Goal: Complete application form: Complete application form

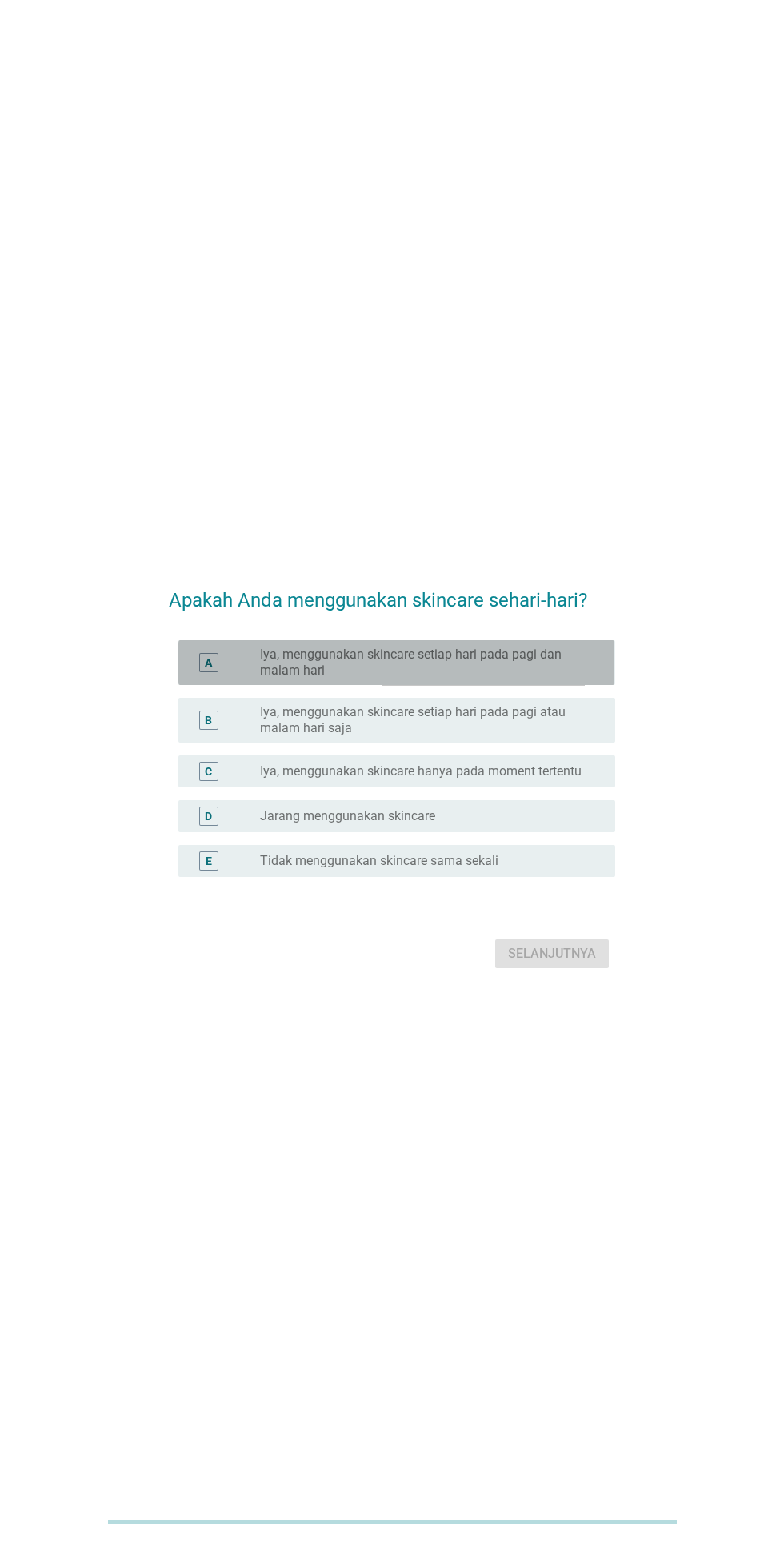
scroll to position [4, 0]
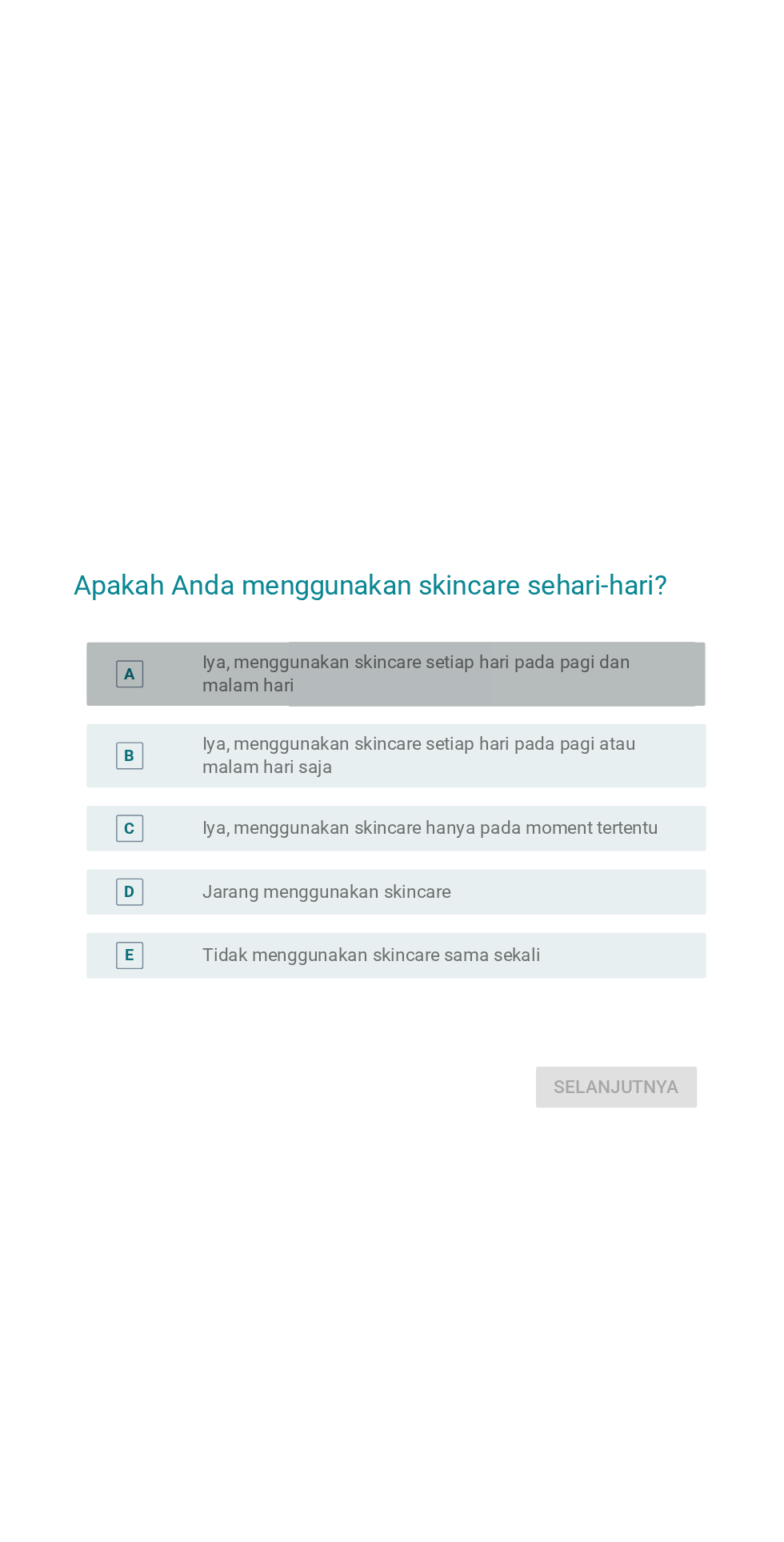
click at [480, 675] on label "Iya, menggunakan skincare setiap hari pada pagi dan malam hari" at bounding box center [424, 658] width 330 height 32
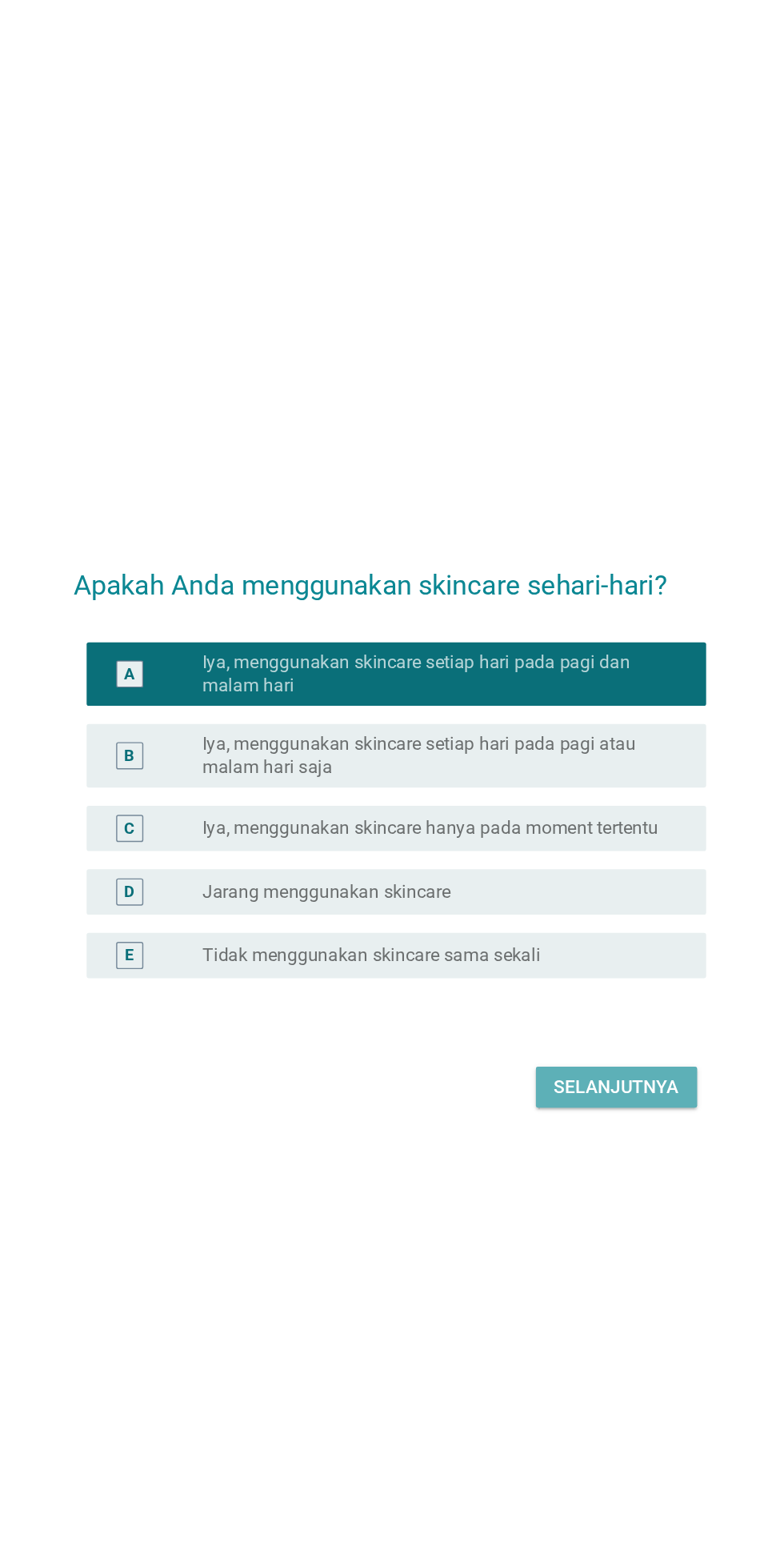
click at [548, 959] on div "Selanjutnya" at bounding box center [552, 950] width 88 height 19
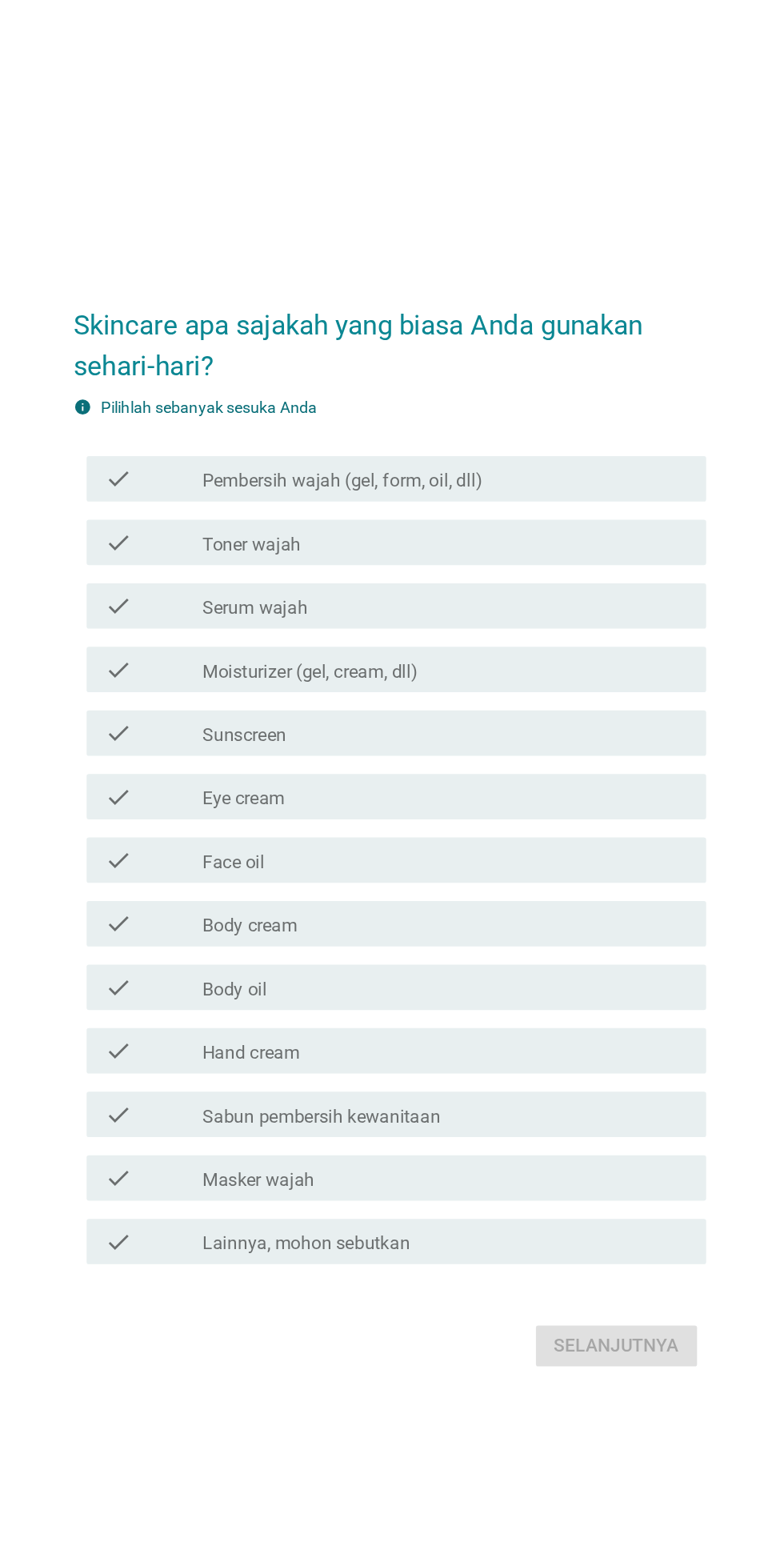
scroll to position [0, 0]
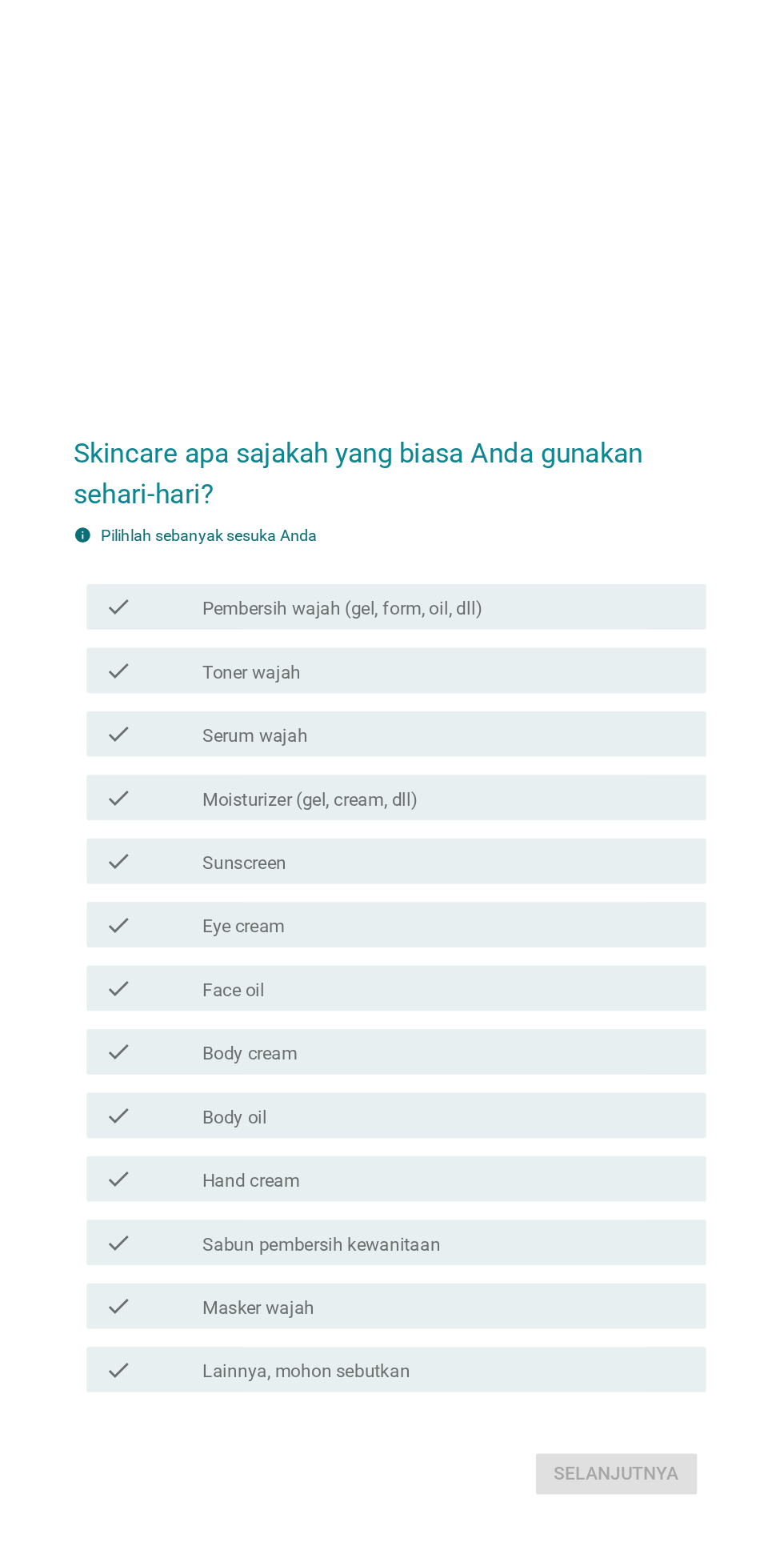
click at [488, 534] on div "check_box_outline_blank Pembersih wajah (gel, form, oil, dll)" at bounding box center [431, 525] width 342 height 19
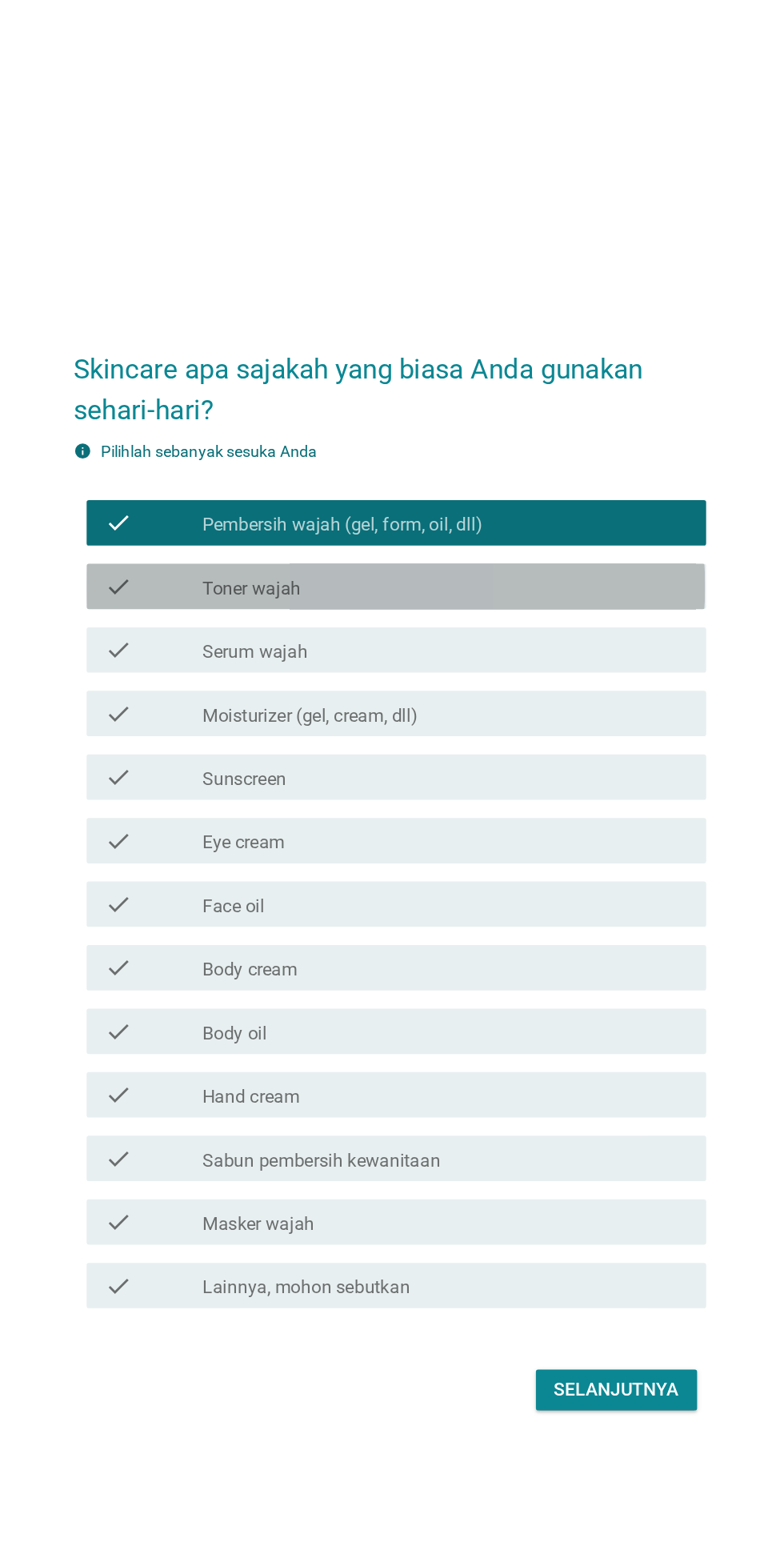
click at [505, 579] on div "check_box_outline_blank Toner wajah" at bounding box center [431, 570] width 342 height 19
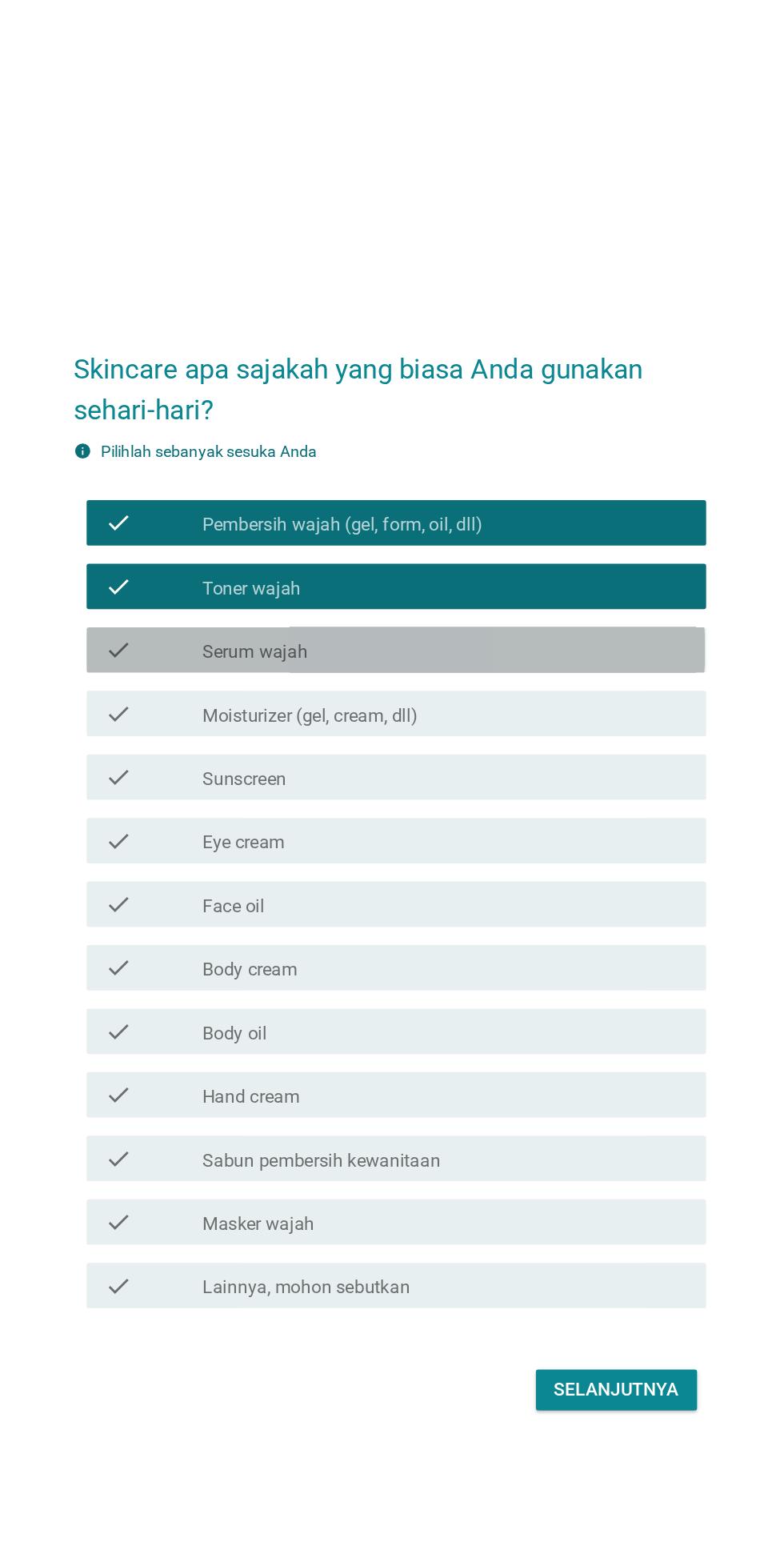
click at [486, 624] on div "check_box_outline_blank Serum wajah" at bounding box center [431, 615] width 342 height 19
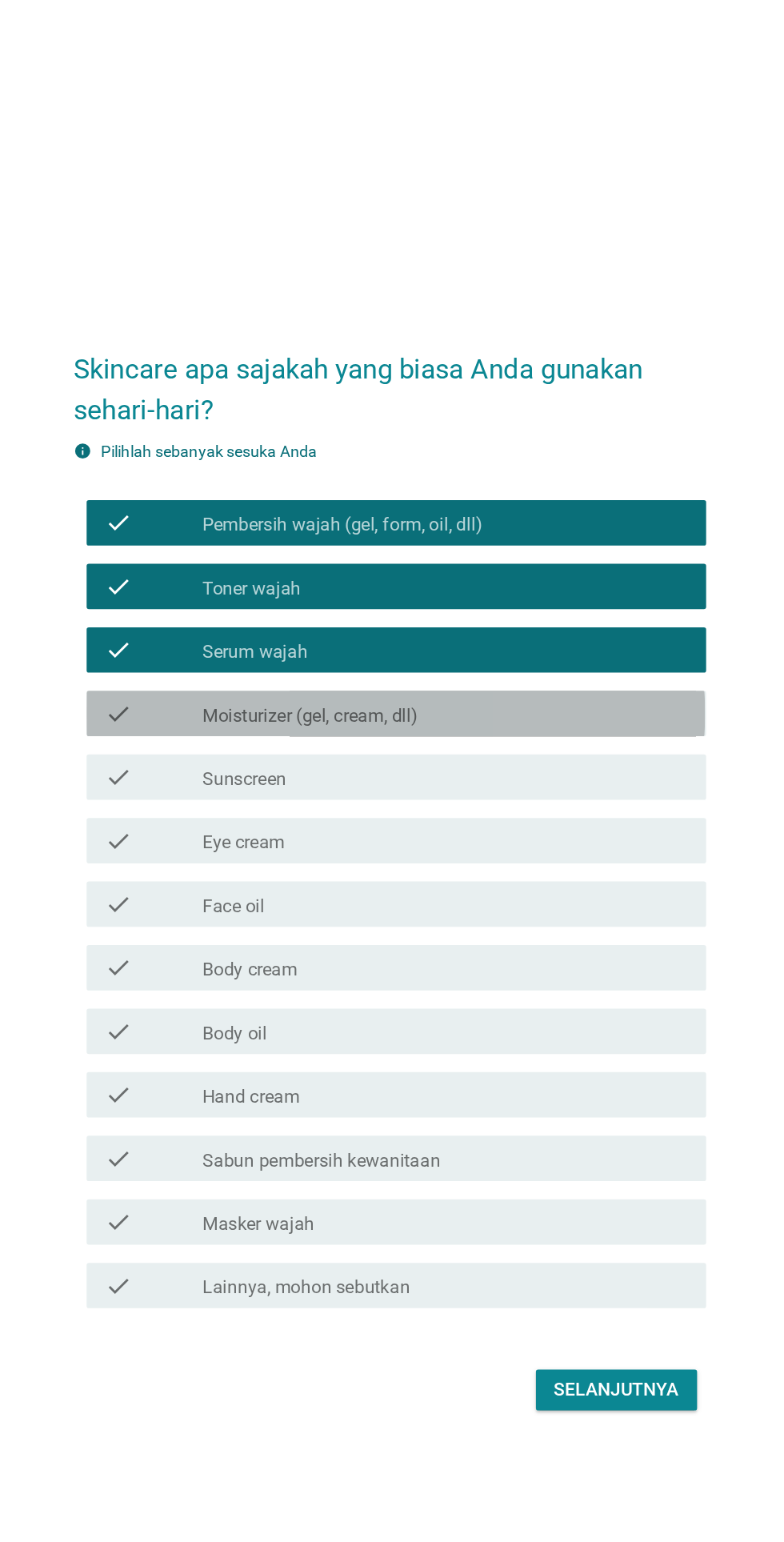
click at [446, 669] on div "check_box_outline_blank Moisturizer (gel, cream, dll)" at bounding box center [431, 659] width 342 height 19
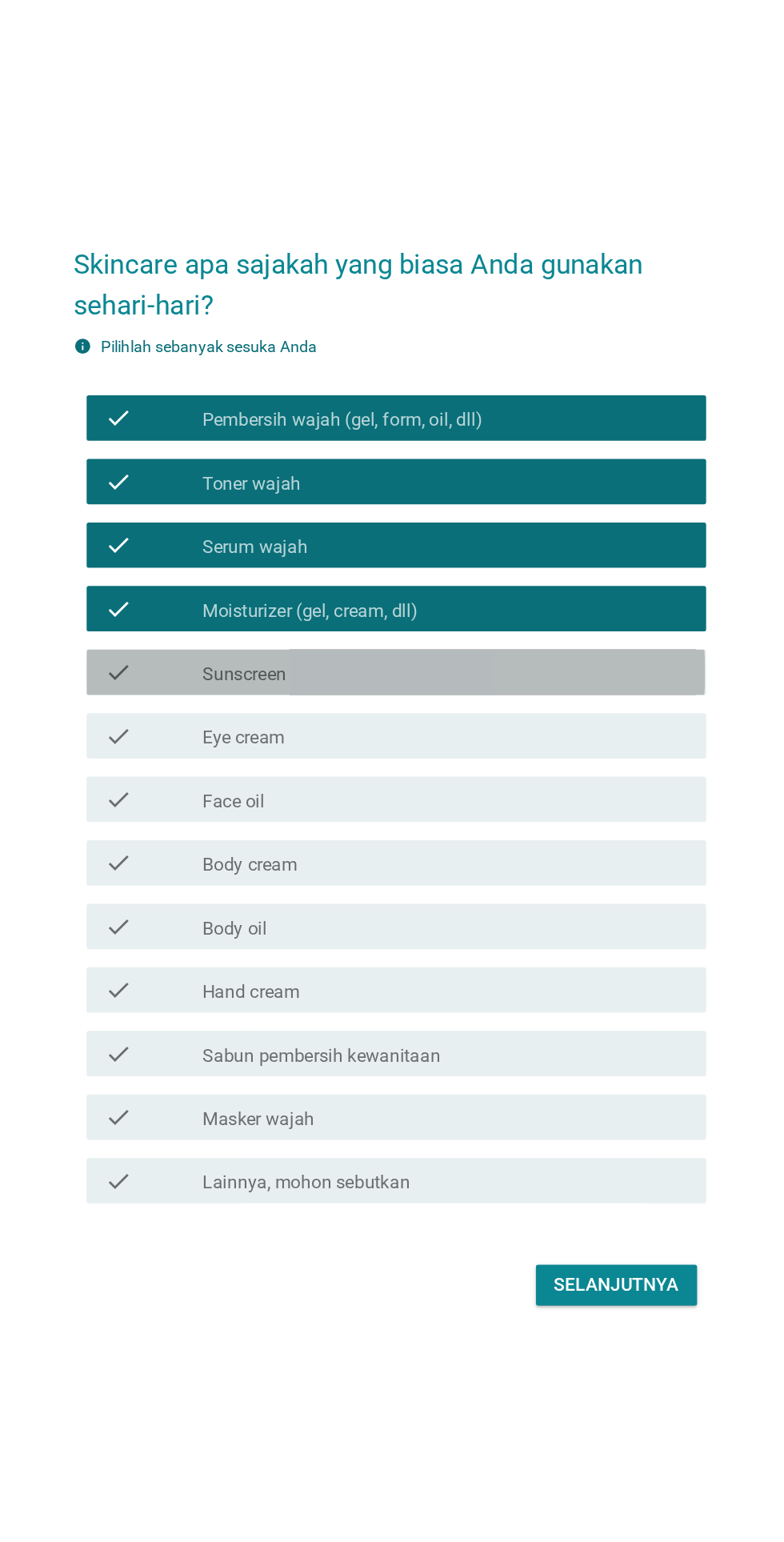
click at [452, 714] on div "check_box_outline_blank Sunscreen" at bounding box center [431, 704] width 342 height 19
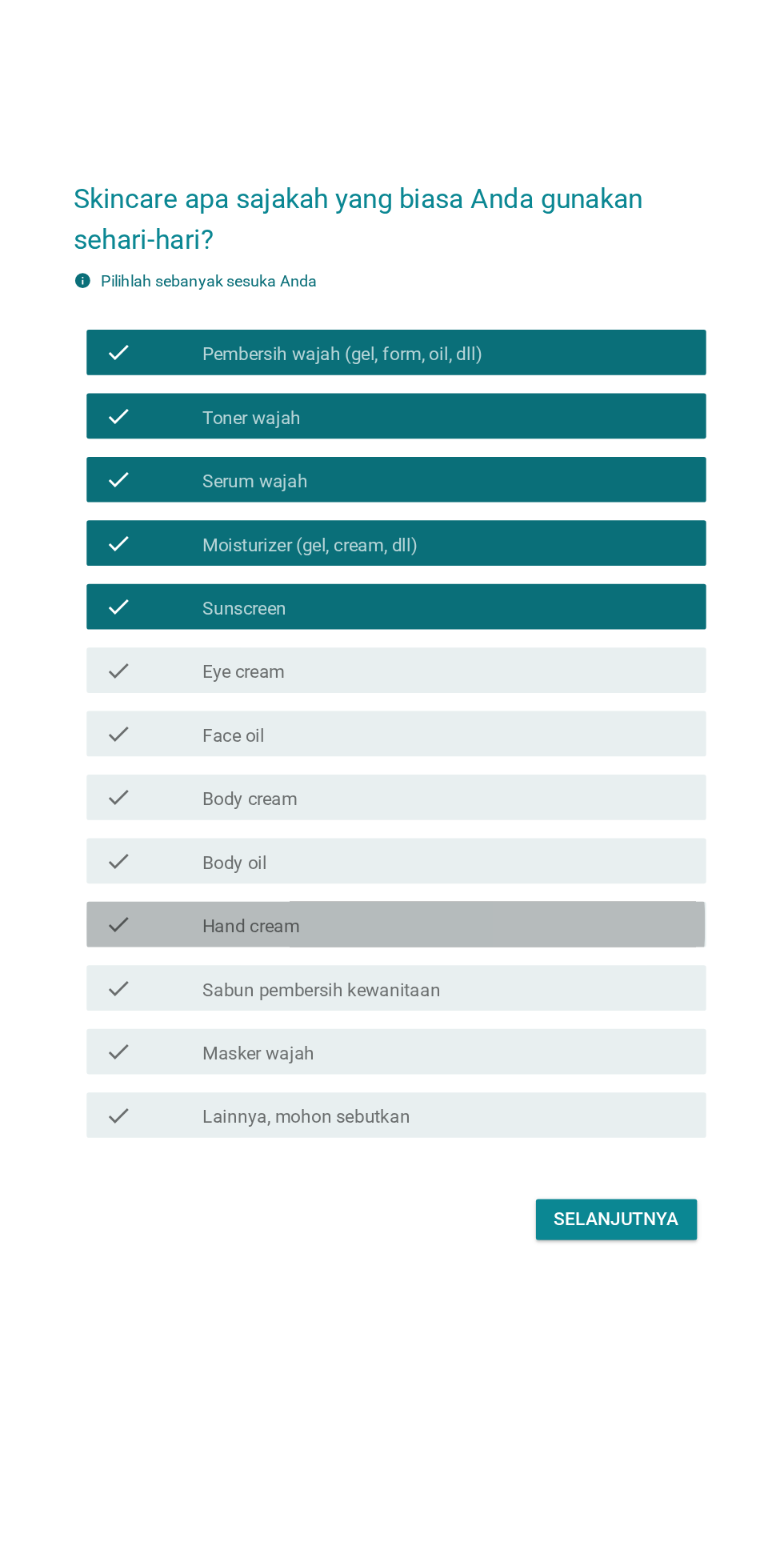
click at [355, 938] on div "check_box_outline_blank Hand cream" at bounding box center [431, 928] width 342 height 19
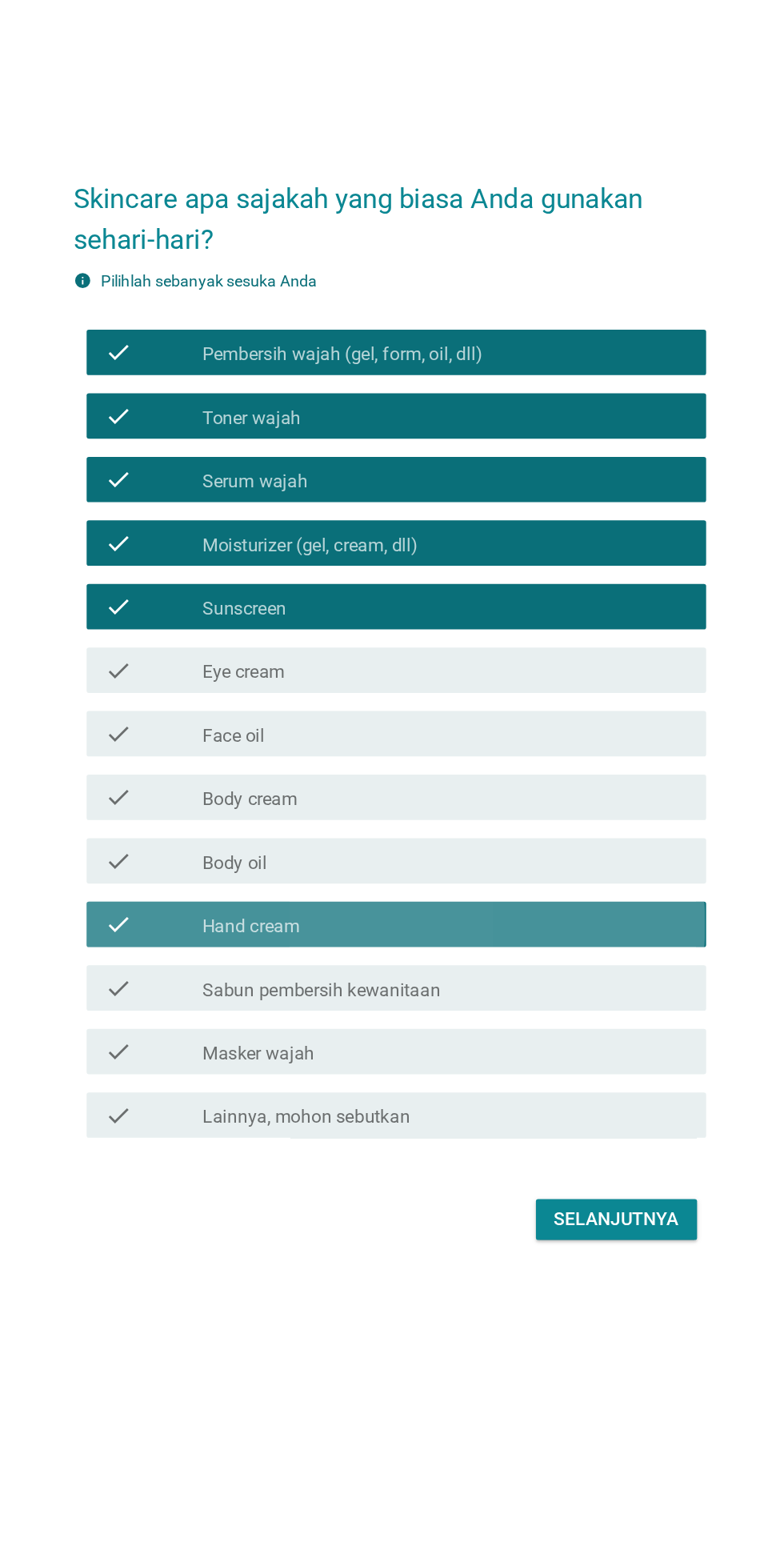
click at [371, 938] on div "check_box_outline_blank Hand cream" at bounding box center [431, 928] width 342 height 19
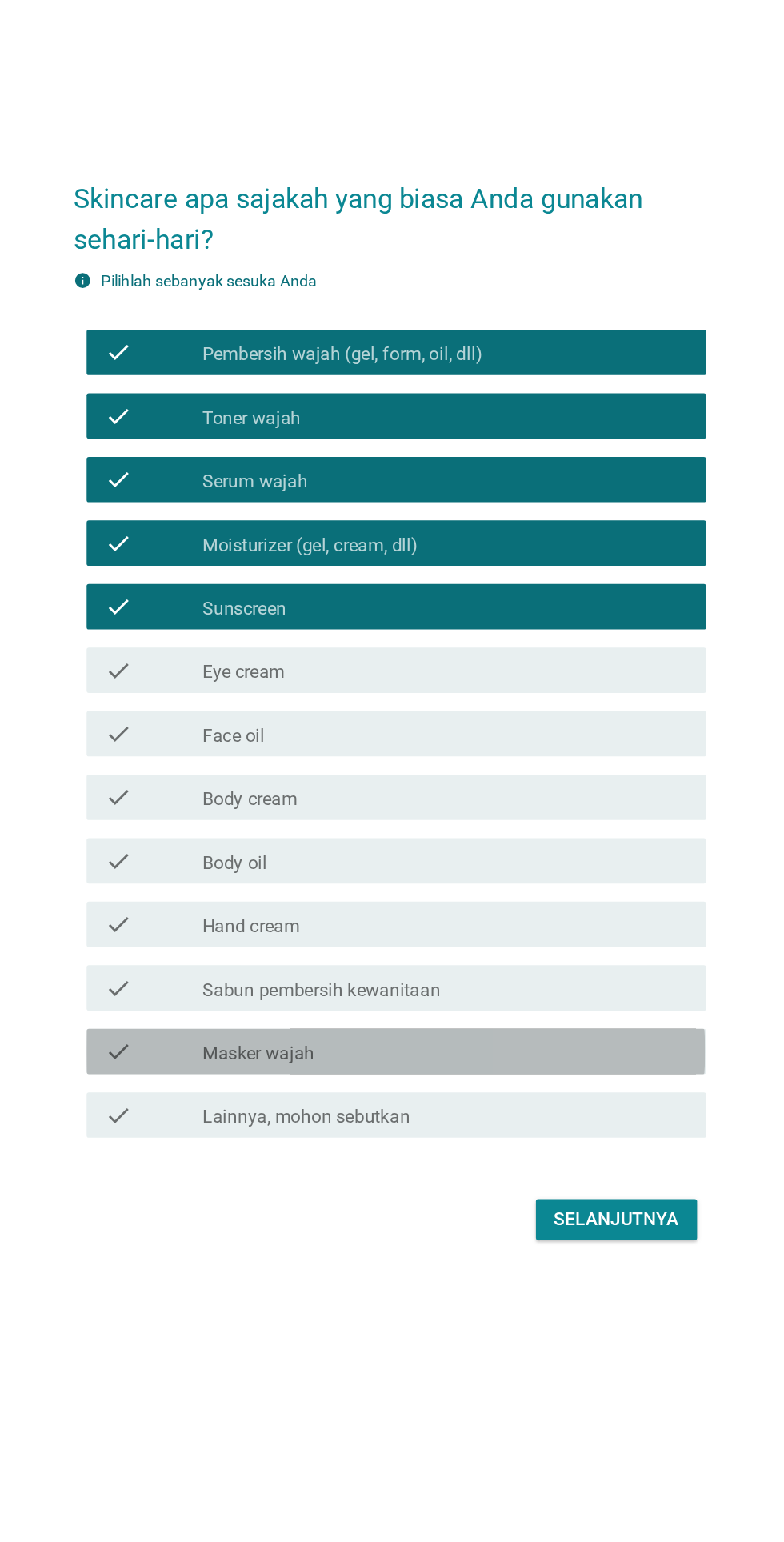
click at [426, 1027] on div "check_box_outline_blank Masker wajah" at bounding box center [431, 1018] width 342 height 19
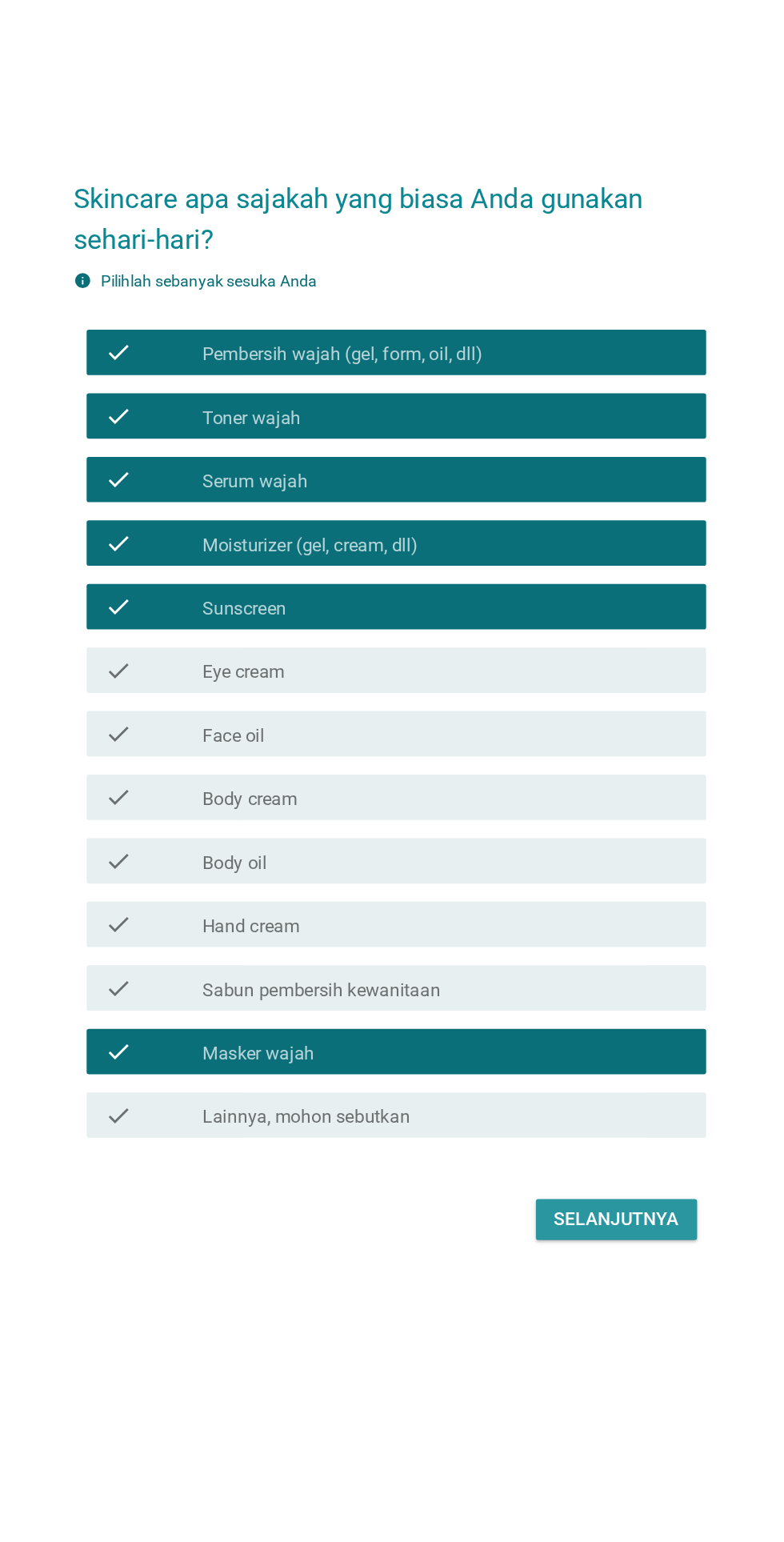
click at [539, 1151] on button "Selanjutnya" at bounding box center [552, 1135] width 114 height 28
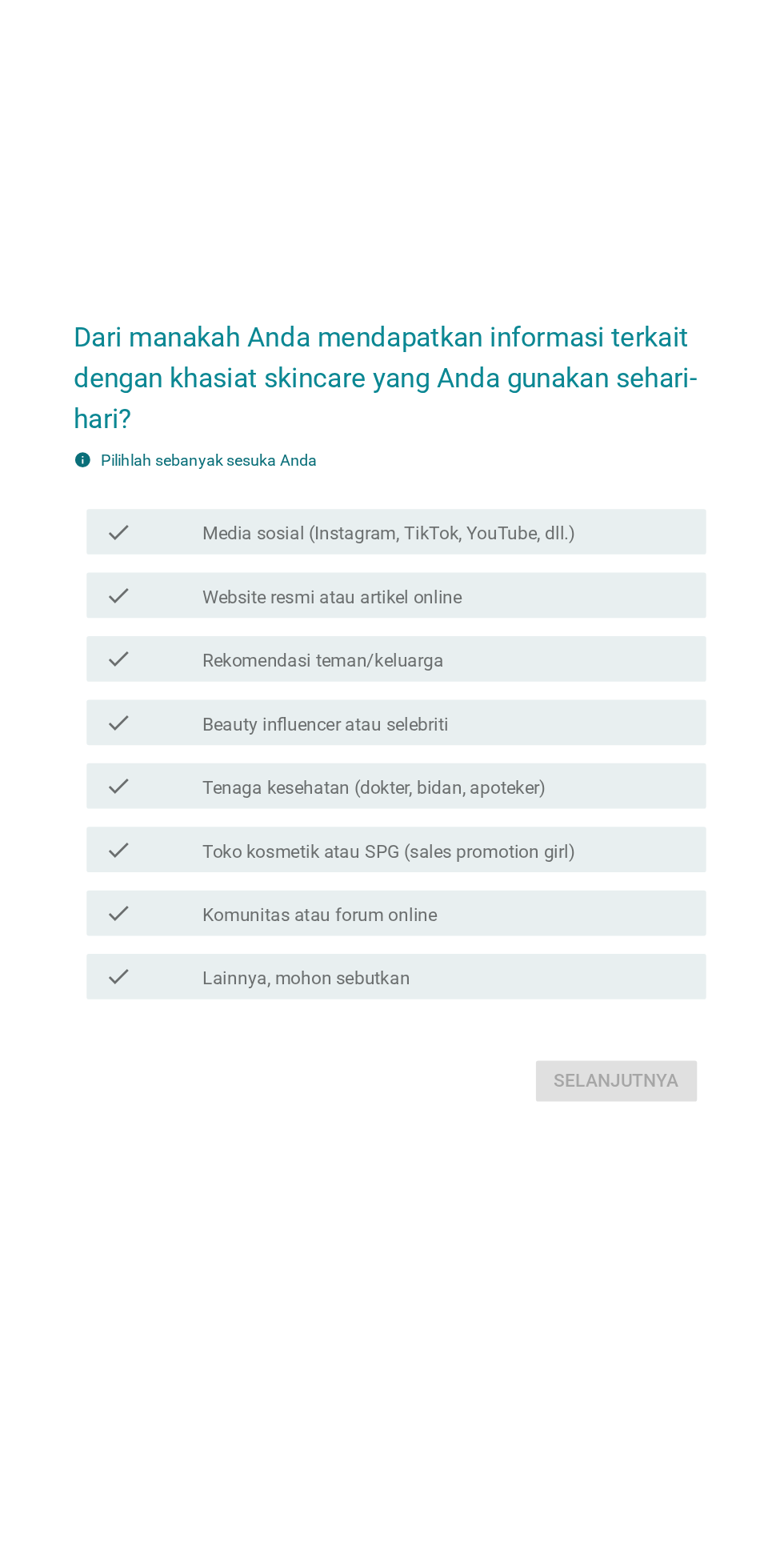
scroll to position [38, 0]
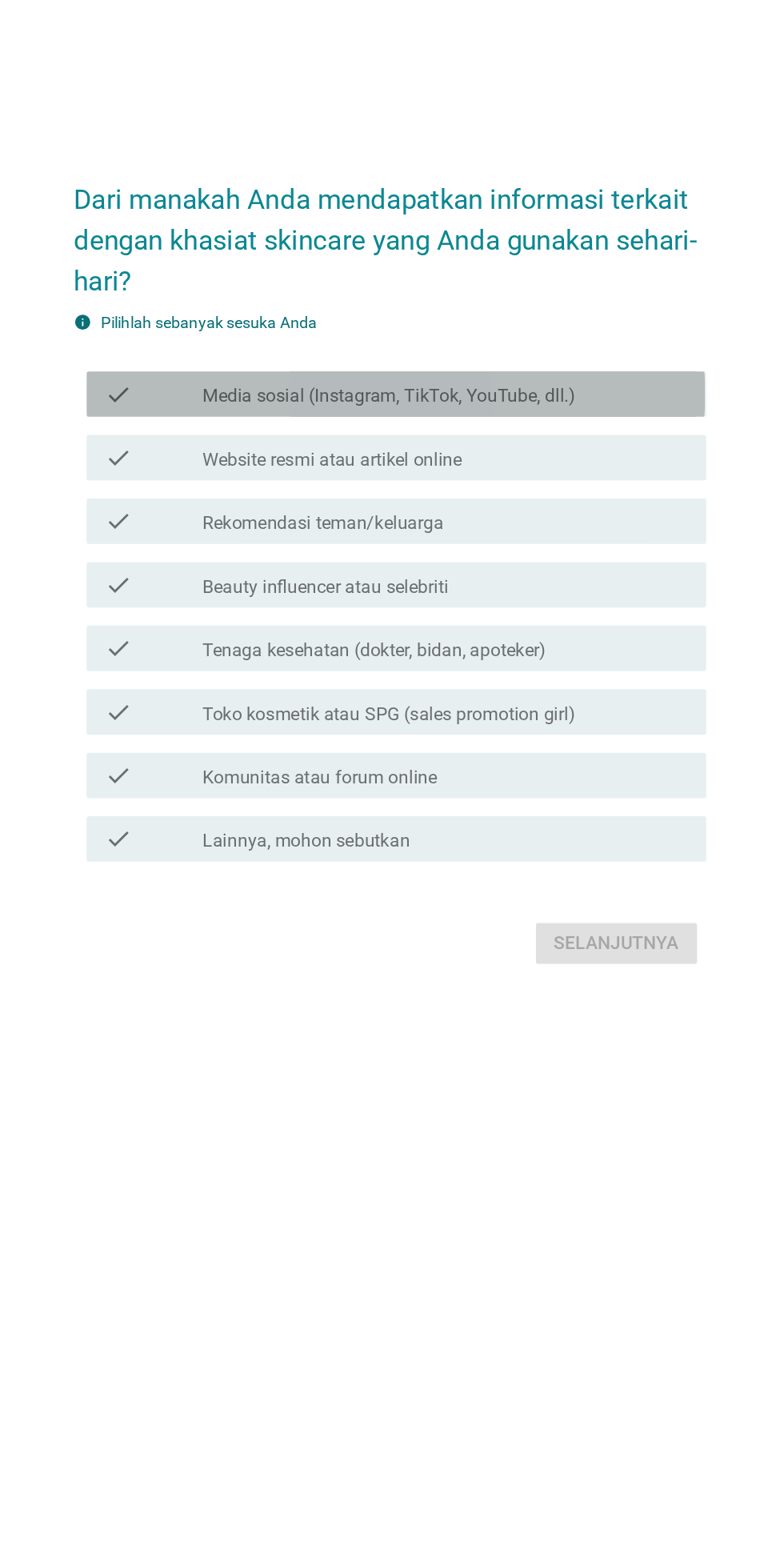
click at [579, 623] on div "check_box_outline_blank Media sosial (Instagram, TikTok, YouTube, dll.)" at bounding box center [431, 613] width 342 height 19
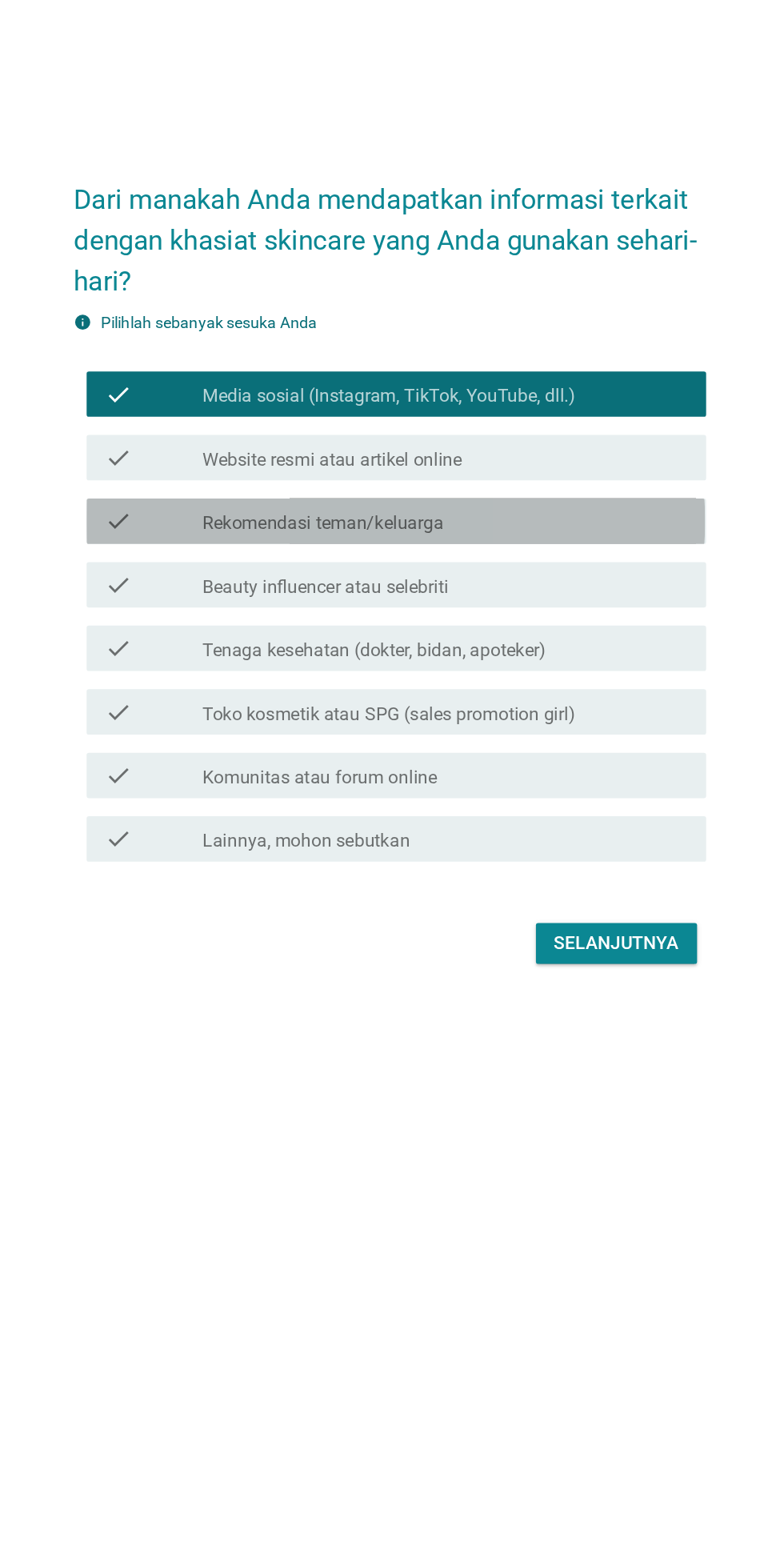
click at [515, 712] on div "check_box_outline_blank Rekomendasi teman/keluarga" at bounding box center [431, 702] width 342 height 19
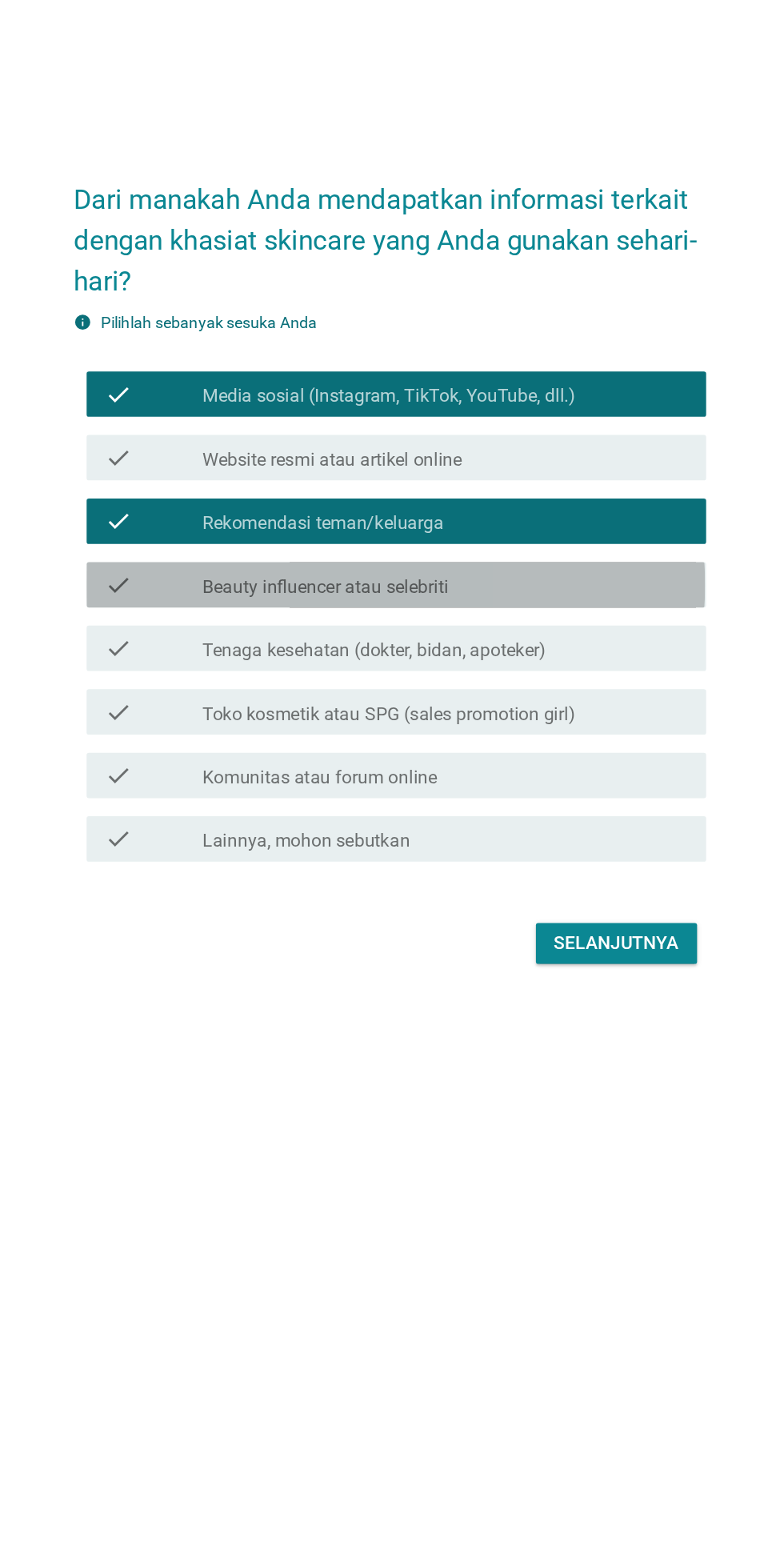
click at [429, 757] on label "Beauty influencer atau selebriti" at bounding box center [347, 749] width 174 height 16
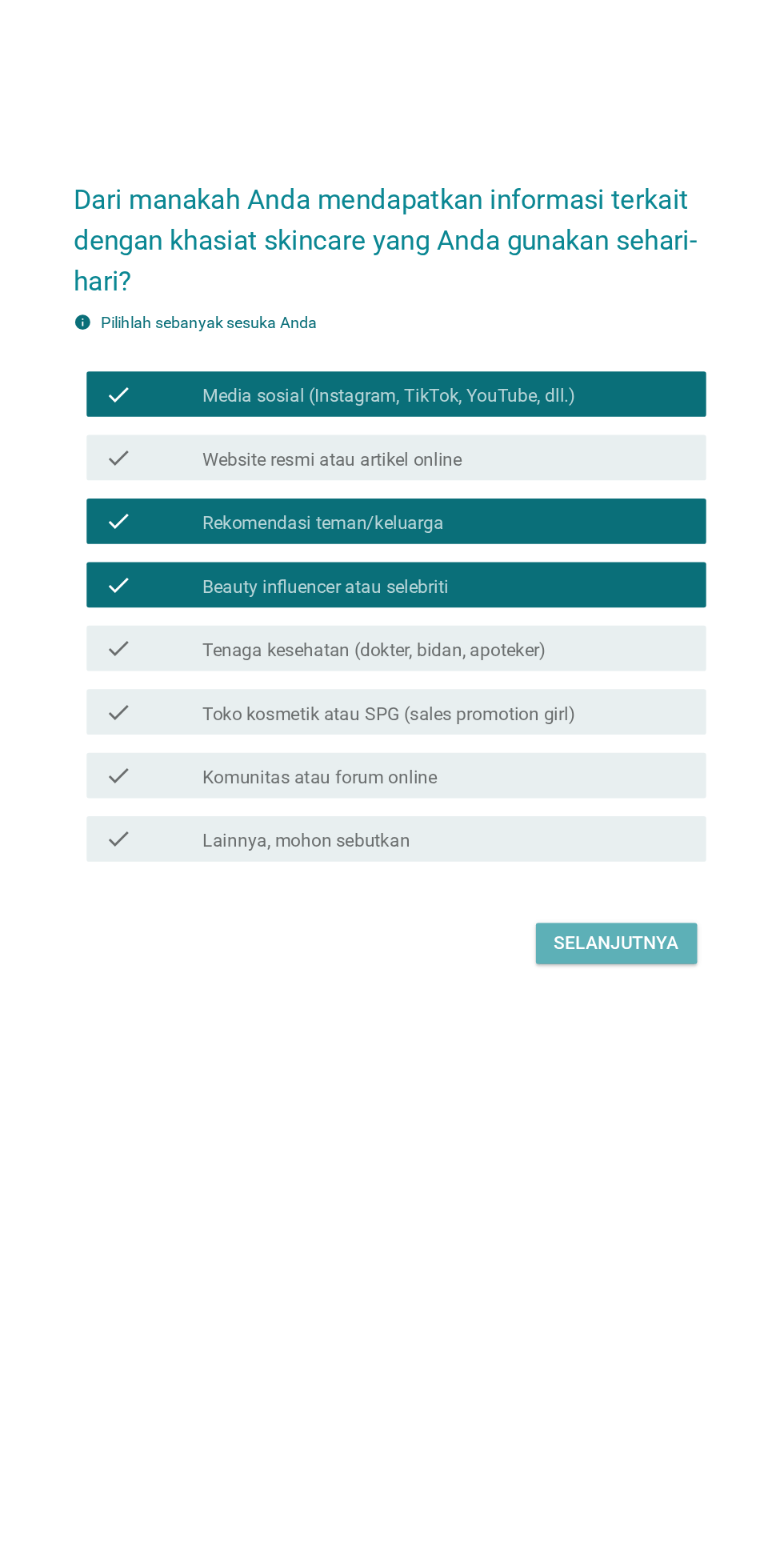
click at [519, 1010] on div "Selanjutnya" at bounding box center [552, 1000] width 88 height 19
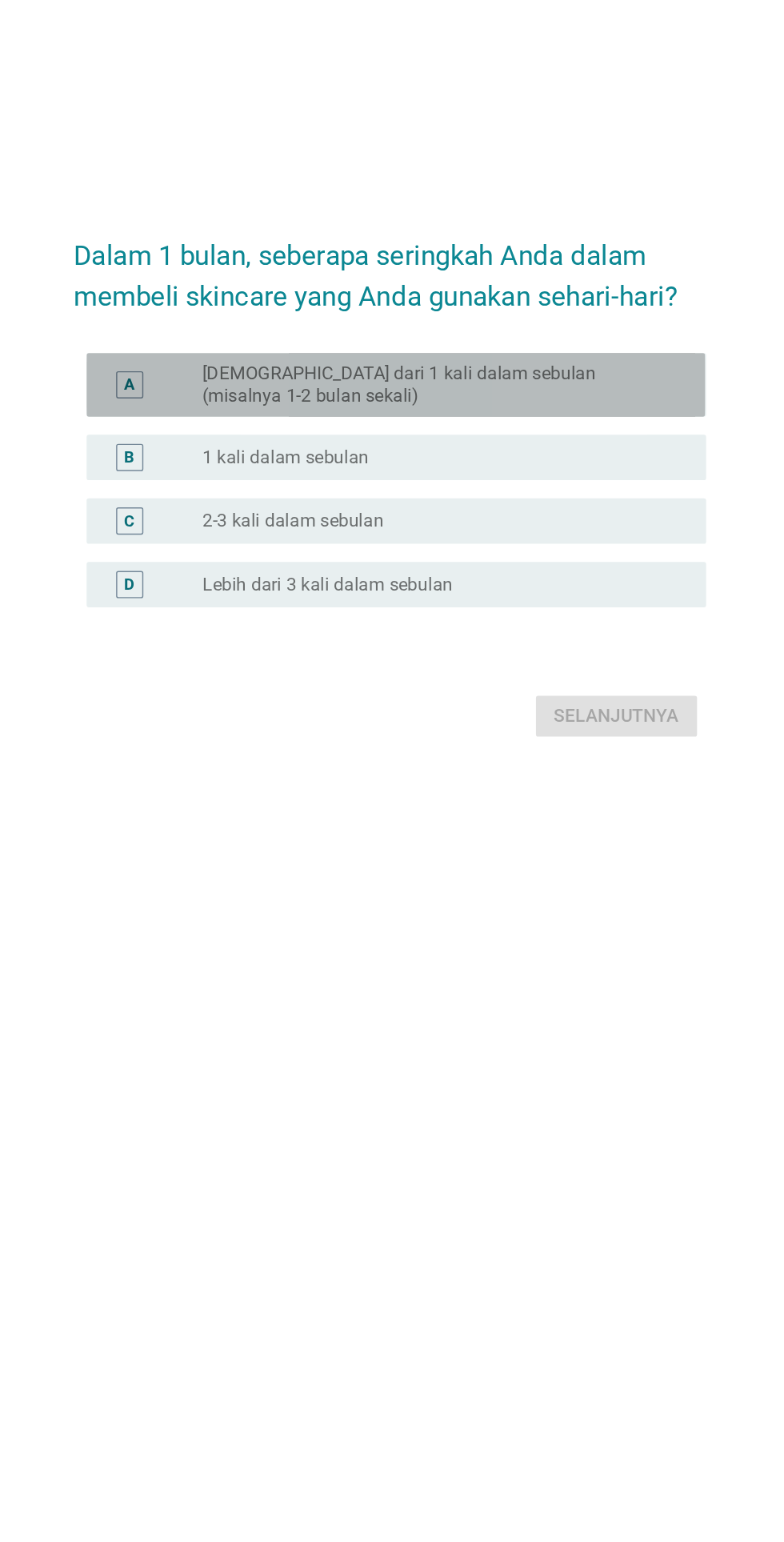
click at [565, 684] on label "[DEMOGRAPHIC_DATA] dari 1 kali dalam sebulan (misalnya 1-2 bulan sekali)" at bounding box center [424, 667] width 330 height 32
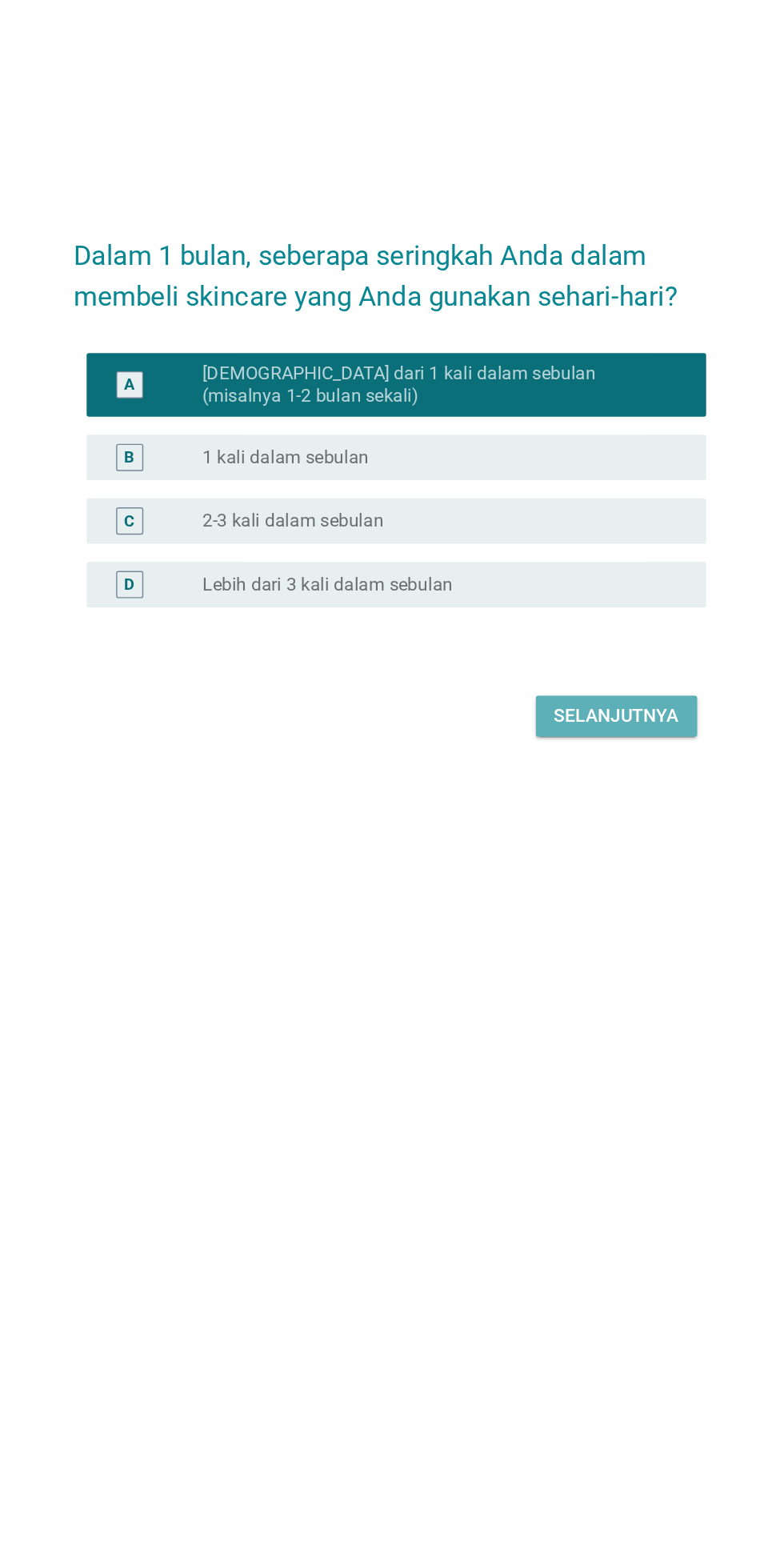
click at [520, 915] on button "Selanjutnya" at bounding box center [552, 901] width 114 height 28
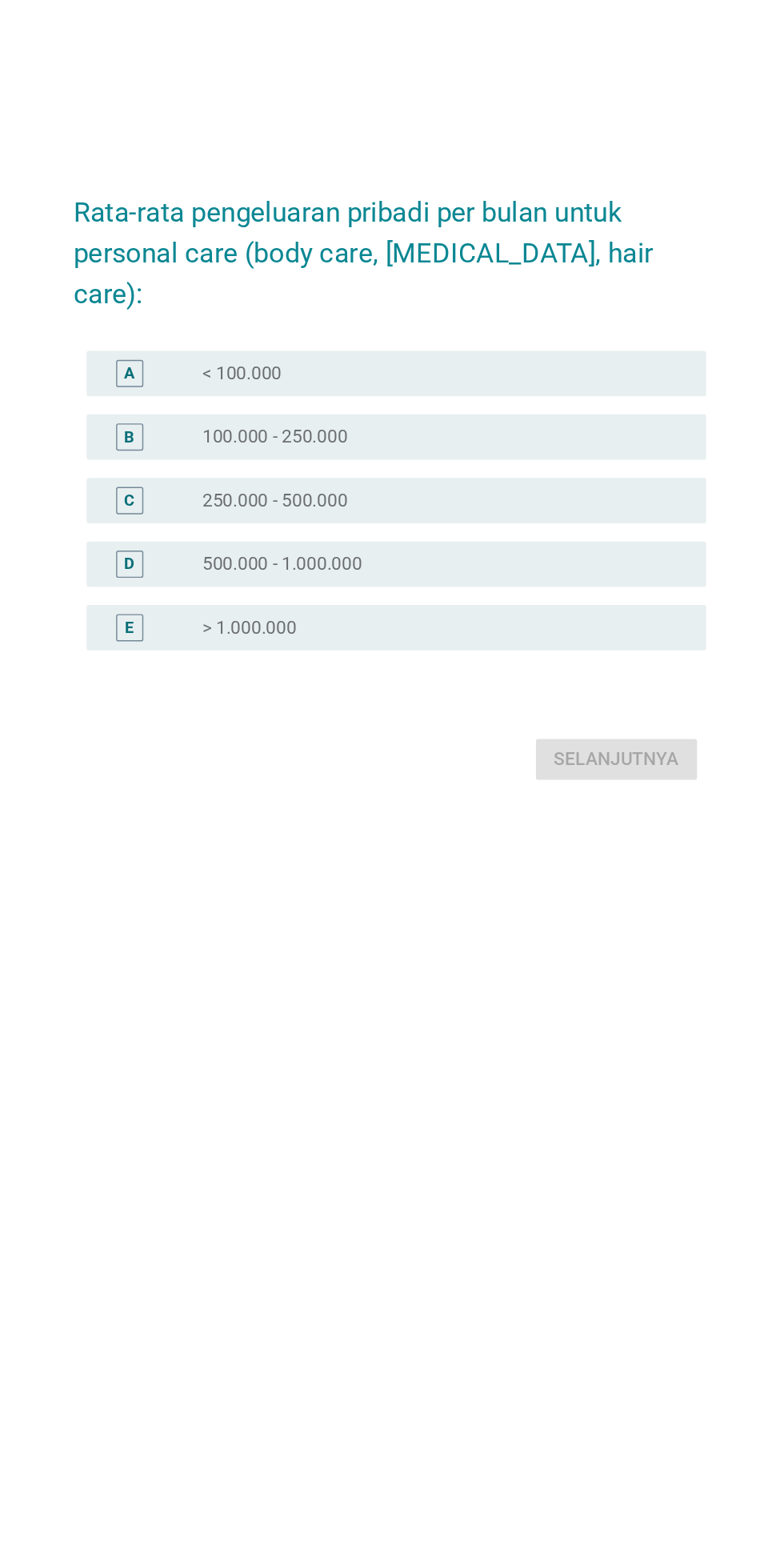
scroll to position [0, 0]
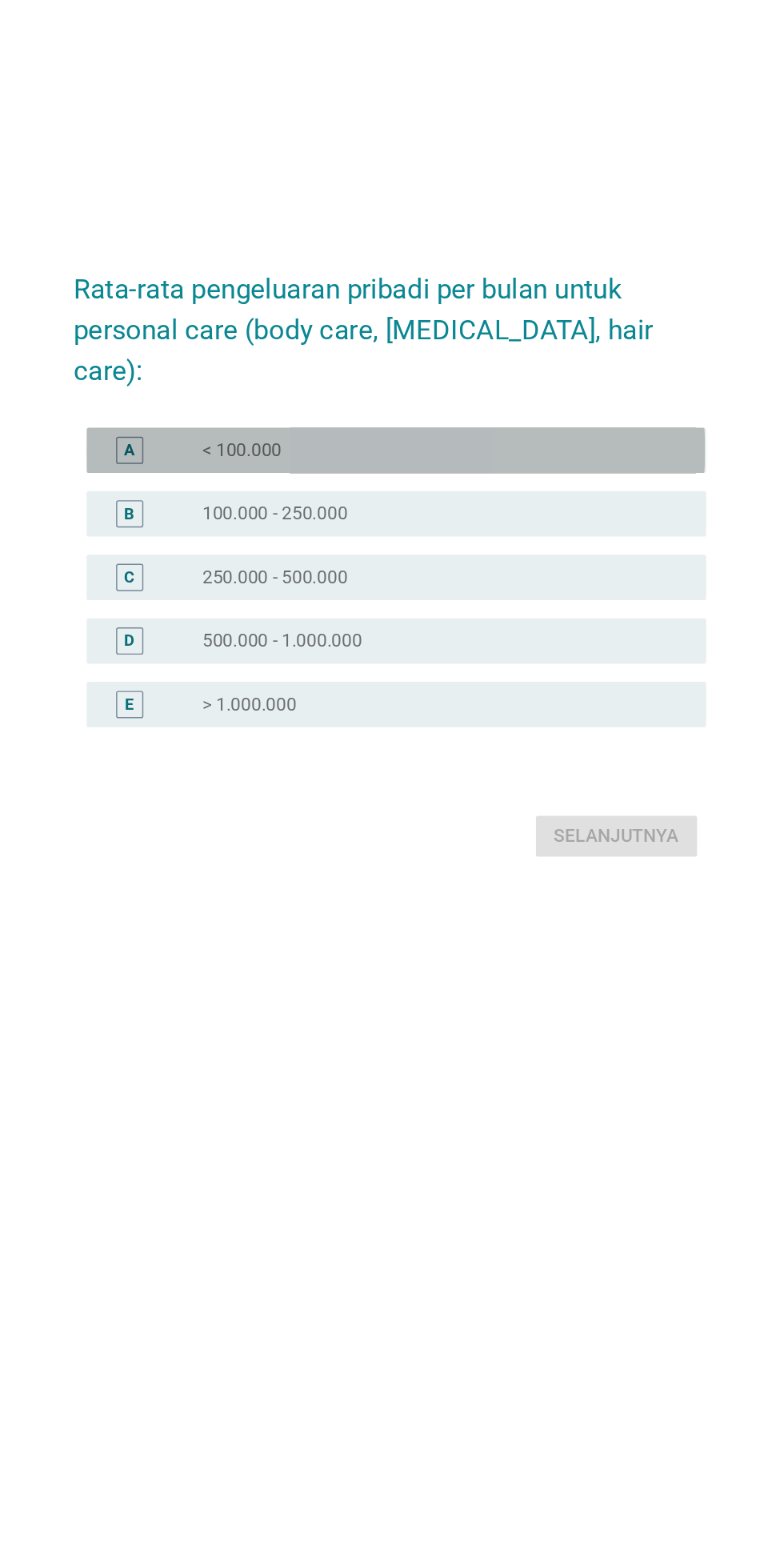
click at [502, 706] on div "radio_button_unchecked < 100.000" at bounding box center [424, 698] width 330 height 16
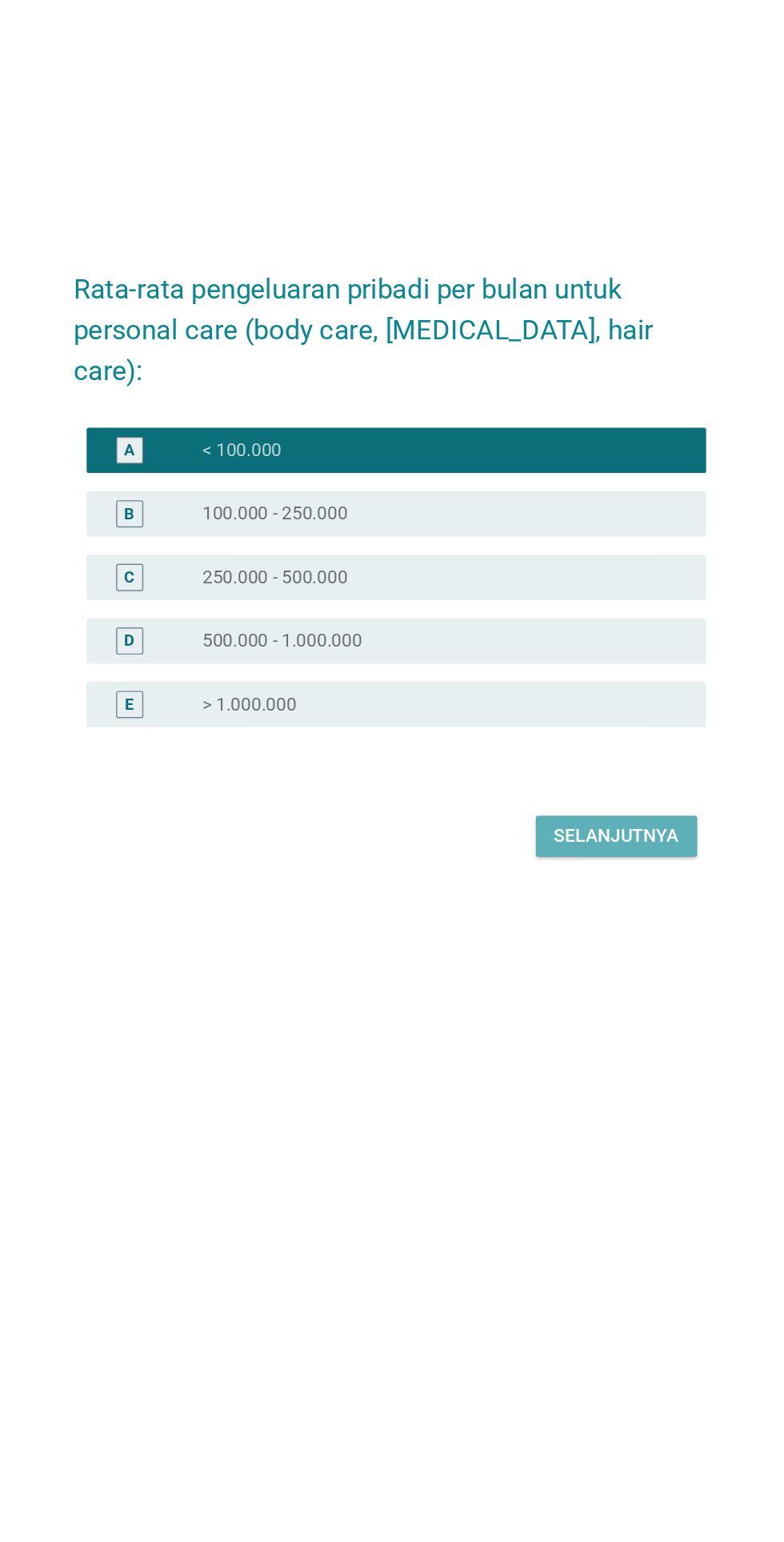
click at [519, 979] on div "Selanjutnya" at bounding box center [552, 970] width 88 height 19
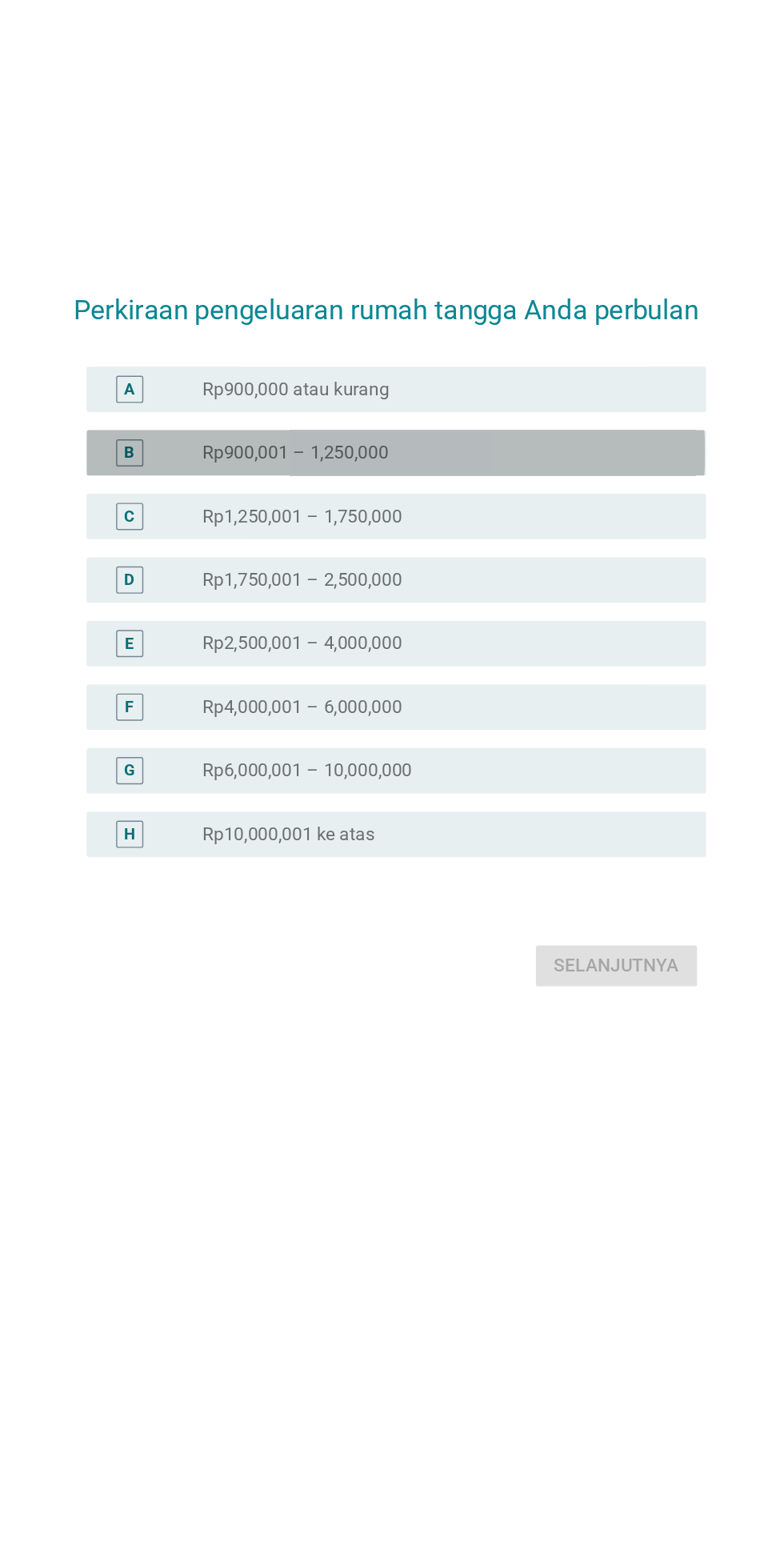
click at [481, 654] on div "radio_button_unchecked Rp900,001 – 1,250,000" at bounding box center [424, 646] width 330 height 16
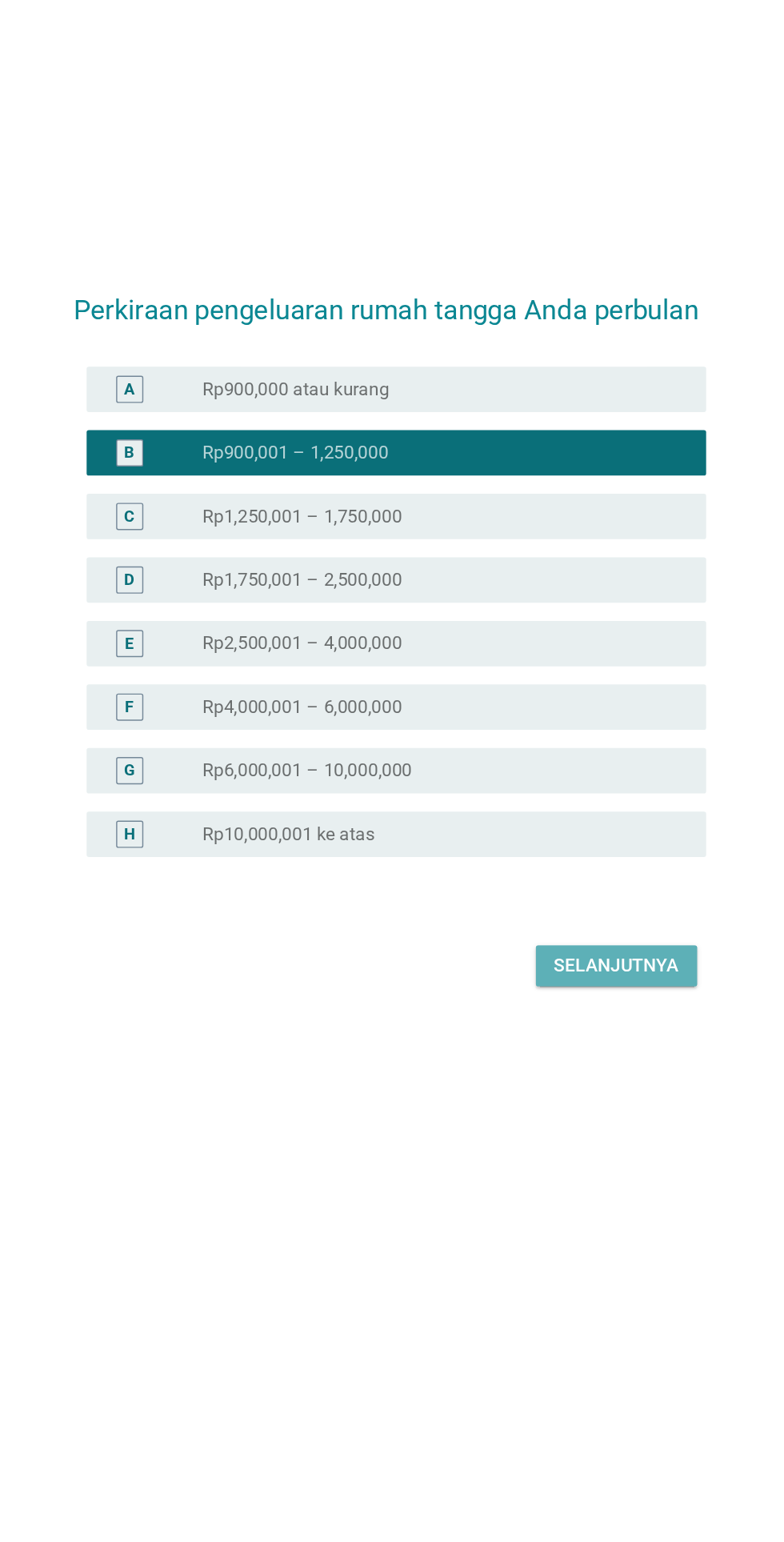
click at [543, 1022] on button "Selanjutnya" at bounding box center [552, 1008] width 114 height 28
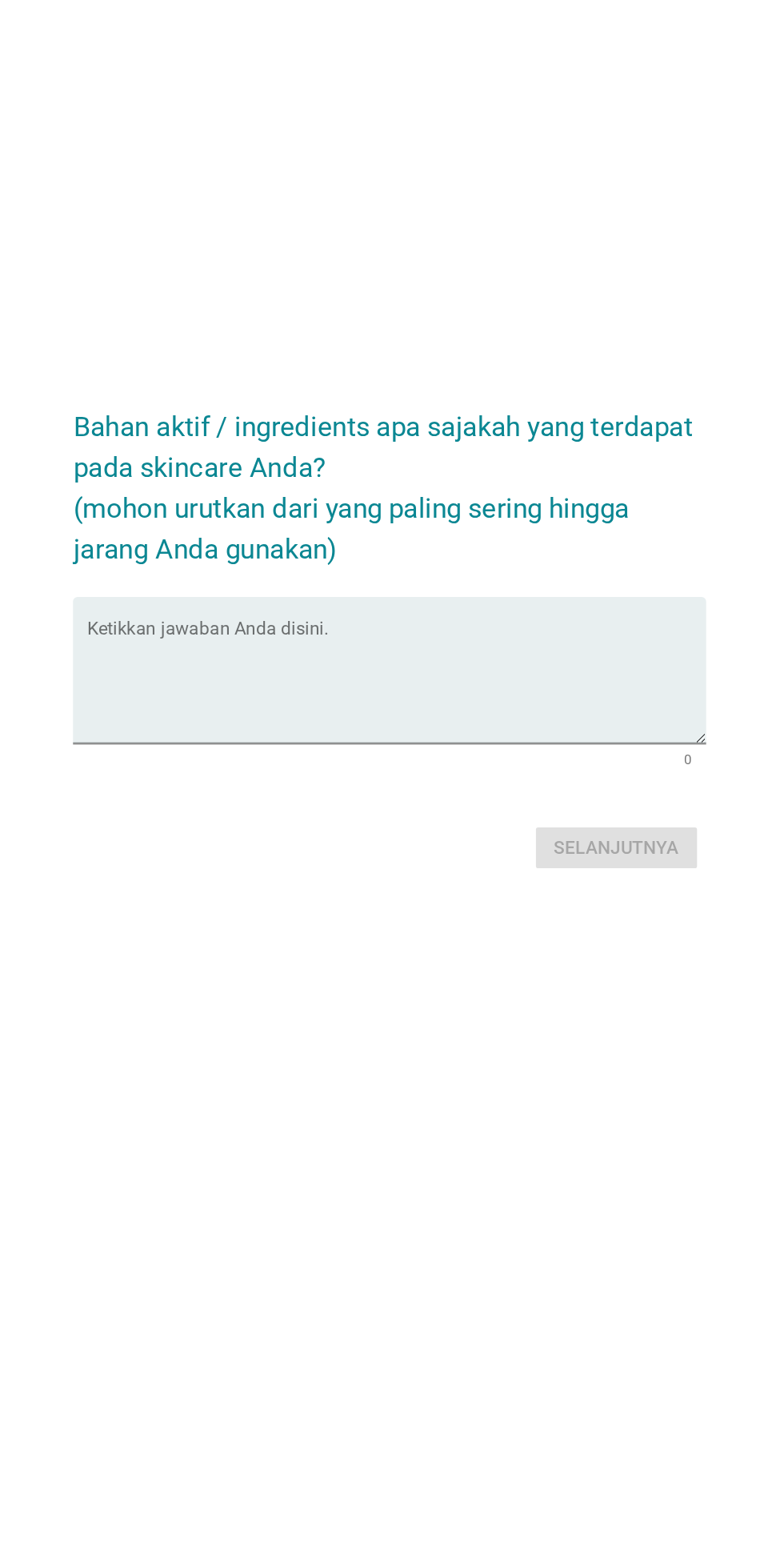
scroll to position [38, 0]
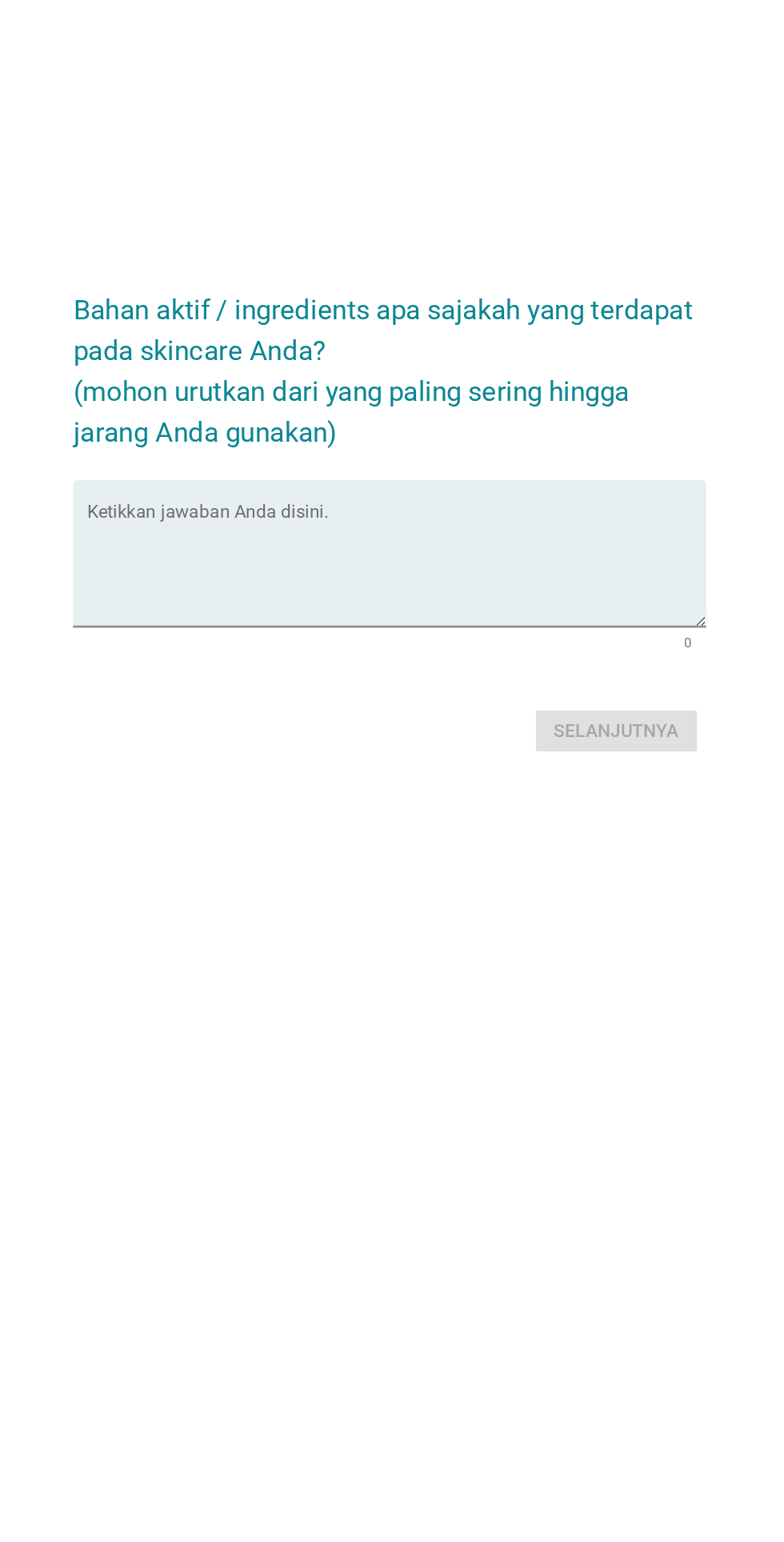
click at [431, 813] on textarea "Ketikkan jawaban Anda disini." at bounding box center [396, 771] width 436 height 84
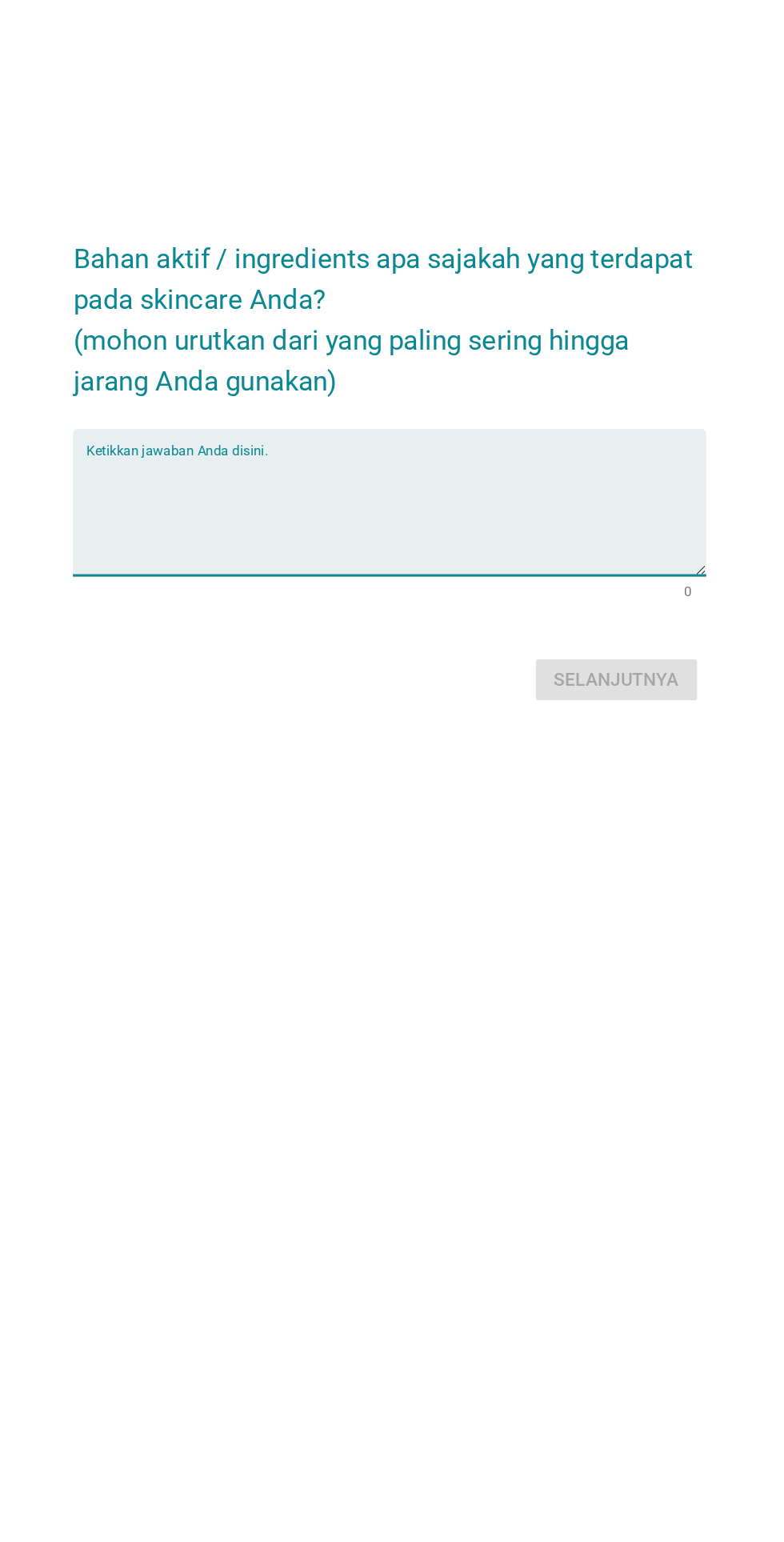
scroll to position [42, 0]
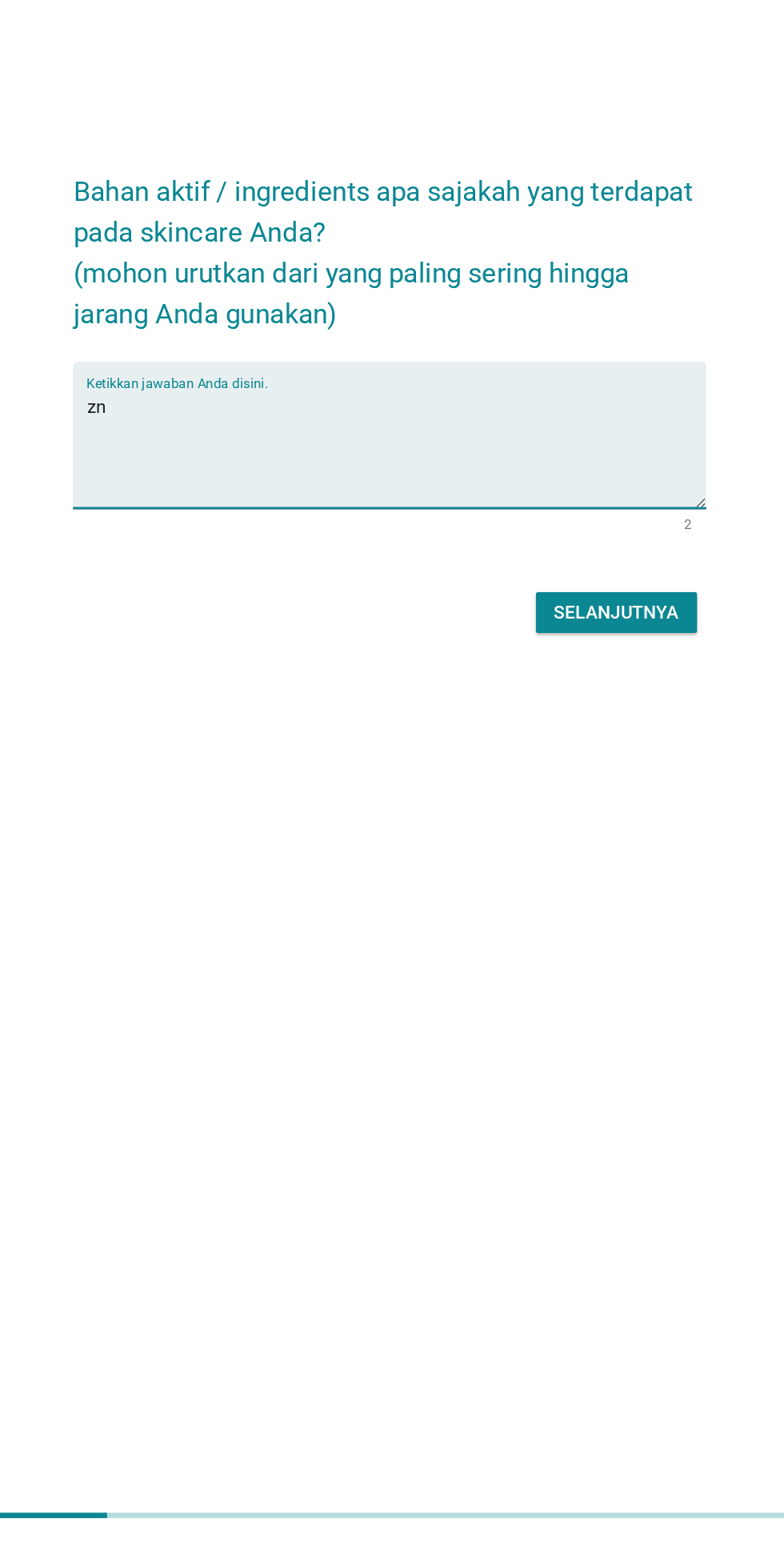
type textarea "z"
type textarea "[MEDICAL_DATA]"
click at [587, 896] on div "Selanjutnya" at bounding box center [552, 886] width 88 height 19
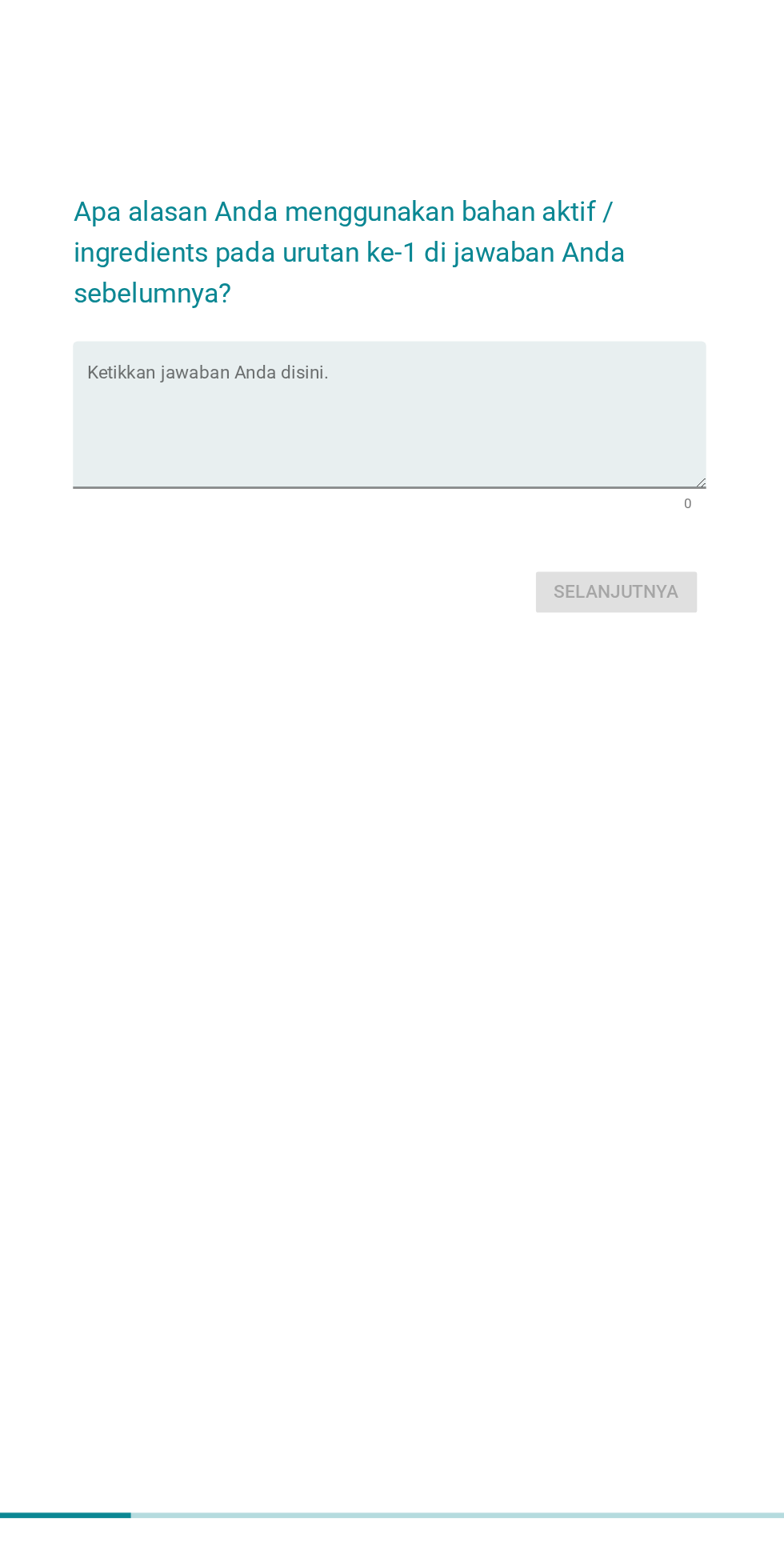
scroll to position [15, 0]
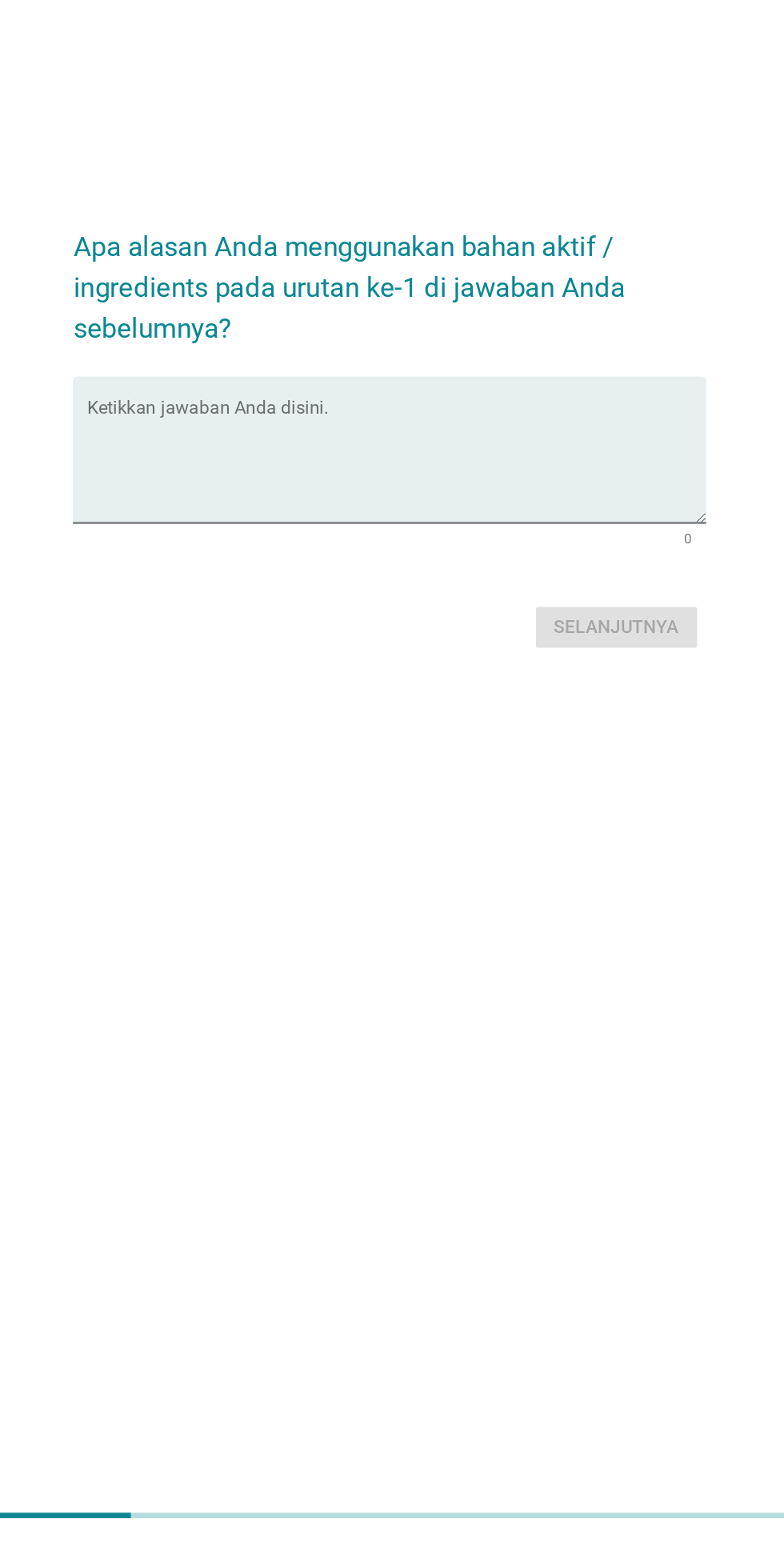
click at [569, 823] on textarea "Ketikkan jawaban Anda disini." at bounding box center [396, 780] width 436 height 84
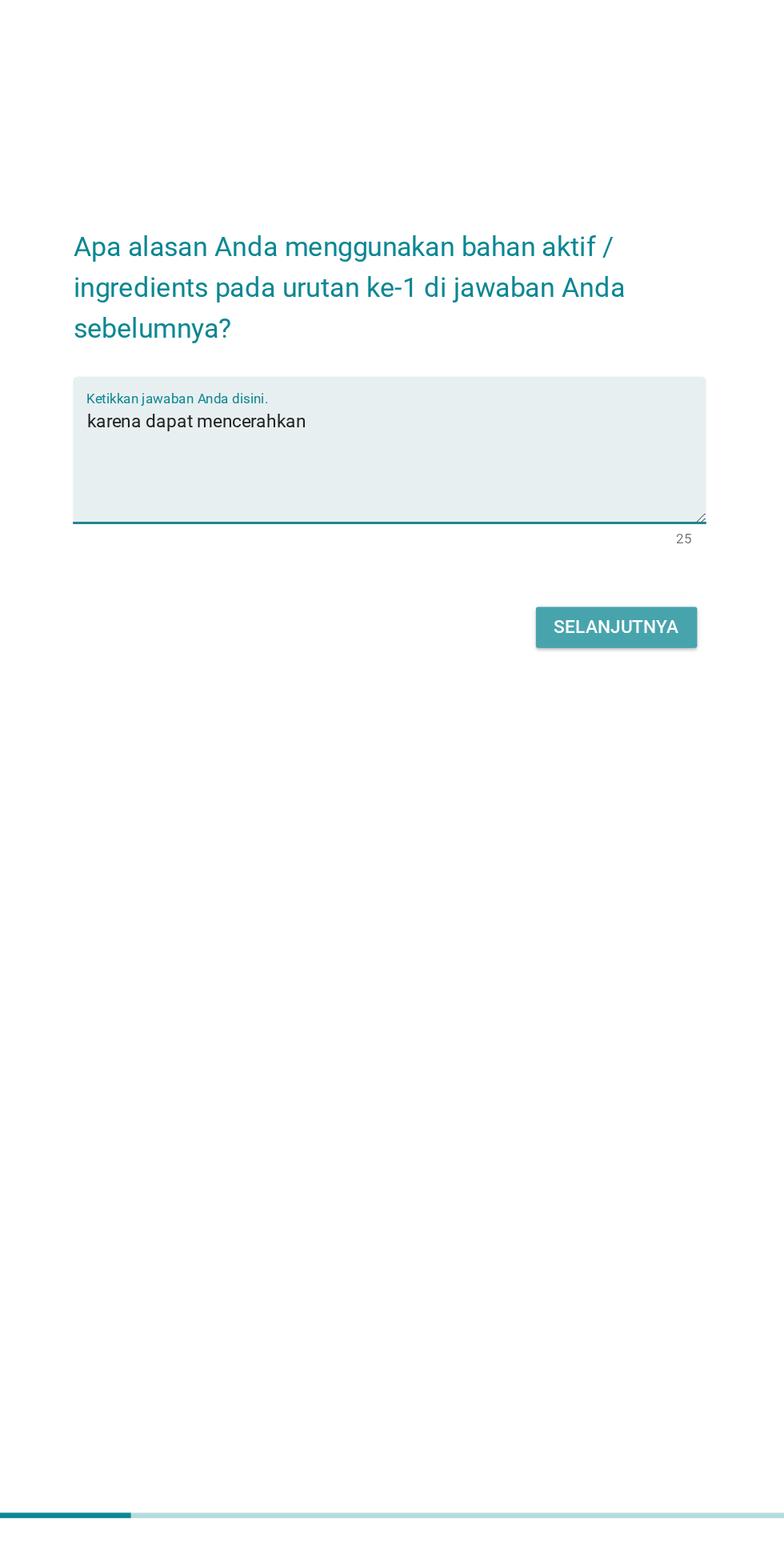
type textarea "karena dapat mencerahkan"
click at [582, 905] on div "Selanjutnya" at bounding box center [552, 896] width 88 height 19
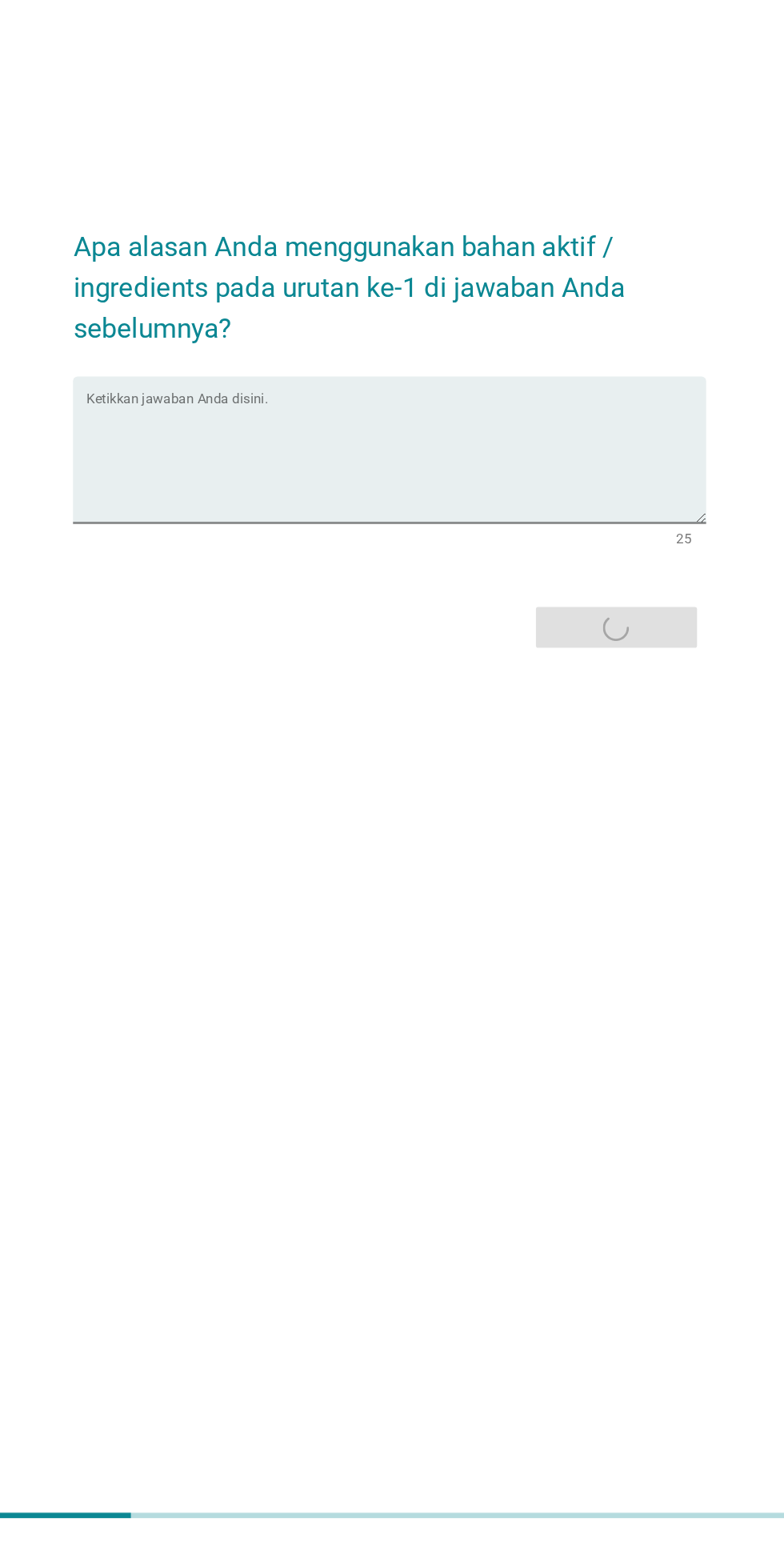
scroll to position [0, 0]
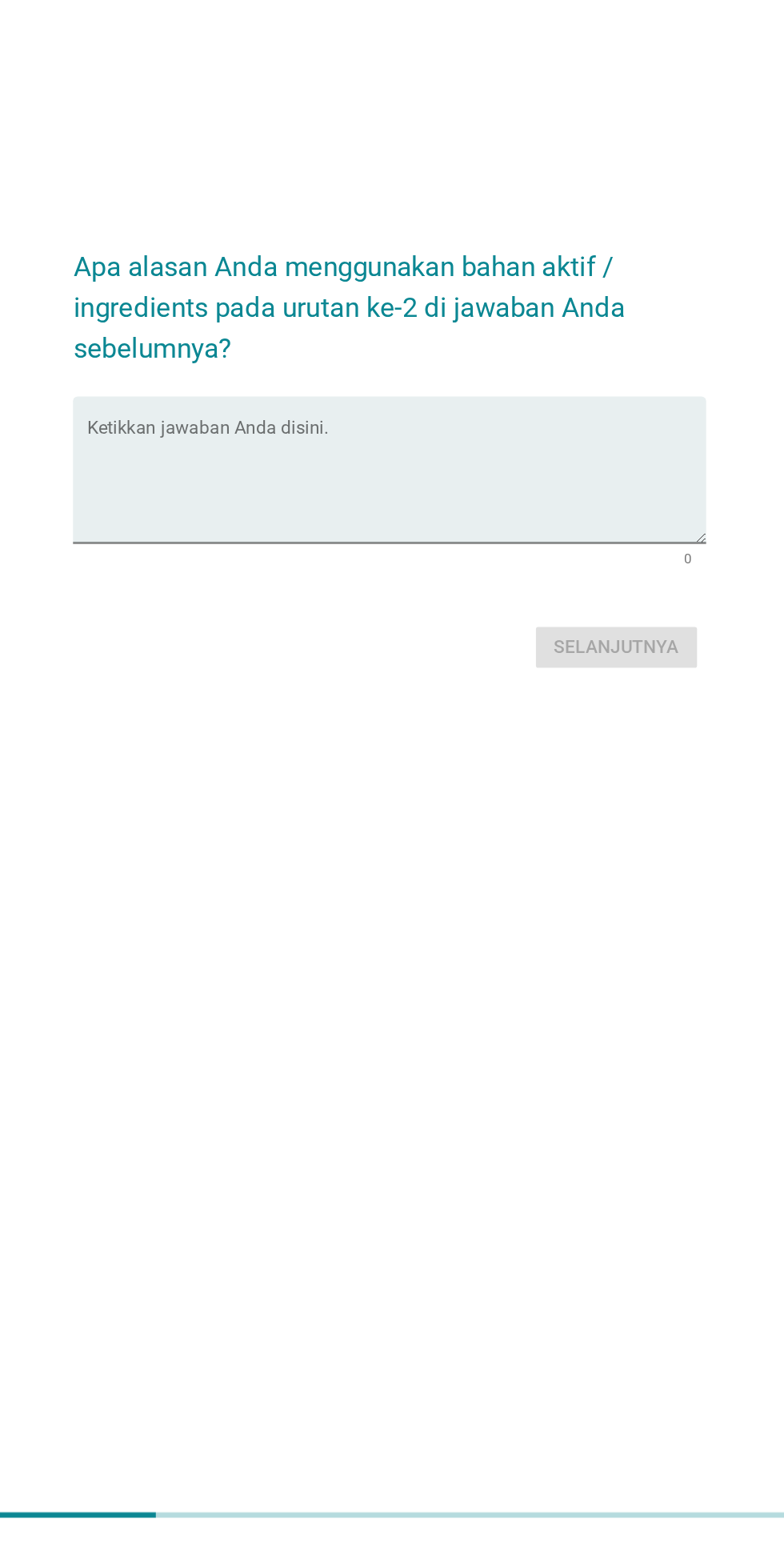
click at [562, 837] on textarea "Ketikkan jawaban Anda disini." at bounding box center [396, 794] width 436 height 84
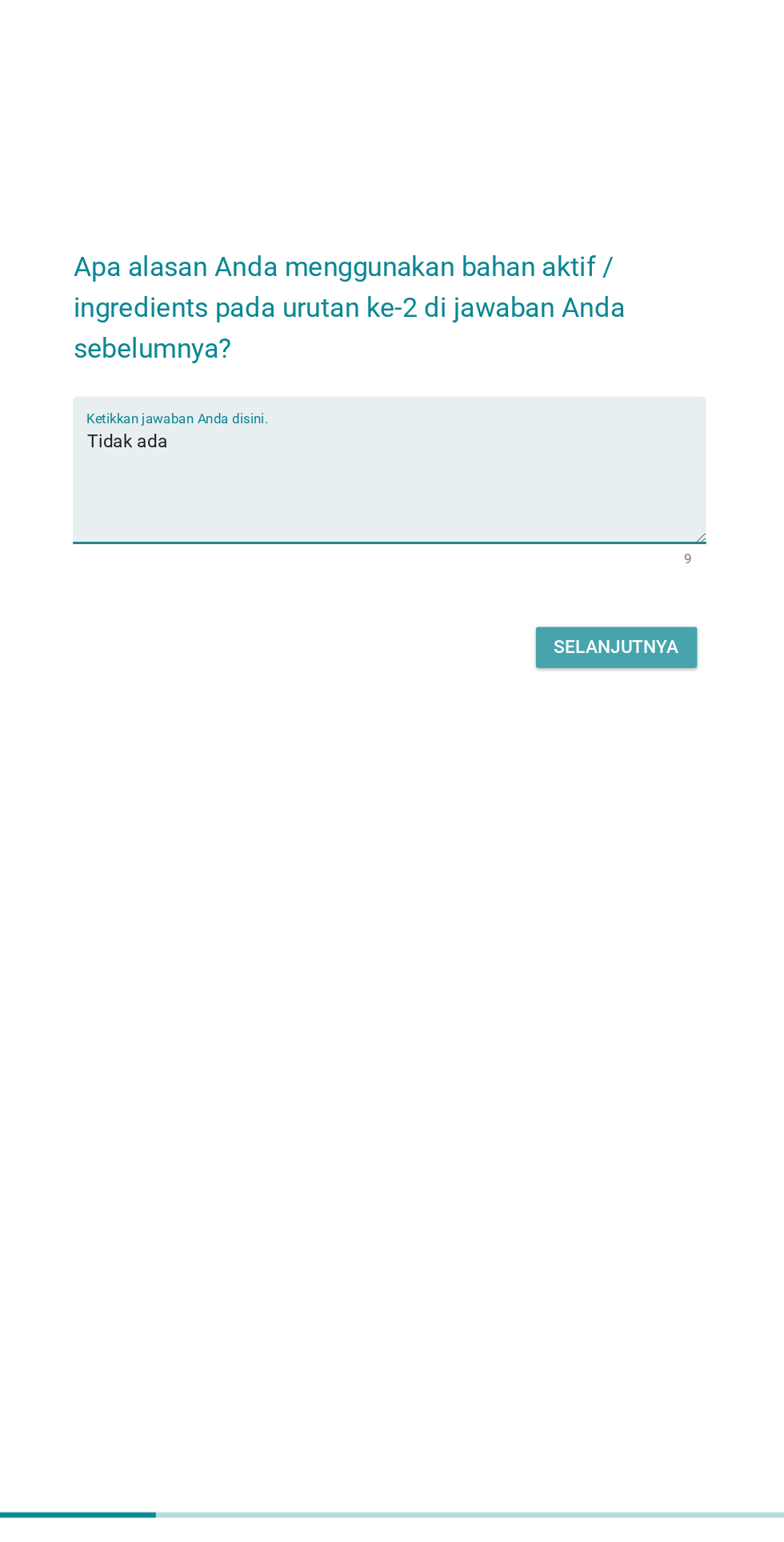
type textarea "Tidak ada"
click at [578, 920] on div "Selanjutnya" at bounding box center [552, 911] width 88 height 19
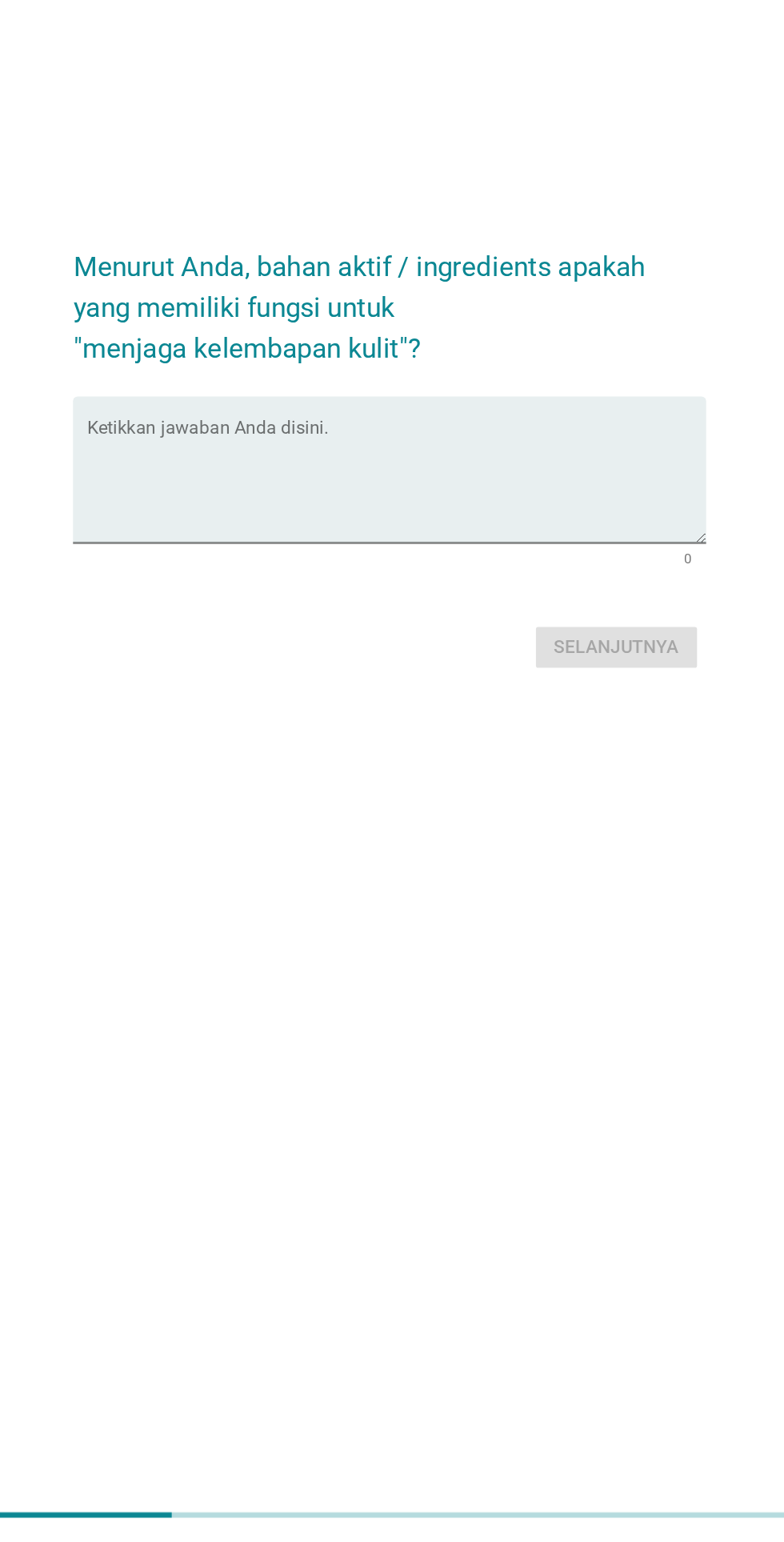
click at [523, 837] on textarea "Ketikkan jawaban Anda disini." at bounding box center [396, 794] width 436 height 84
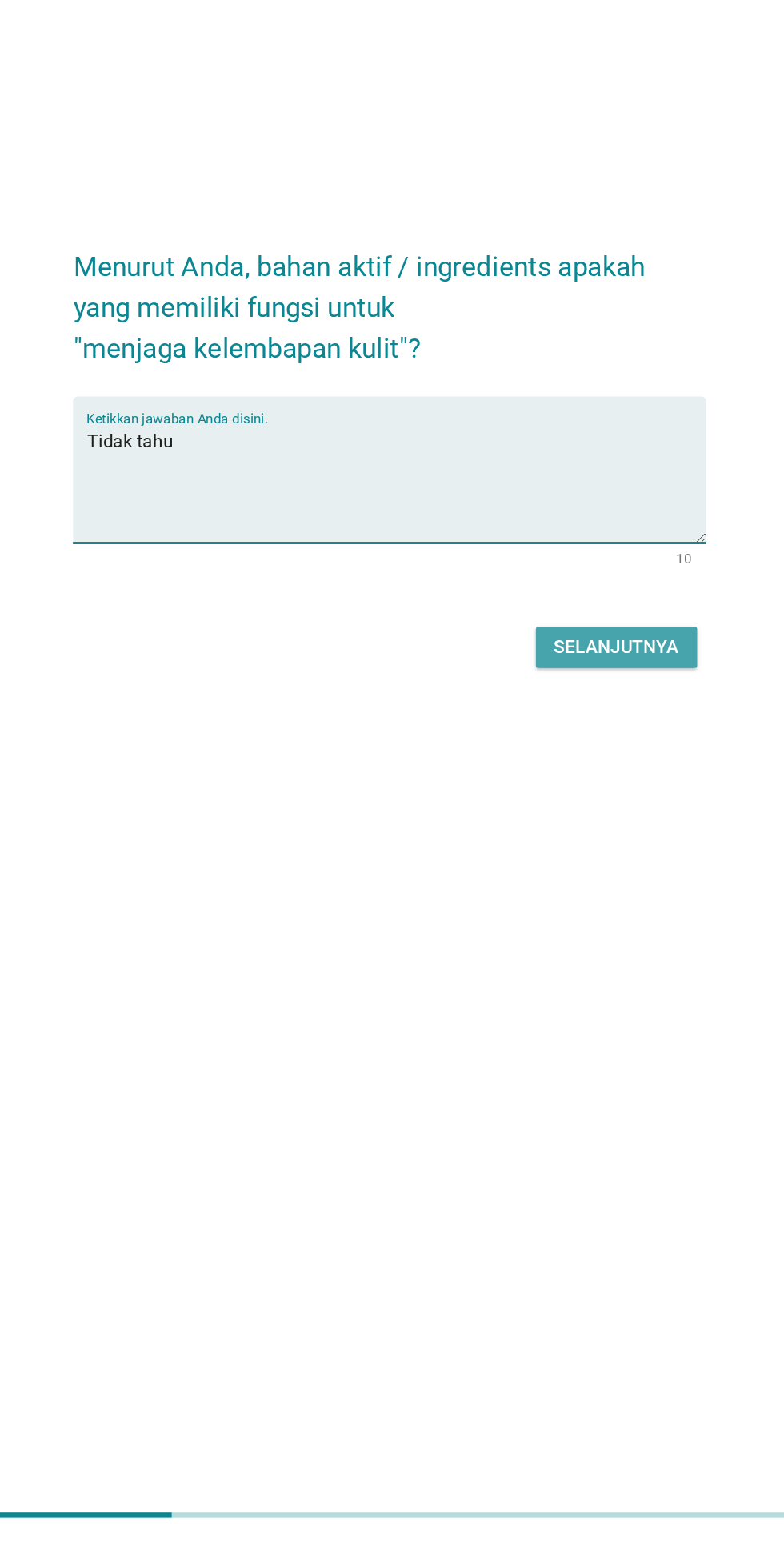
type textarea "Tidak tahu"
click at [569, 920] on div "Selanjutnya" at bounding box center [552, 911] width 88 height 19
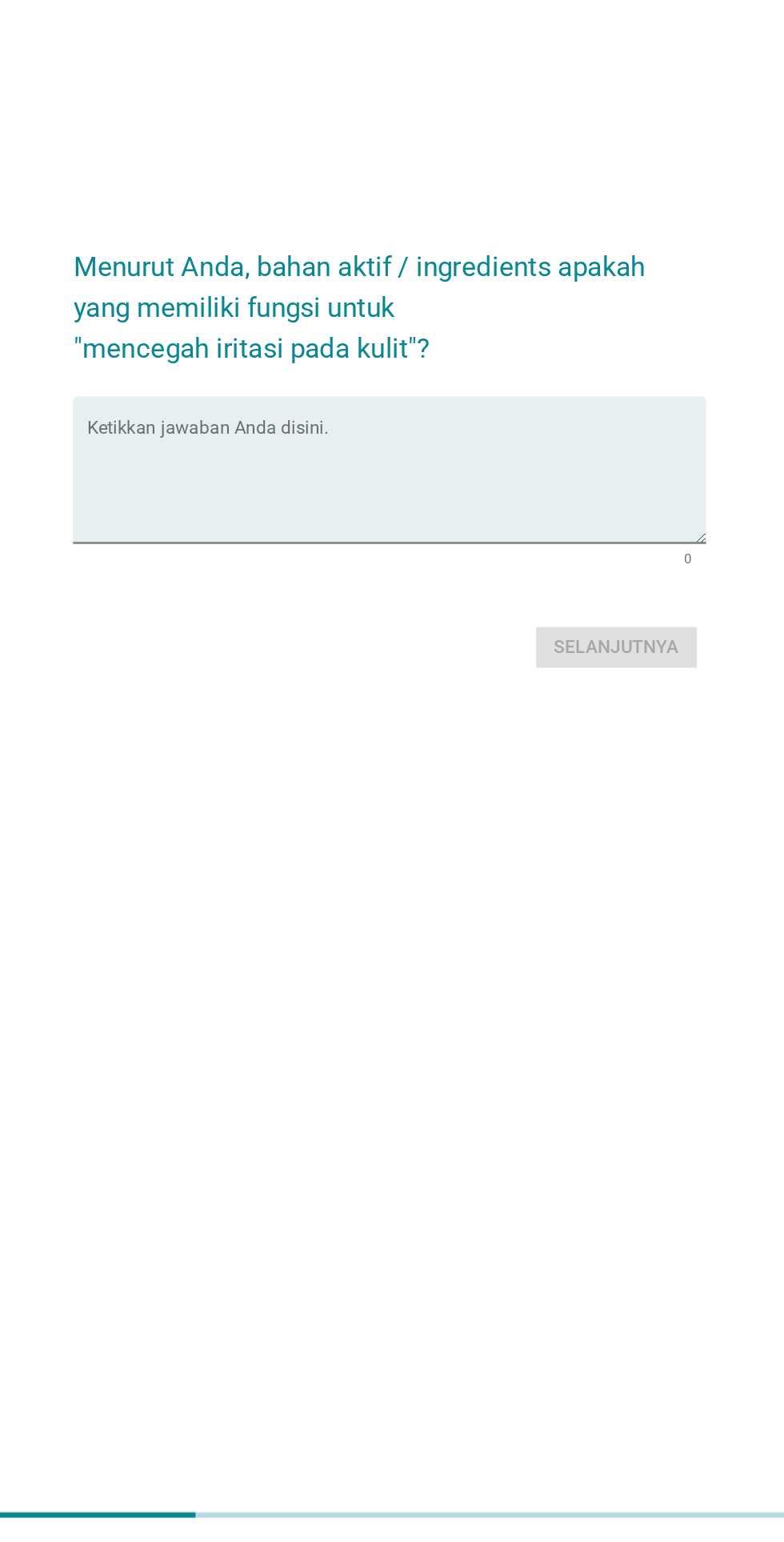
click at [577, 837] on textarea "Ketikkan jawaban Anda disini." at bounding box center [396, 794] width 436 height 84
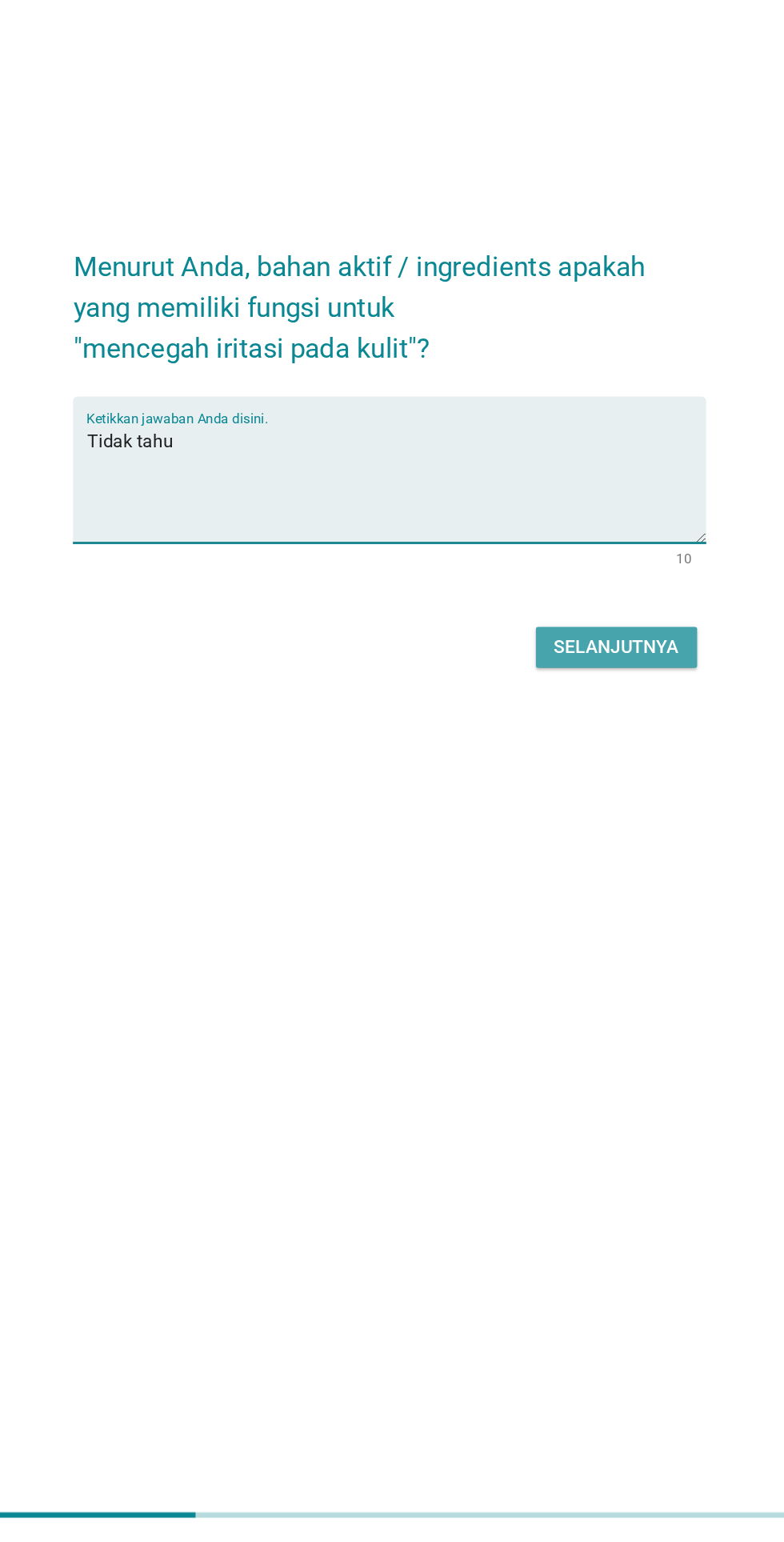
type textarea "Tidak tahu"
click at [569, 920] on div "Selanjutnya" at bounding box center [552, 911] width 88 height 19
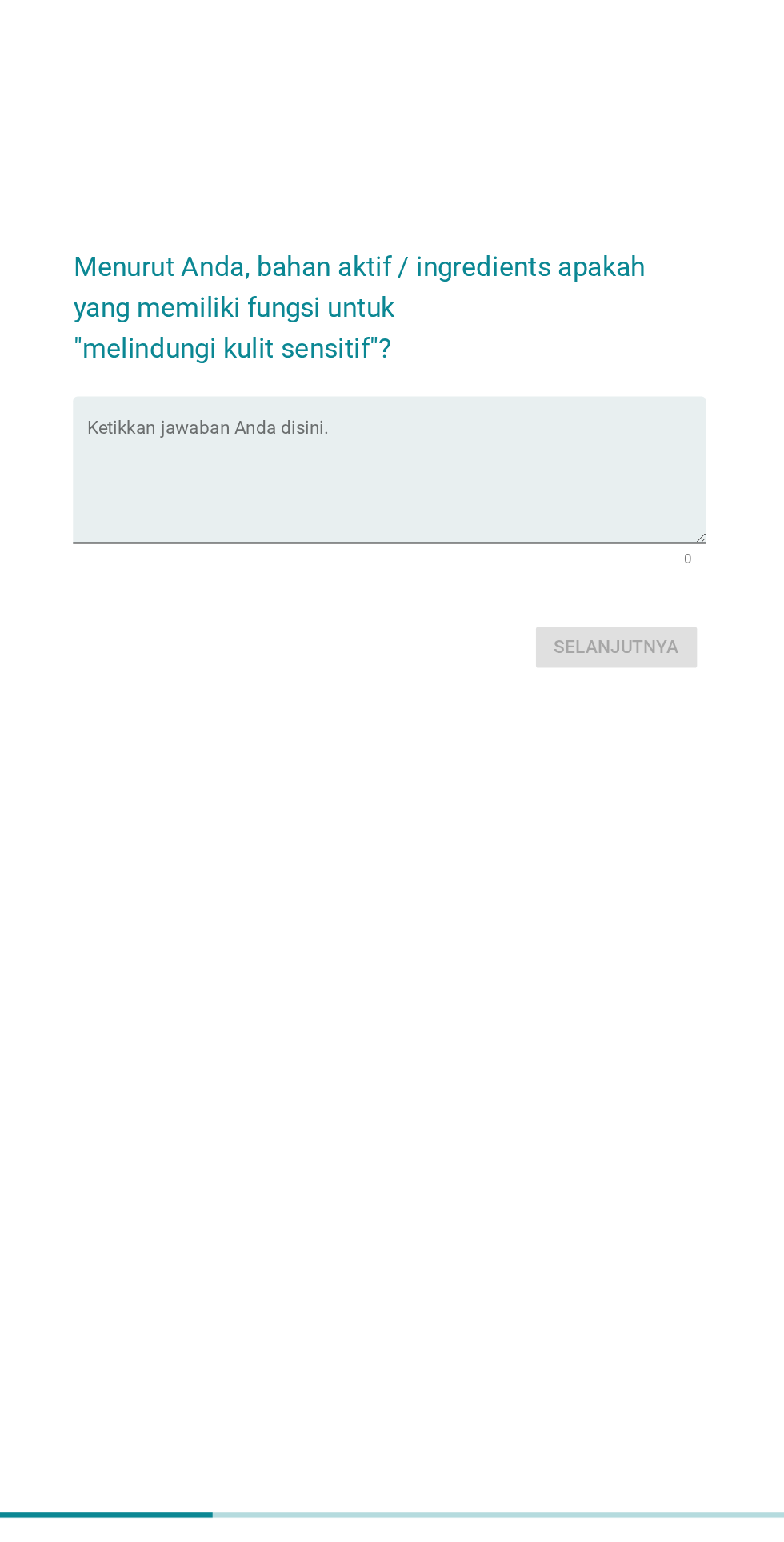
click at [579, 837] on textarea "Ketikkan jawaban Anda disini." at bounding box center [396, 794] width 436 height 84
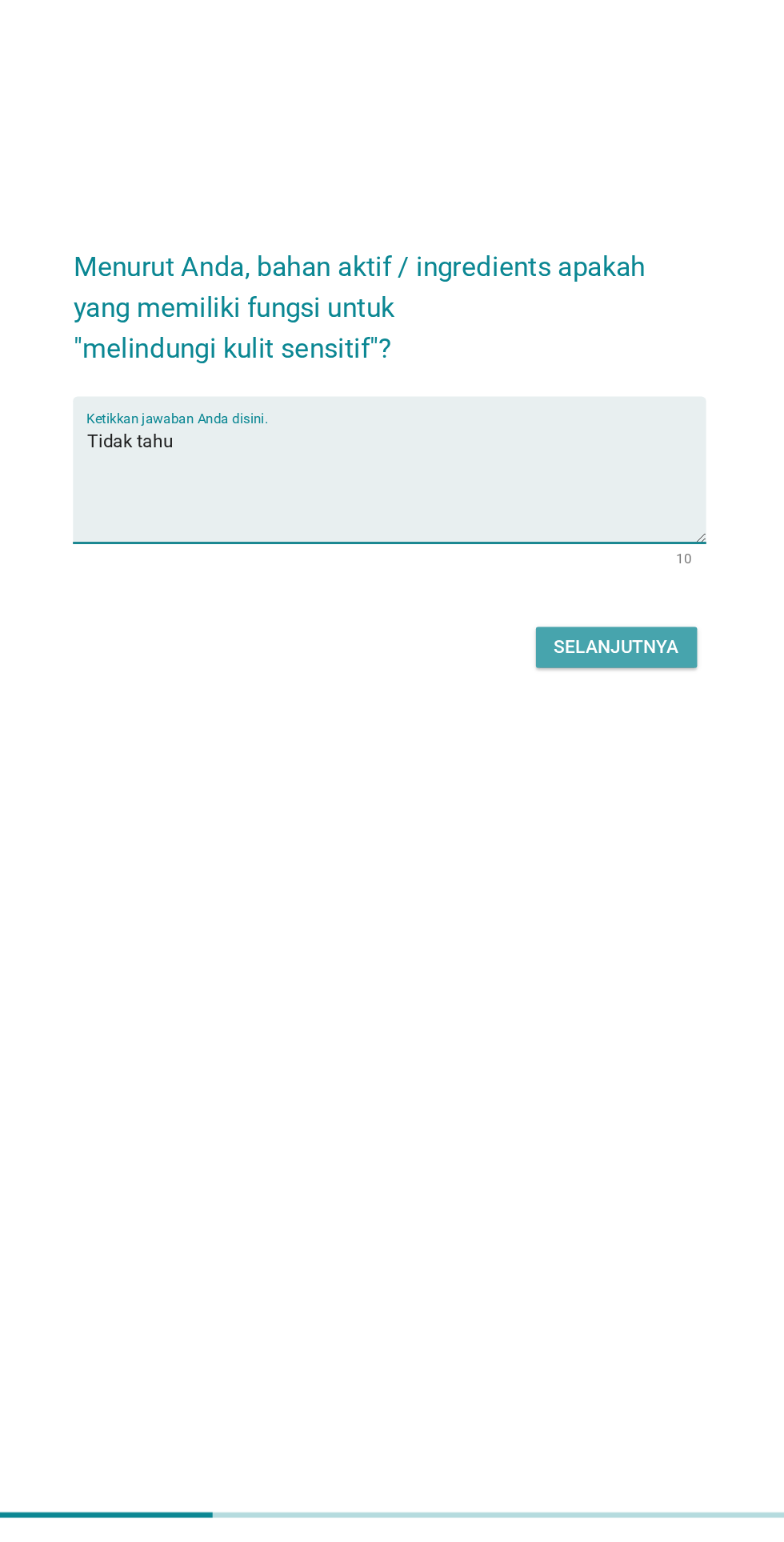
type textarea "Tidak tahu"
click at [575, 920] on div "Selanjutnya" at bounding box center [552, 911] width 88 height 19
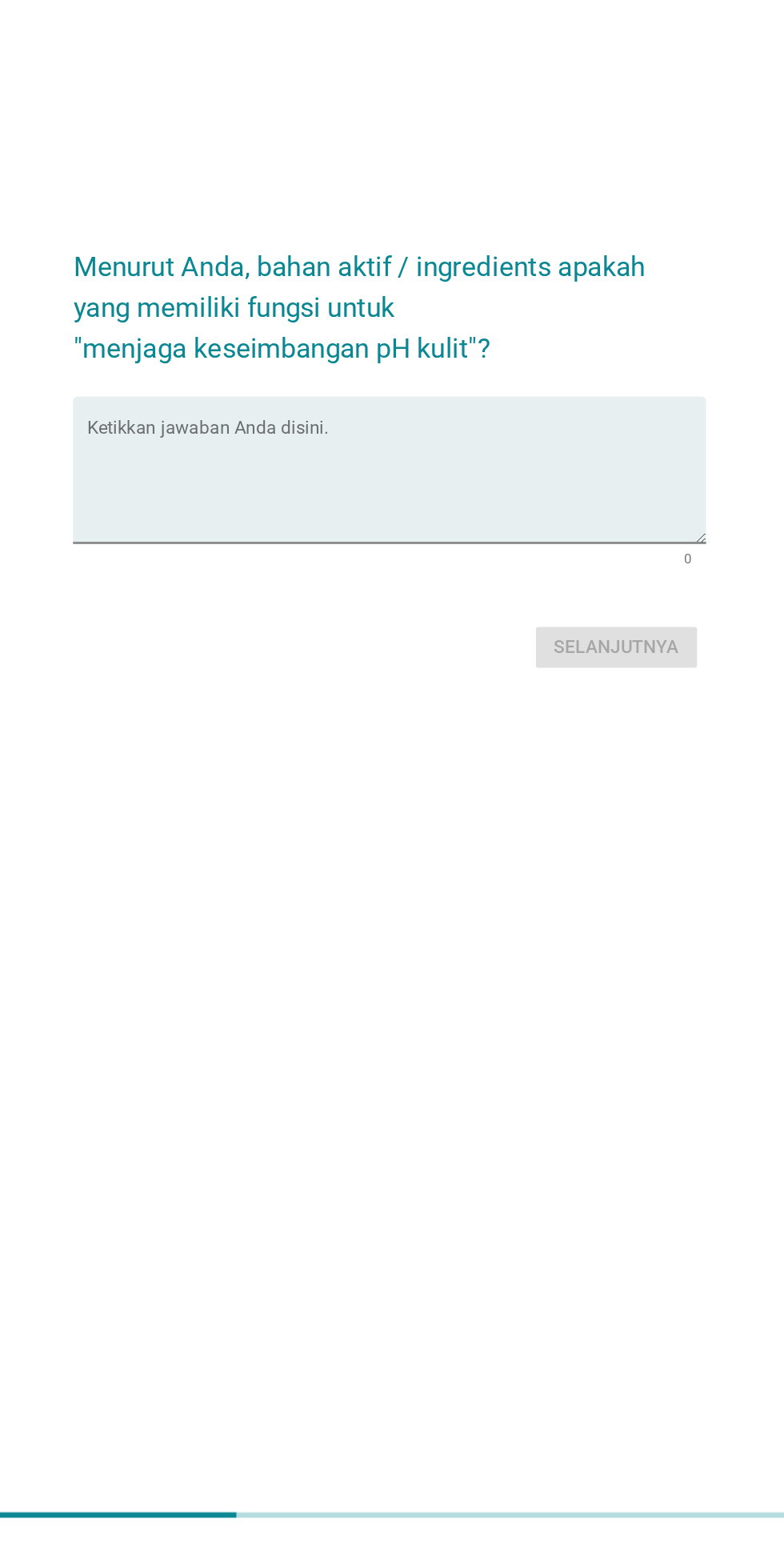
click at [568, 837] on textarea "Ketikkan jawaban Anda disini." at bounding box center [396, 794] width 436 height 84
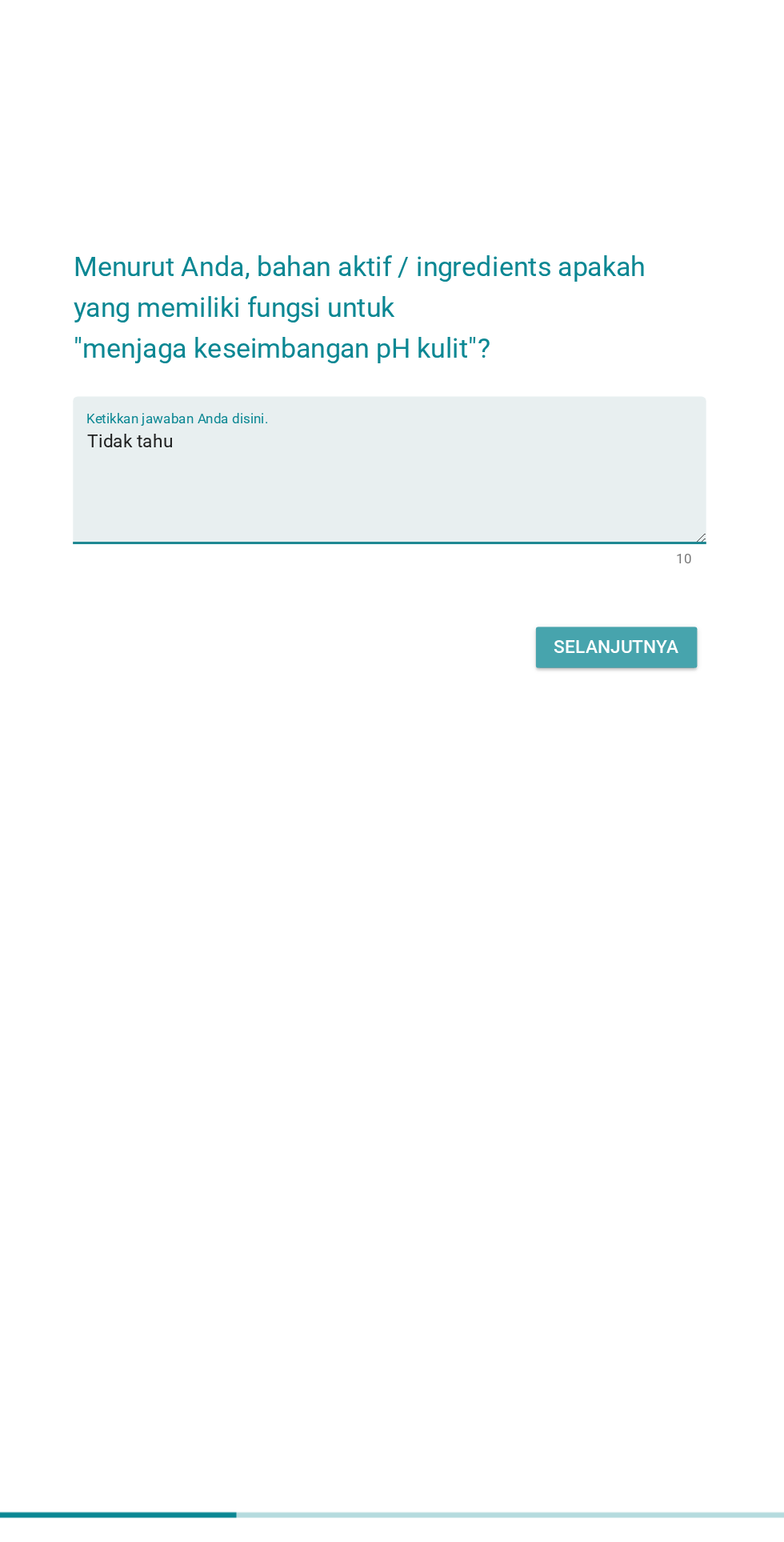
type textarea "Tidak tahu"
click at [584, 920] on div "Selanjutnya" at bounding box center [552, 911] width 88 height 19
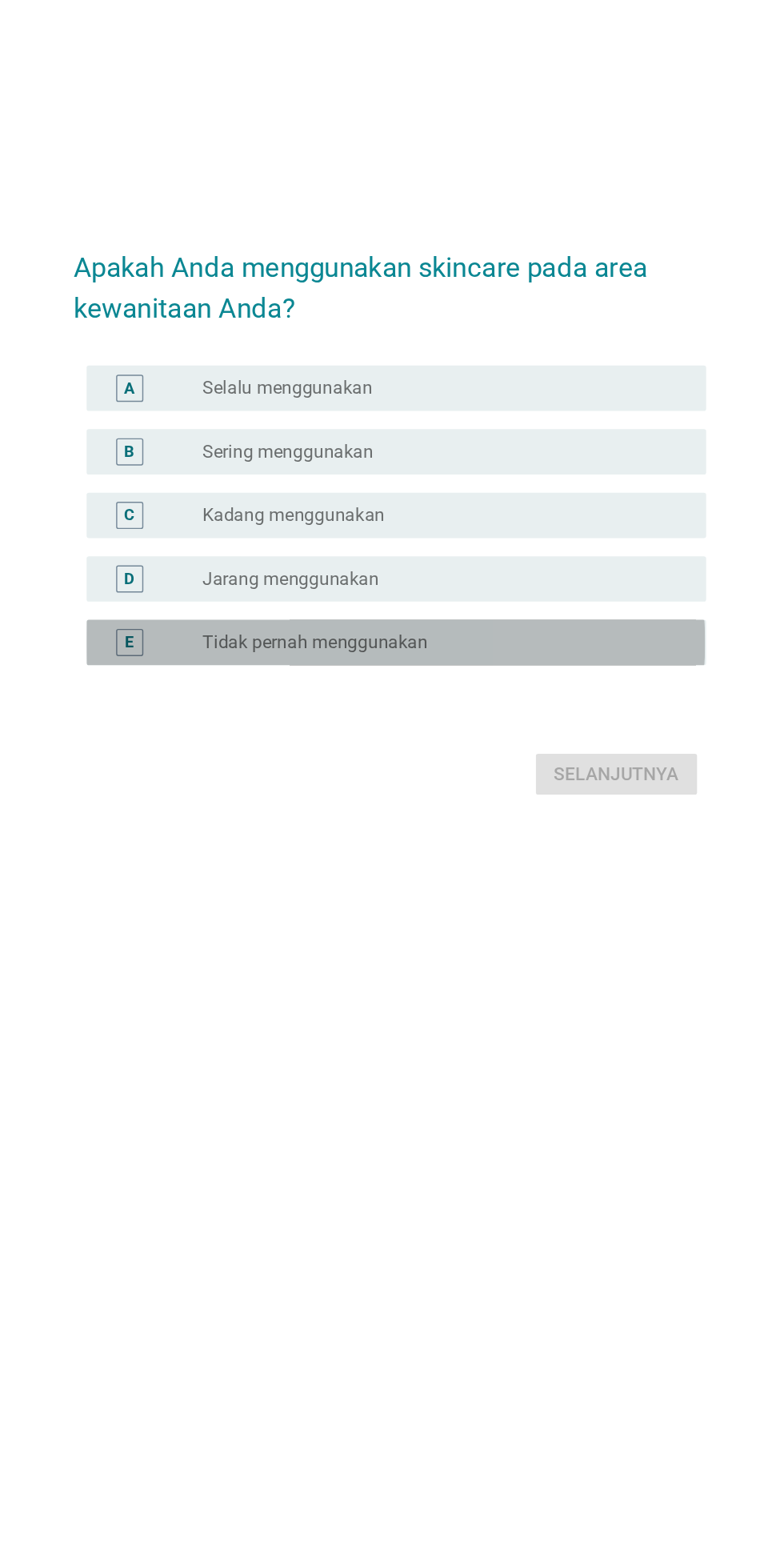
click at [581, 879] on div "E radio_button_unchecked Tidak pernah menggunakan" at bounding box center [396, 862] width 436 height 32
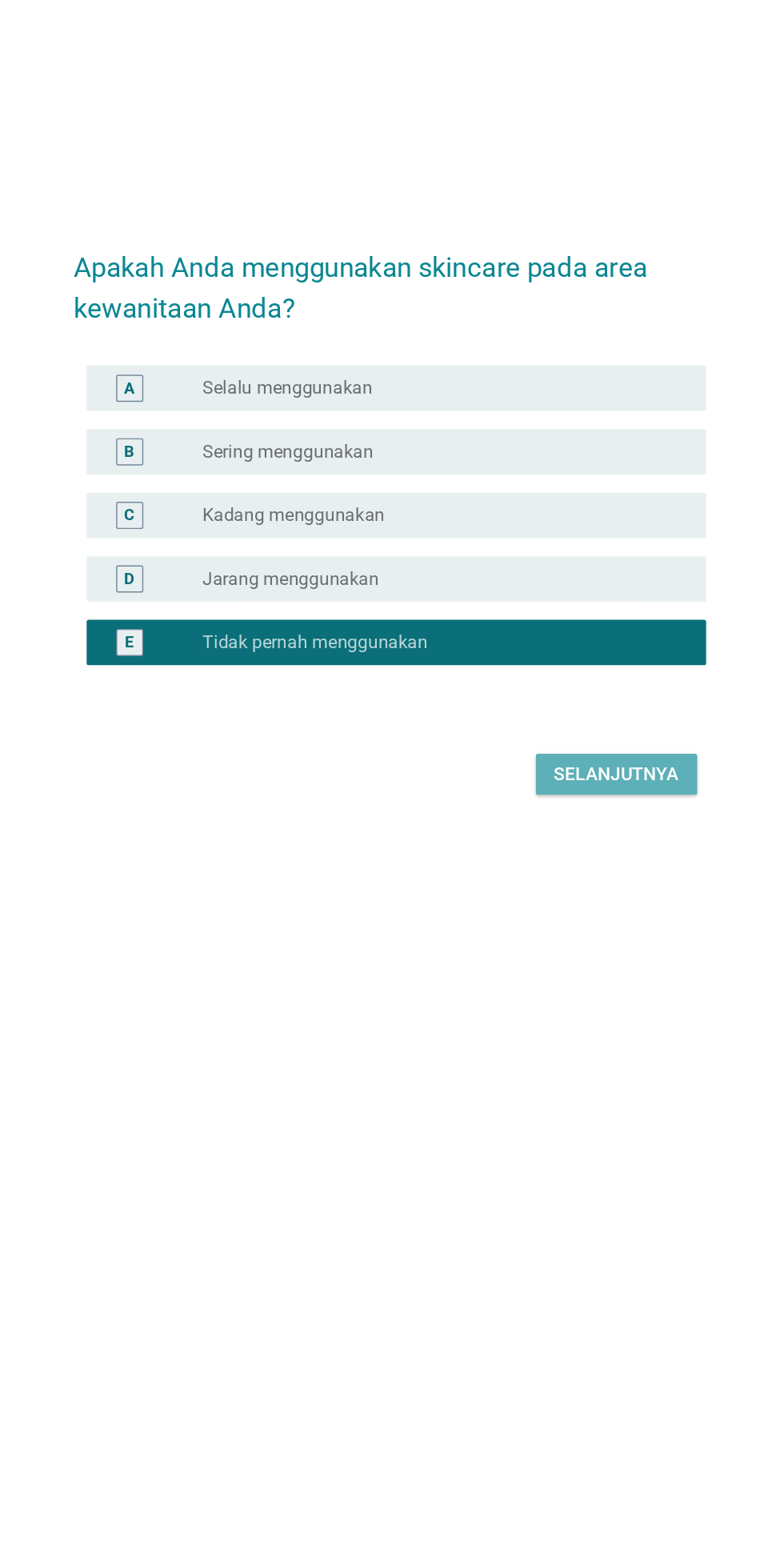
click at [568, 970] on button "Selanjutnya" at bounding box center [552, 955] width 114 height 28
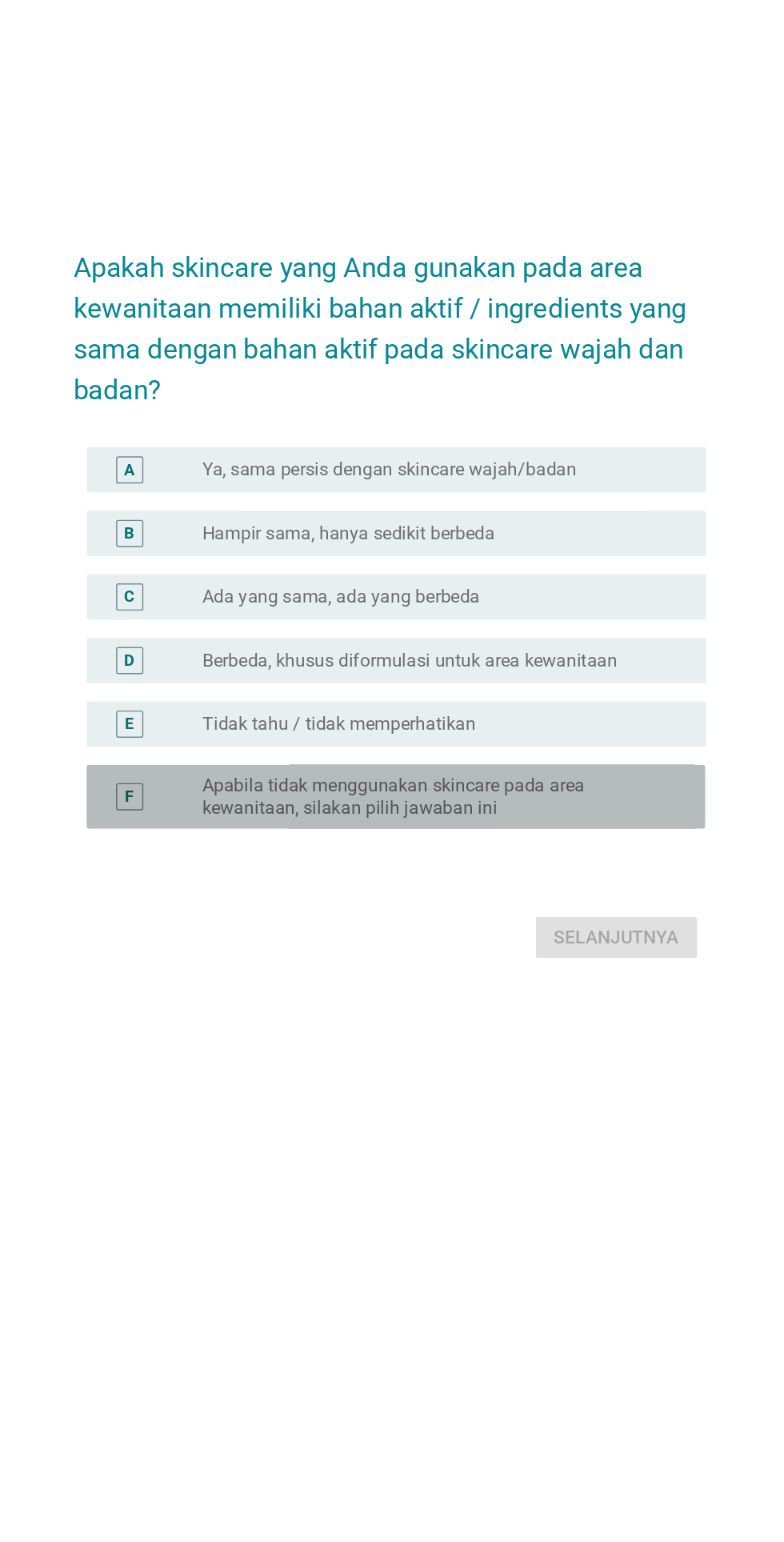
click at [540, 930] on label "Apabila tidak menggunakan skincare pada area kewanitaan, silakan pilih jawaban …" at bounding box center [424, 914] width 330 height 32
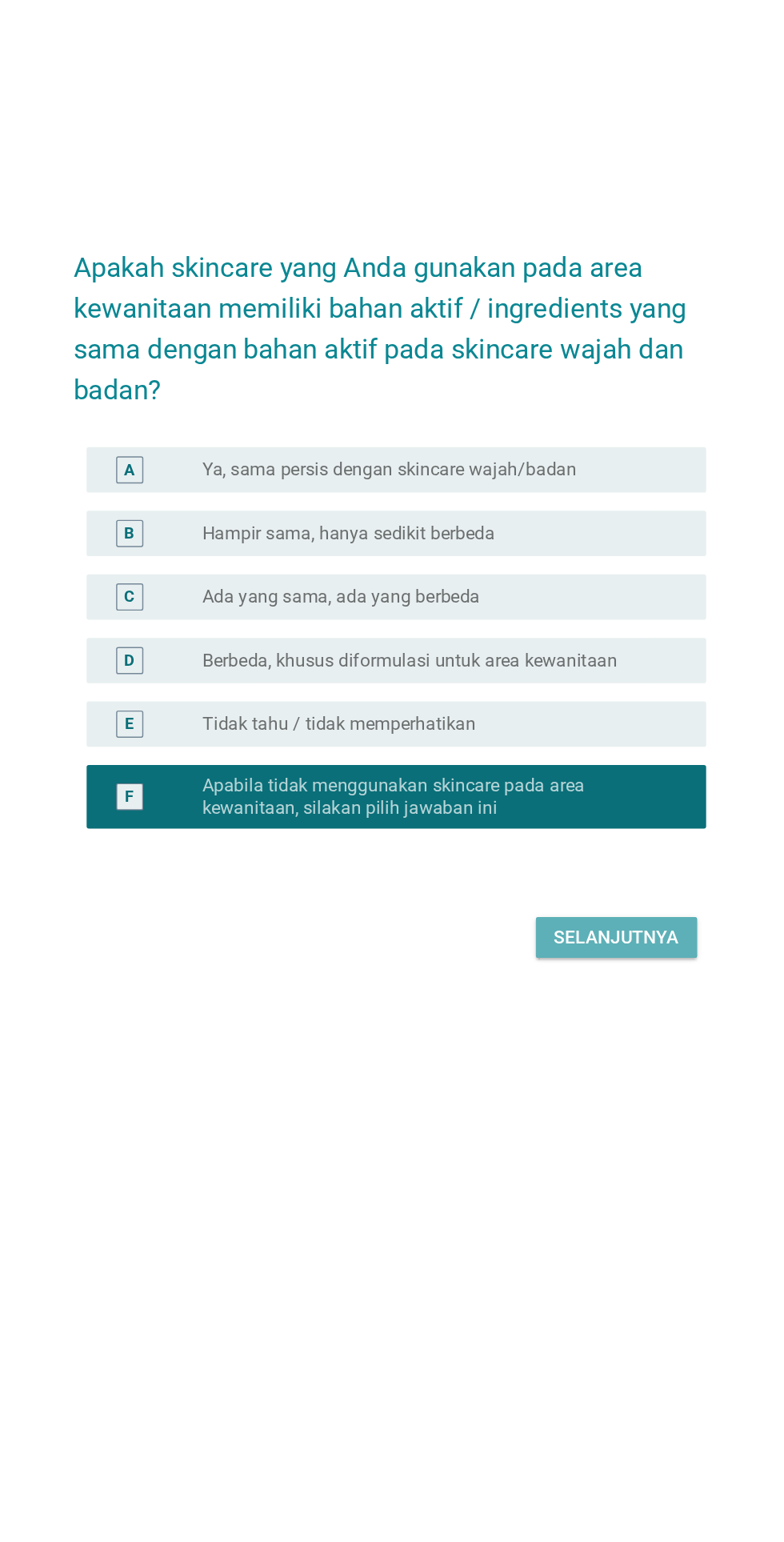
click at [555, 1022] on div "Selanjutnya" at bounding box center [552, 1013] width 88 height 19
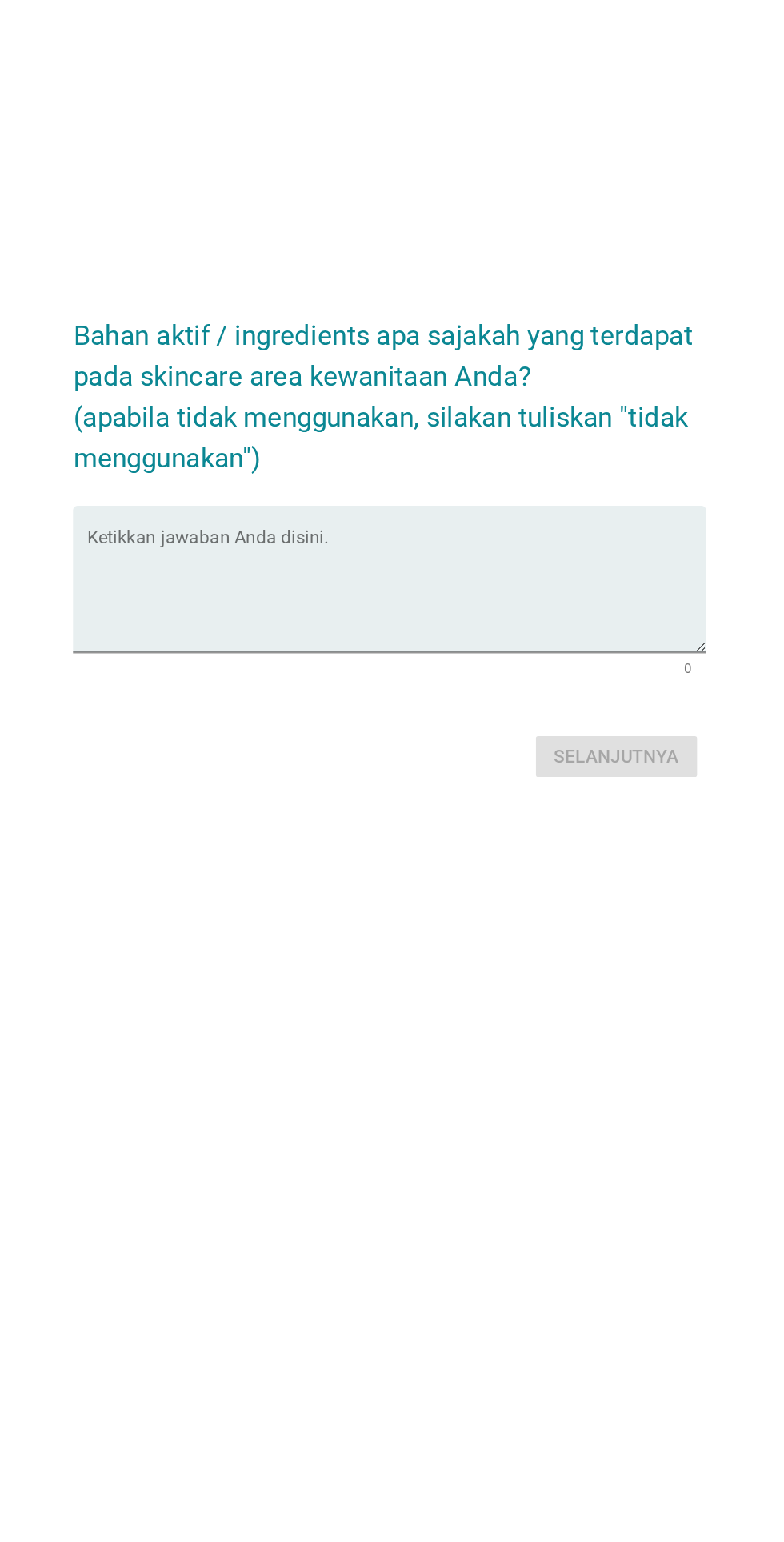
click at [549, 802] on textarea "Ketikkan jawaban Anda disini." at bounding box center [396, 770] width 436 height 84
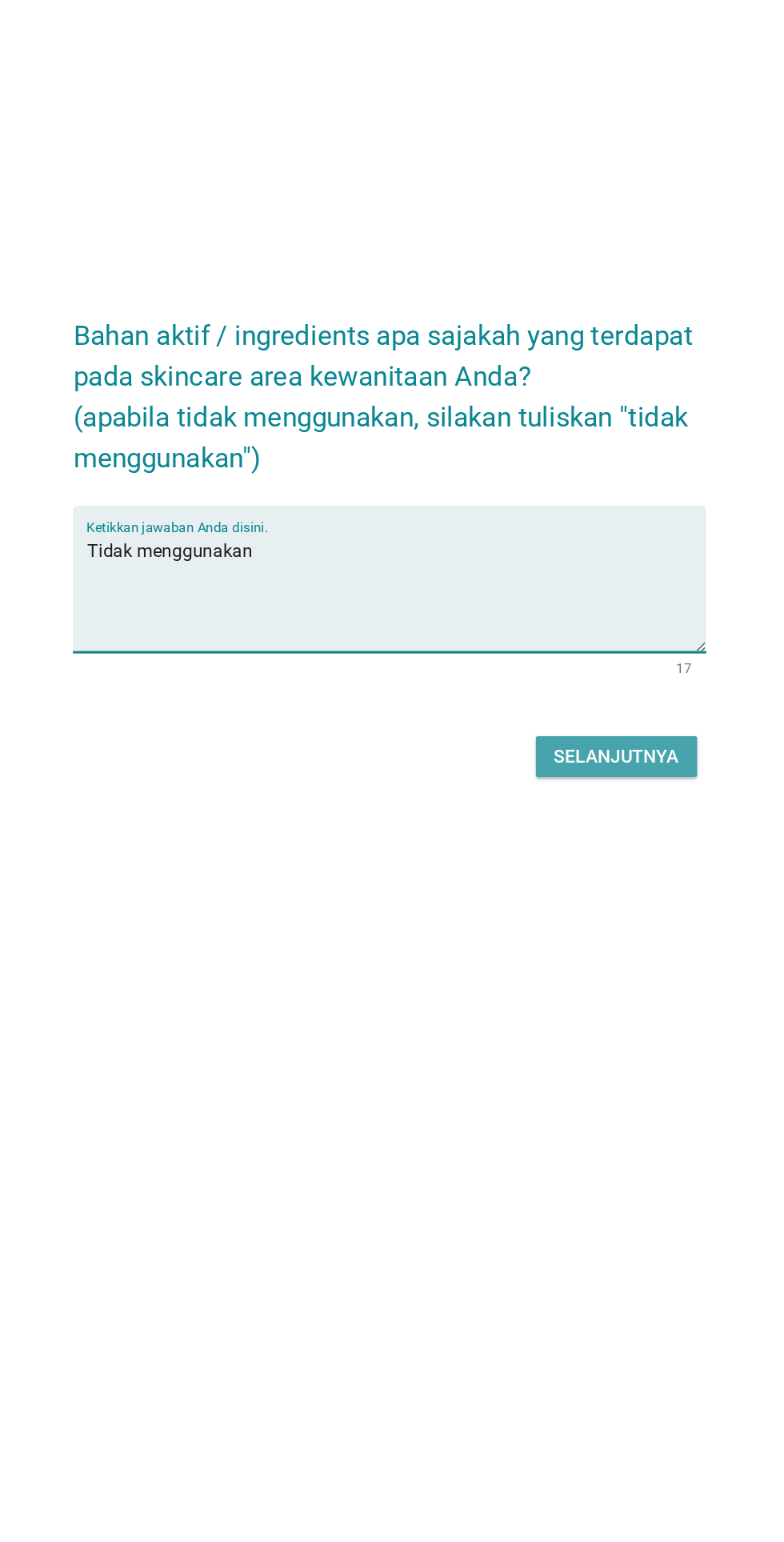
type textarea "Tidak menggunakan"
click at [589, 896] on div "Selanjutnya" at bounding box center [552, 886] width 88 height 19
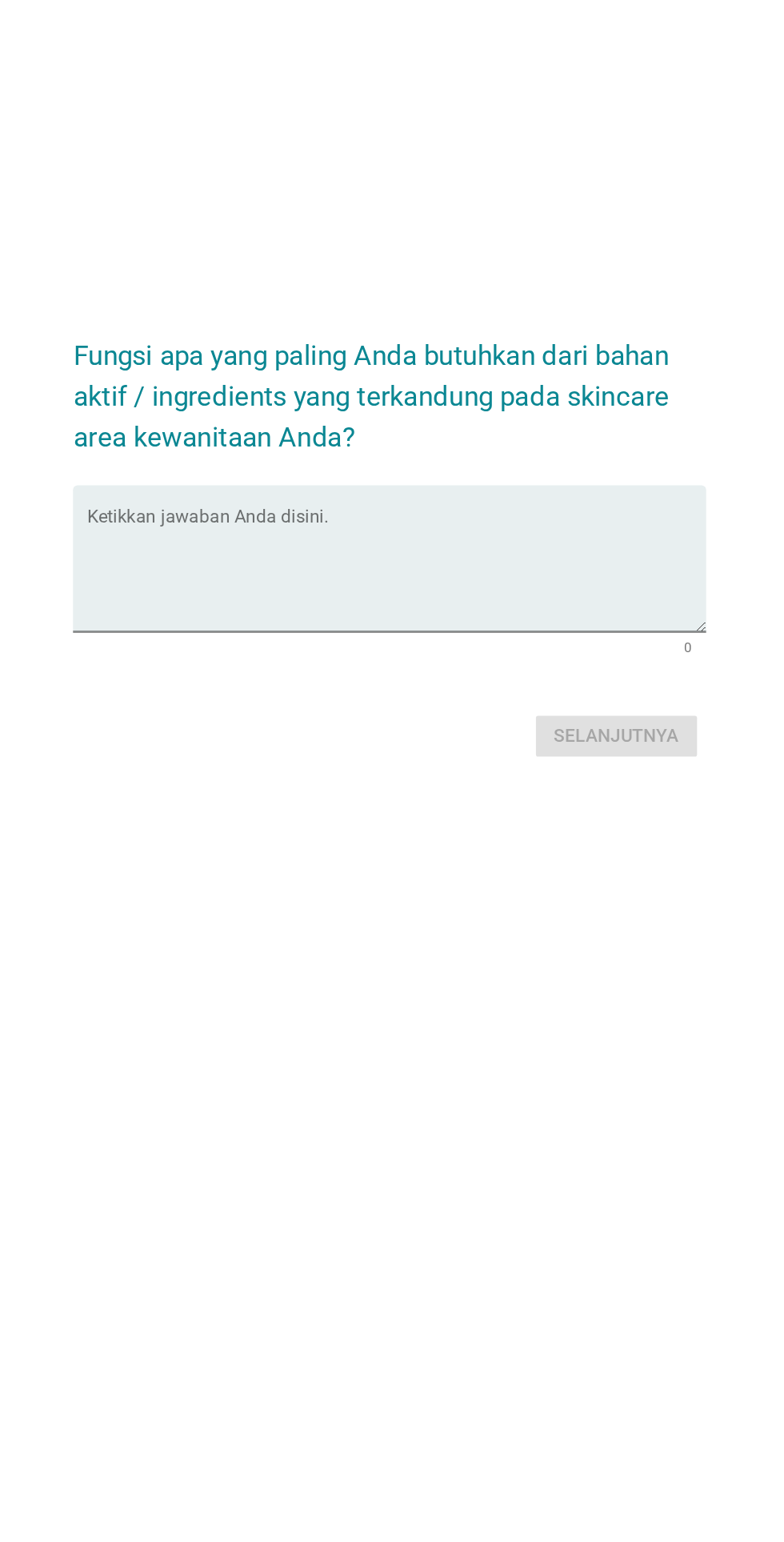
scroll to position [15, 0]
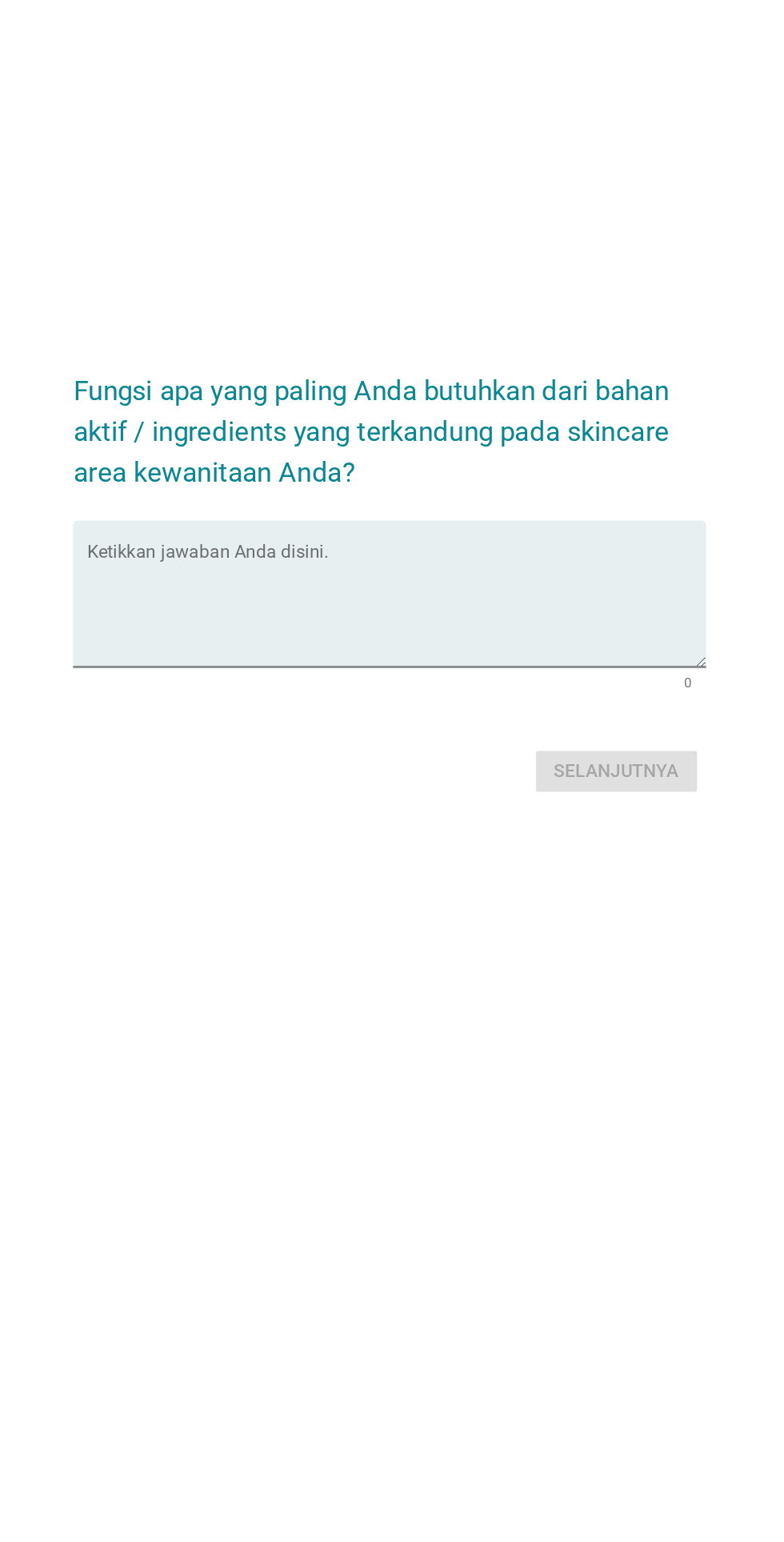
click at [543, 823] on textarea "Ketikkan jawaban Anda disini." at bounding box center [396, 780] width 436 height 84
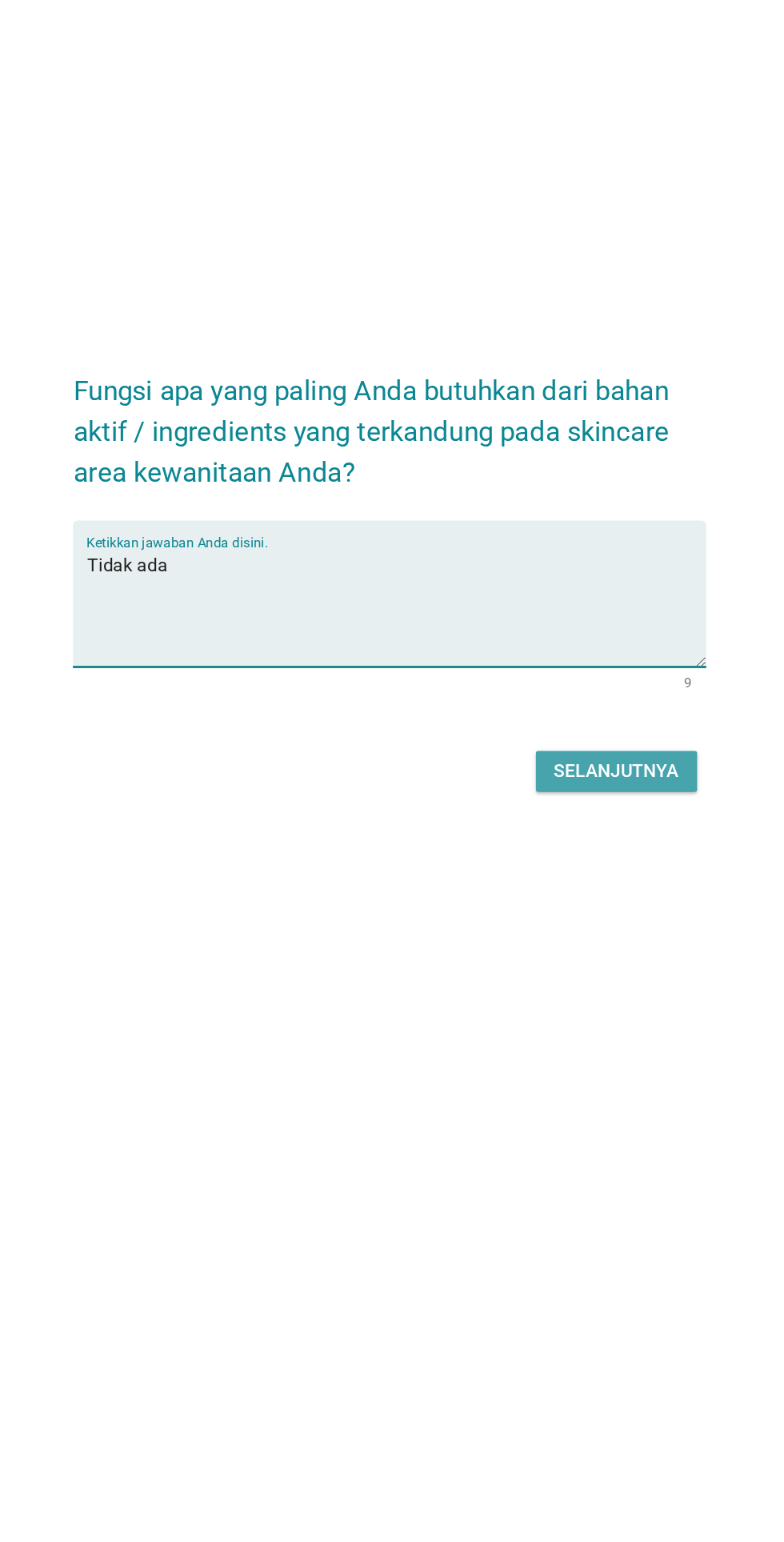
type textarea "Tidak ada"
click at [586, 905] on div "Selanjutnya" at bounding box center [552, 896] width 88 height 19
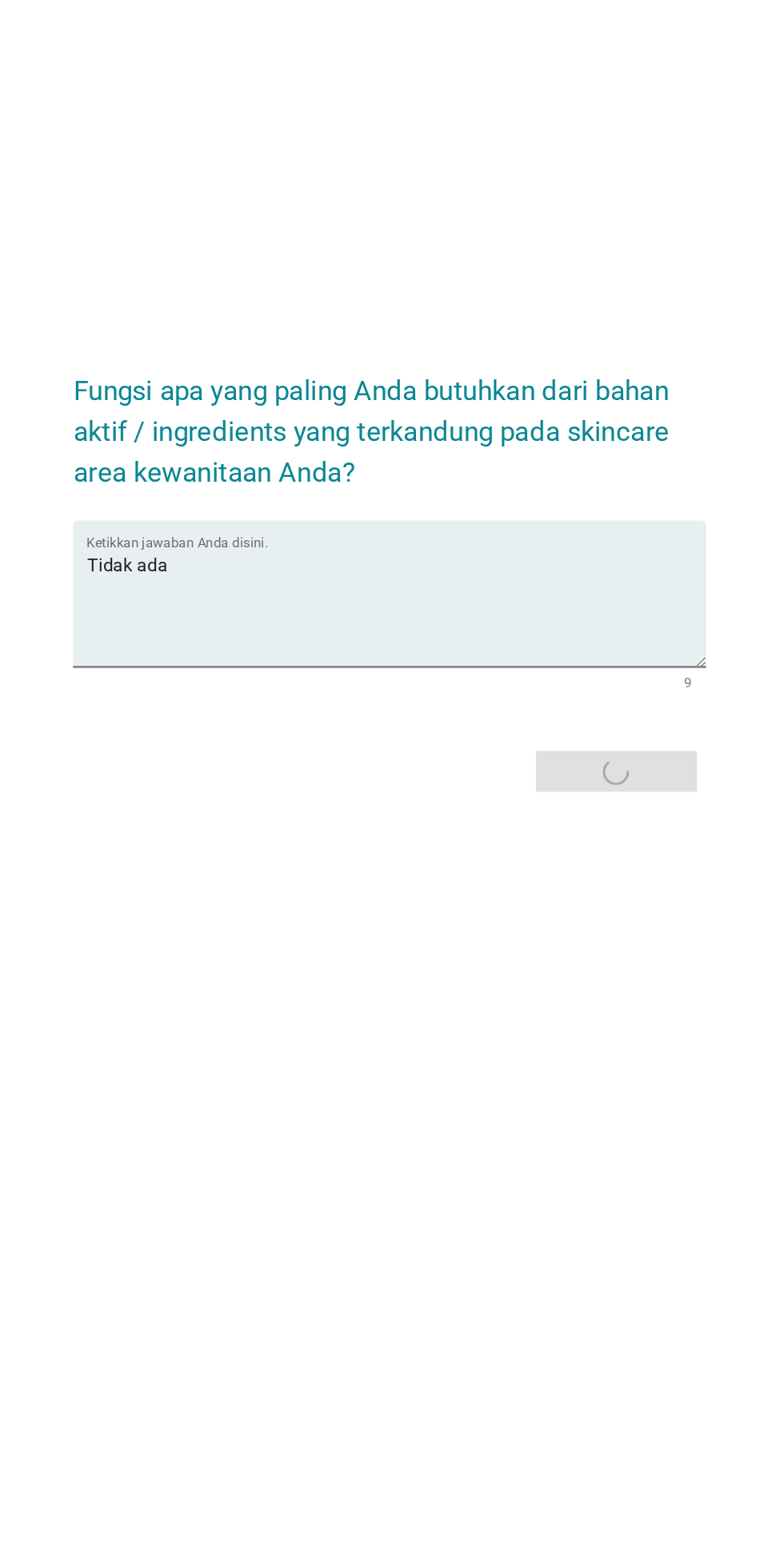
scroll to position [72, 0]
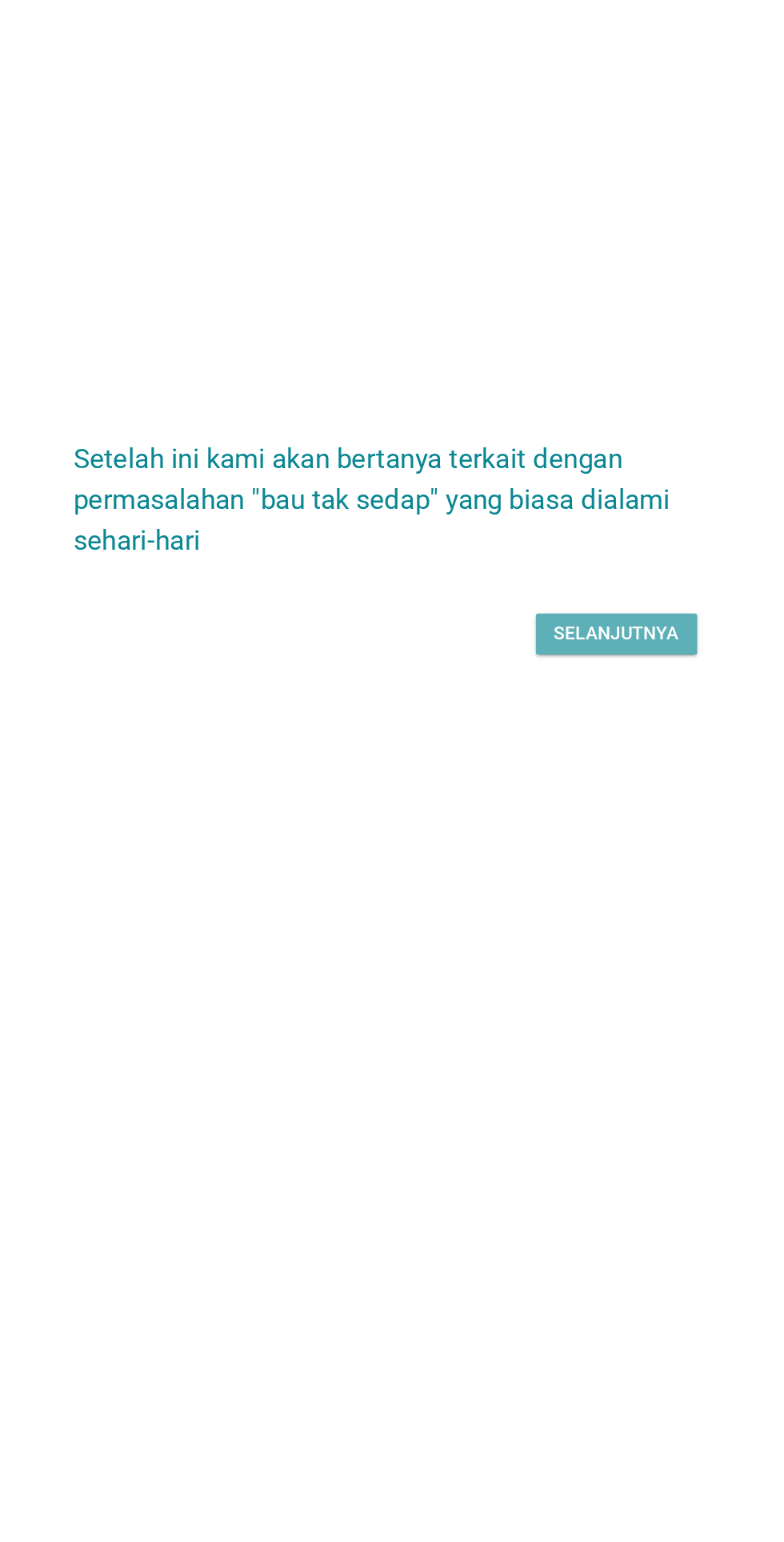
click at [561, 809] on div "Selanjutnya" at bounding box center [552, 800] width 88 height 19
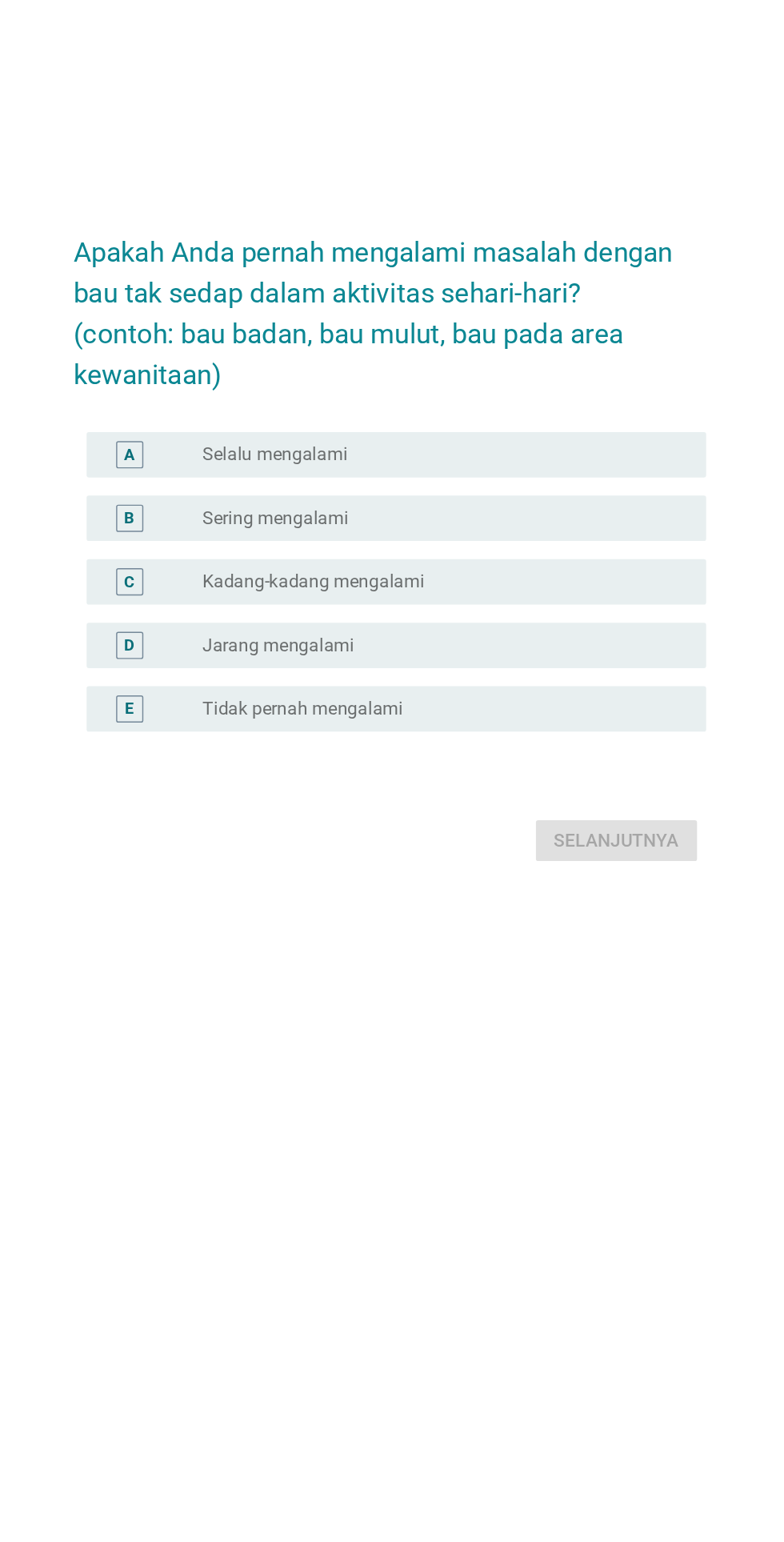
scroll to position [0, 0]
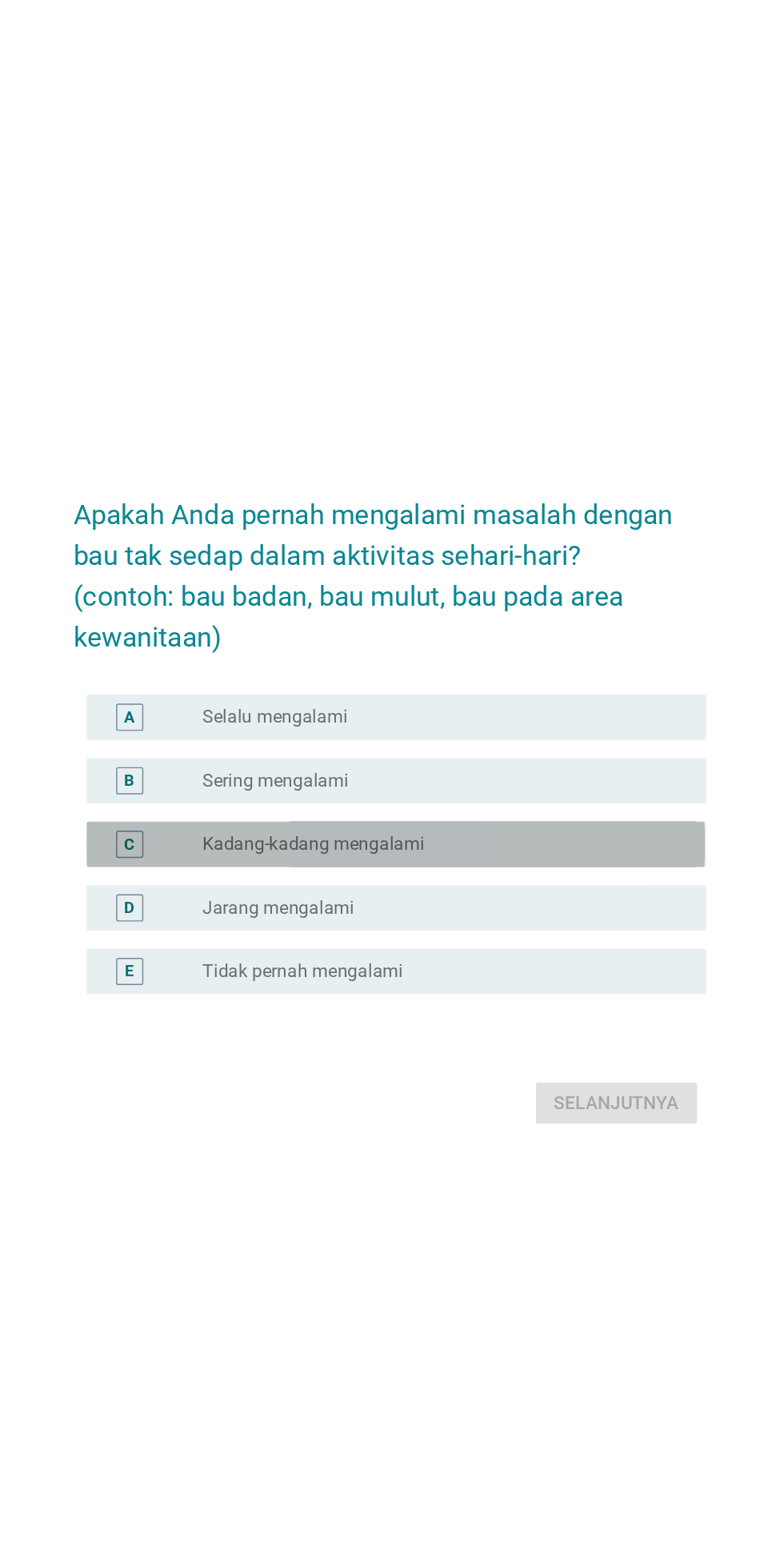
click at [451, 810] on div "radio_button_unchecked Kadang-kadang mengalami" at bounding box center [424, 801] width 330 height 16
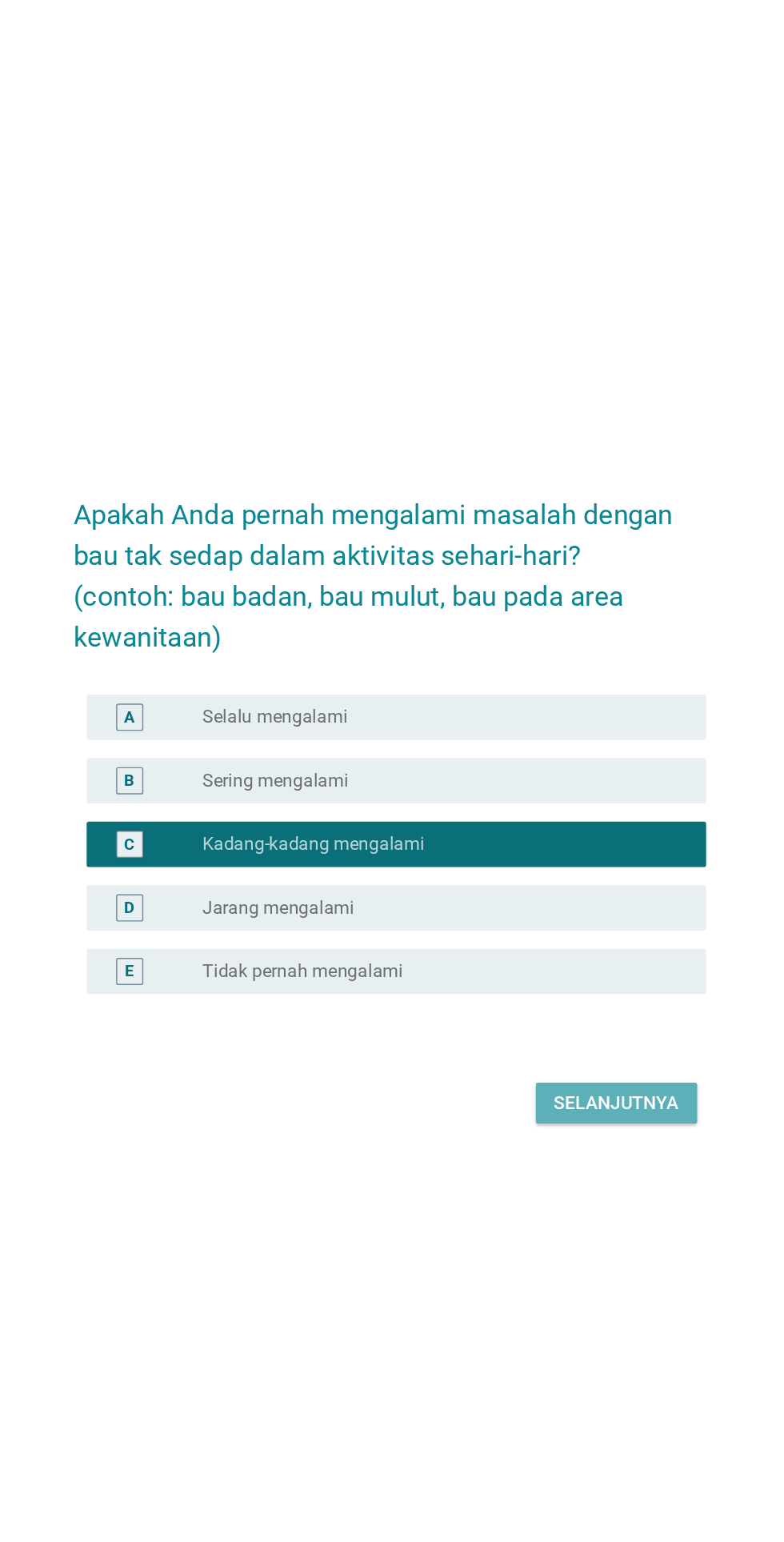
click at [542, 994] on div "Selanjutnya" at bounding box center [552, 984] width 88 height 19
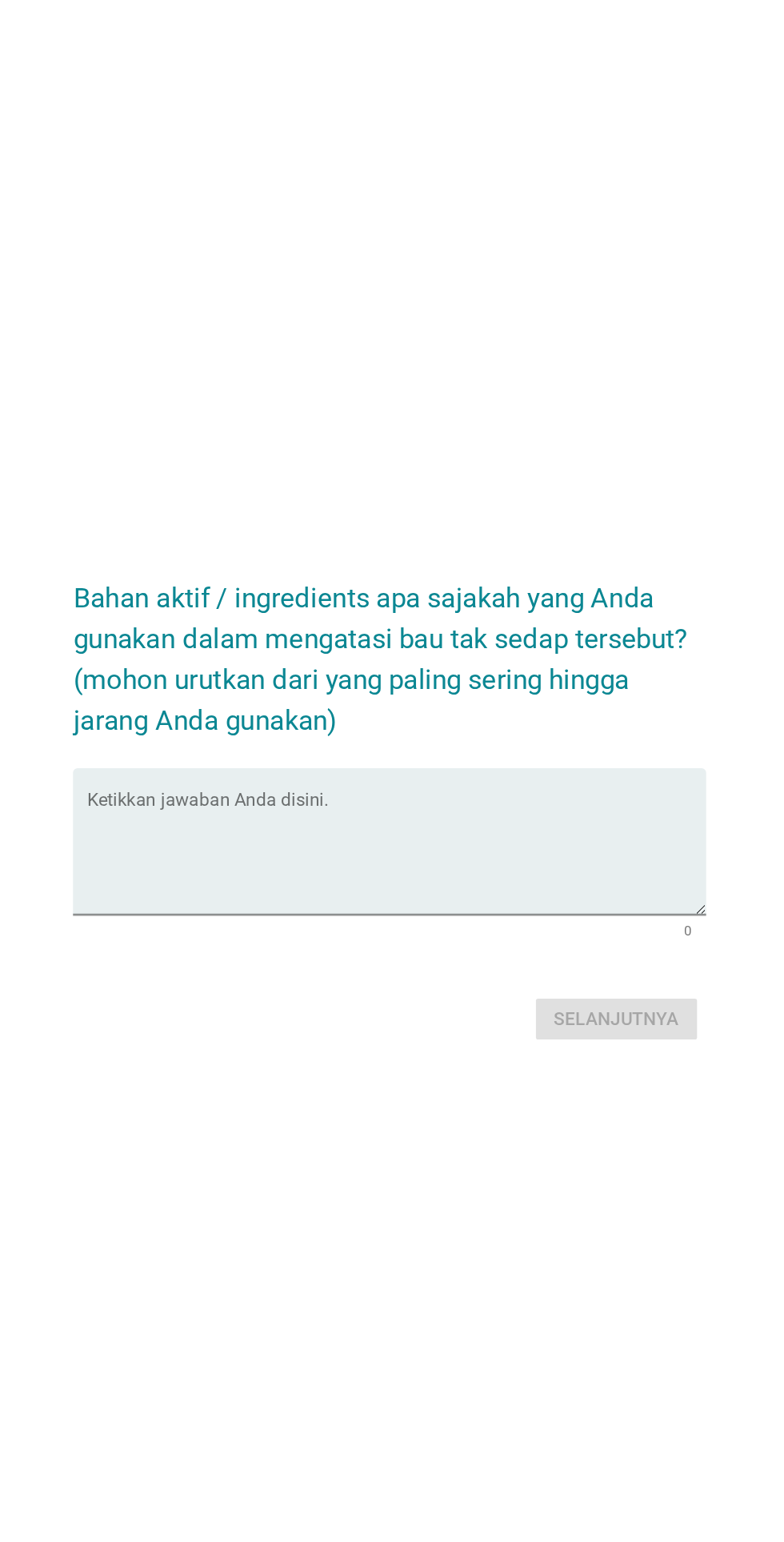
scroll to position [58, 0]
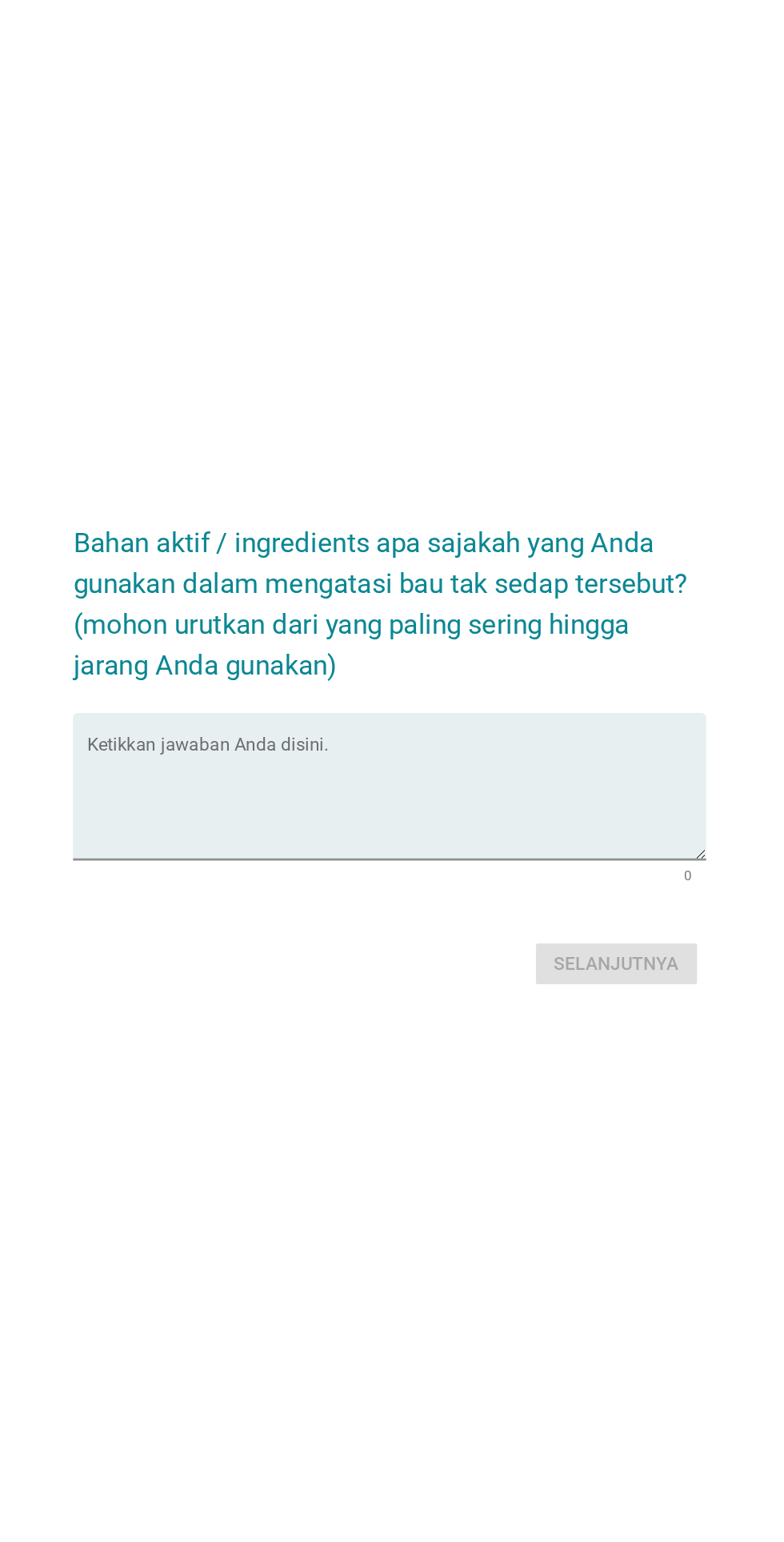
click at [456, 812] on textarea "Ketikkan jawaban Anda disini." at bounding box center [396, 770] width 436 height 84
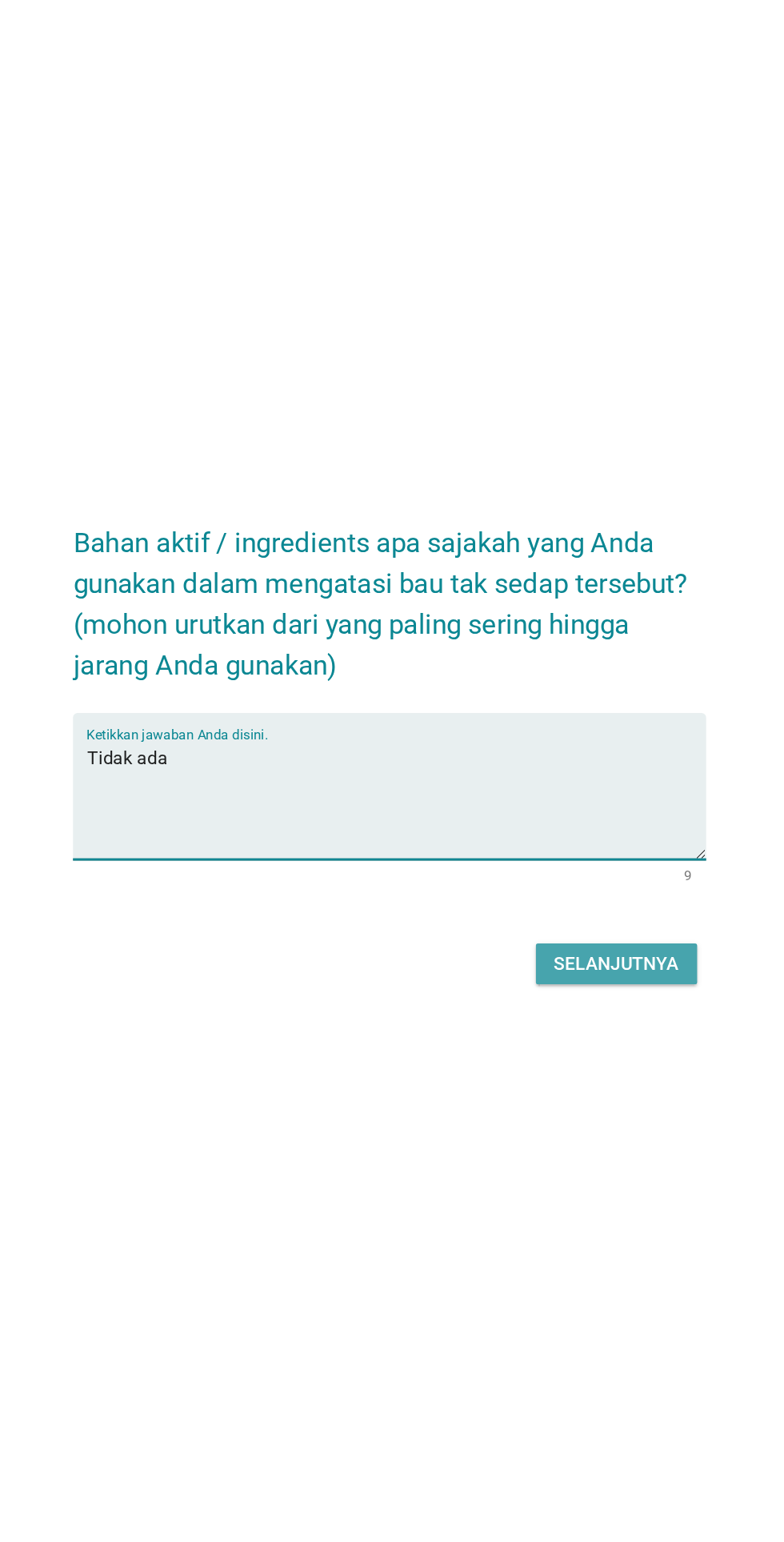
type textarea "Tidak ada"
click at [553, 896] on div "Selanjutnya" at bounding box center [552, 886] width 88 height 19
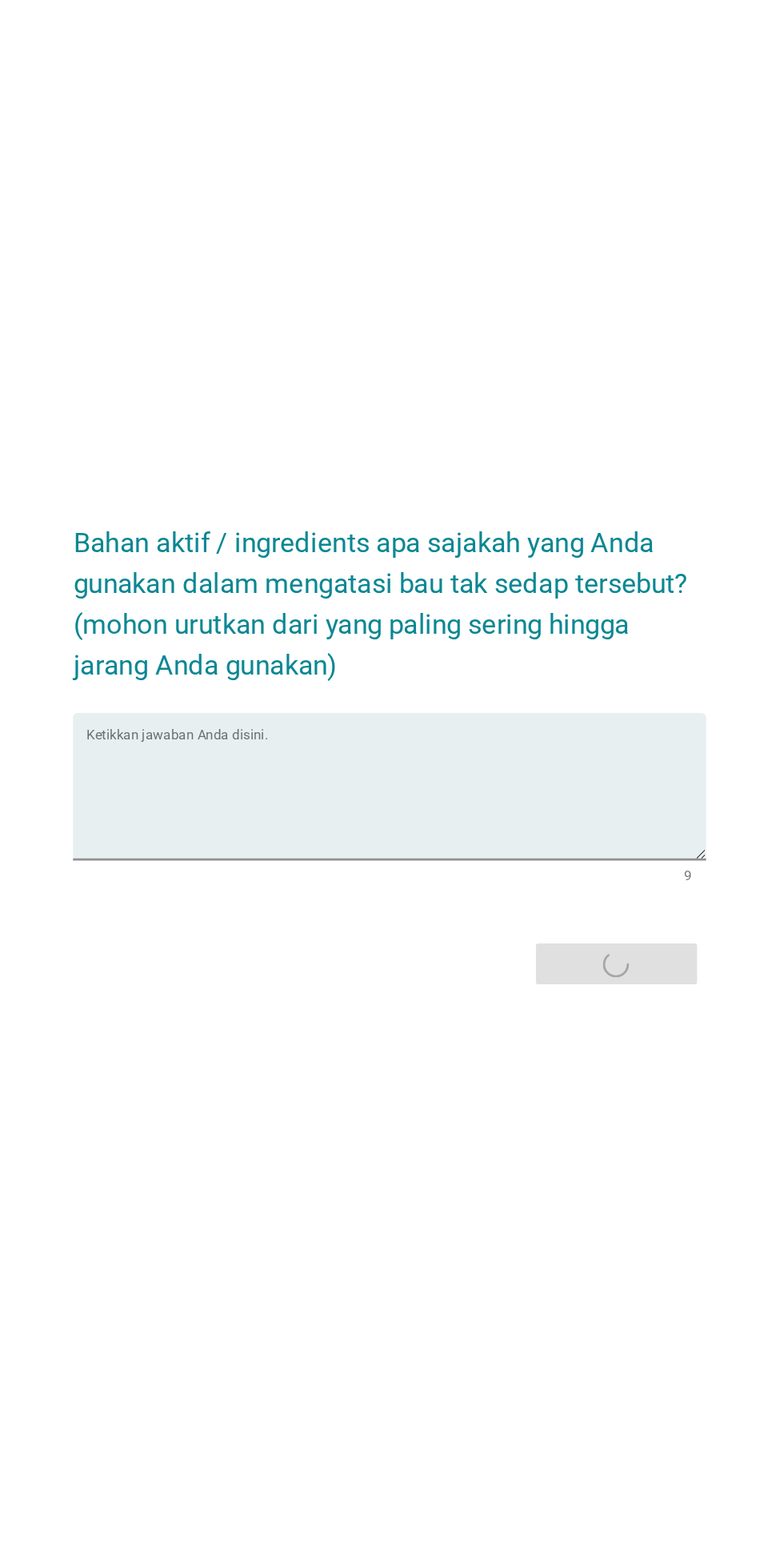
scroll to position [15, 0]
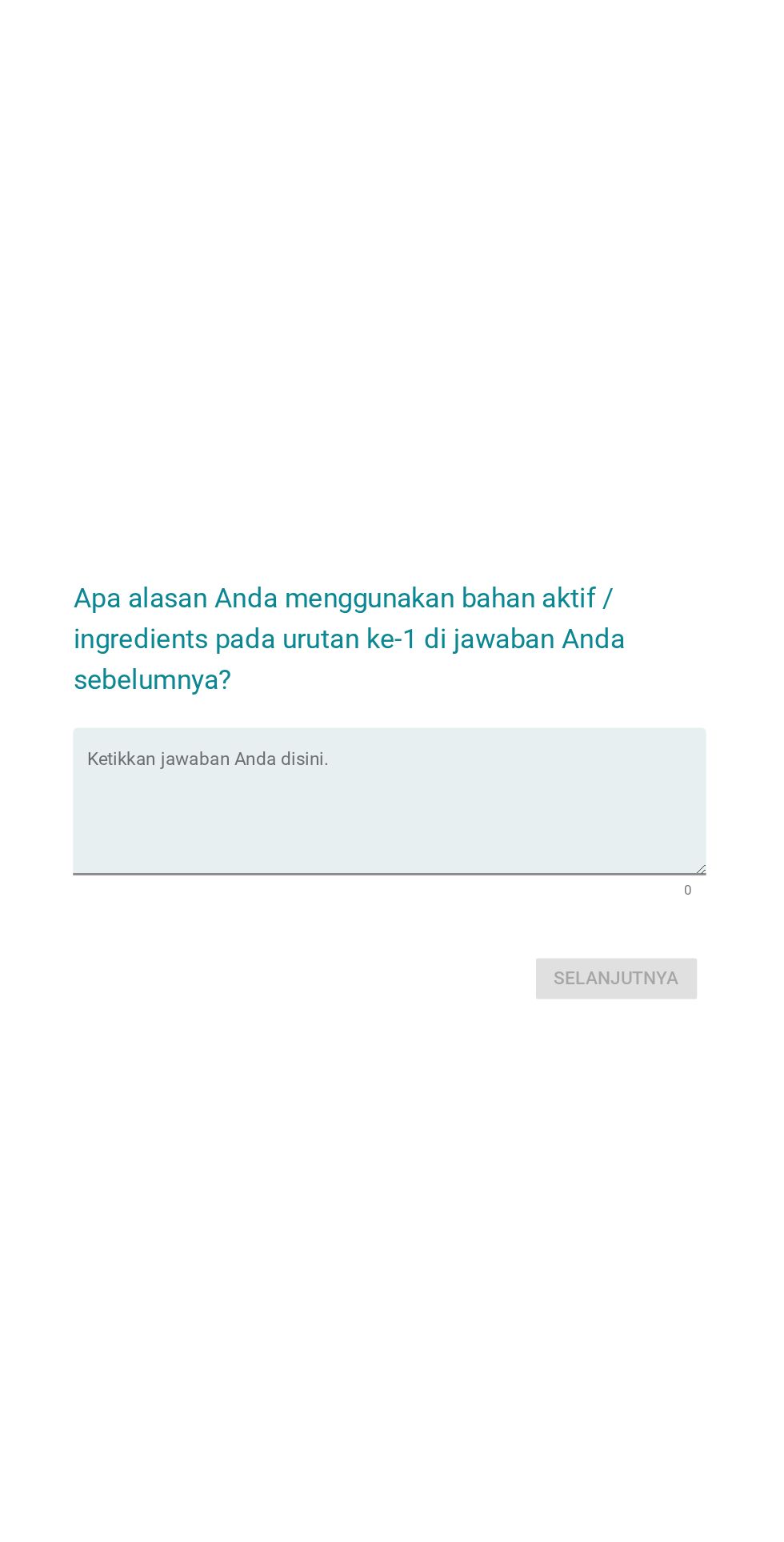
click at [510, 823] on textarea "Ketikkan jawaban Anda disini." at bounding box center [396, 780] width 436 height 84
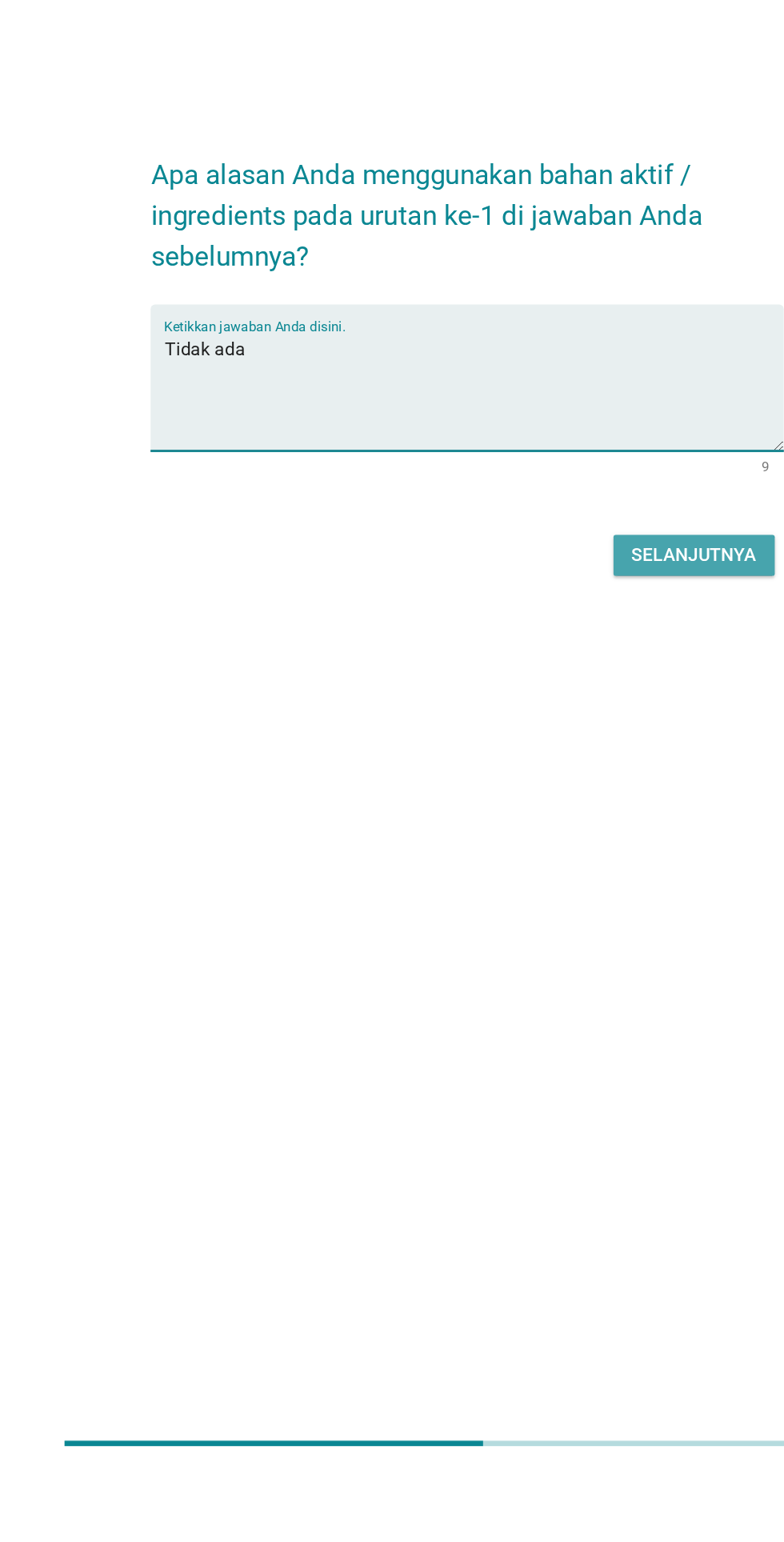
type textarea "Tidak ada"
click at [562, 905] on div "Selanjutnya" at bounding box center [552, 896] width 88 height 19
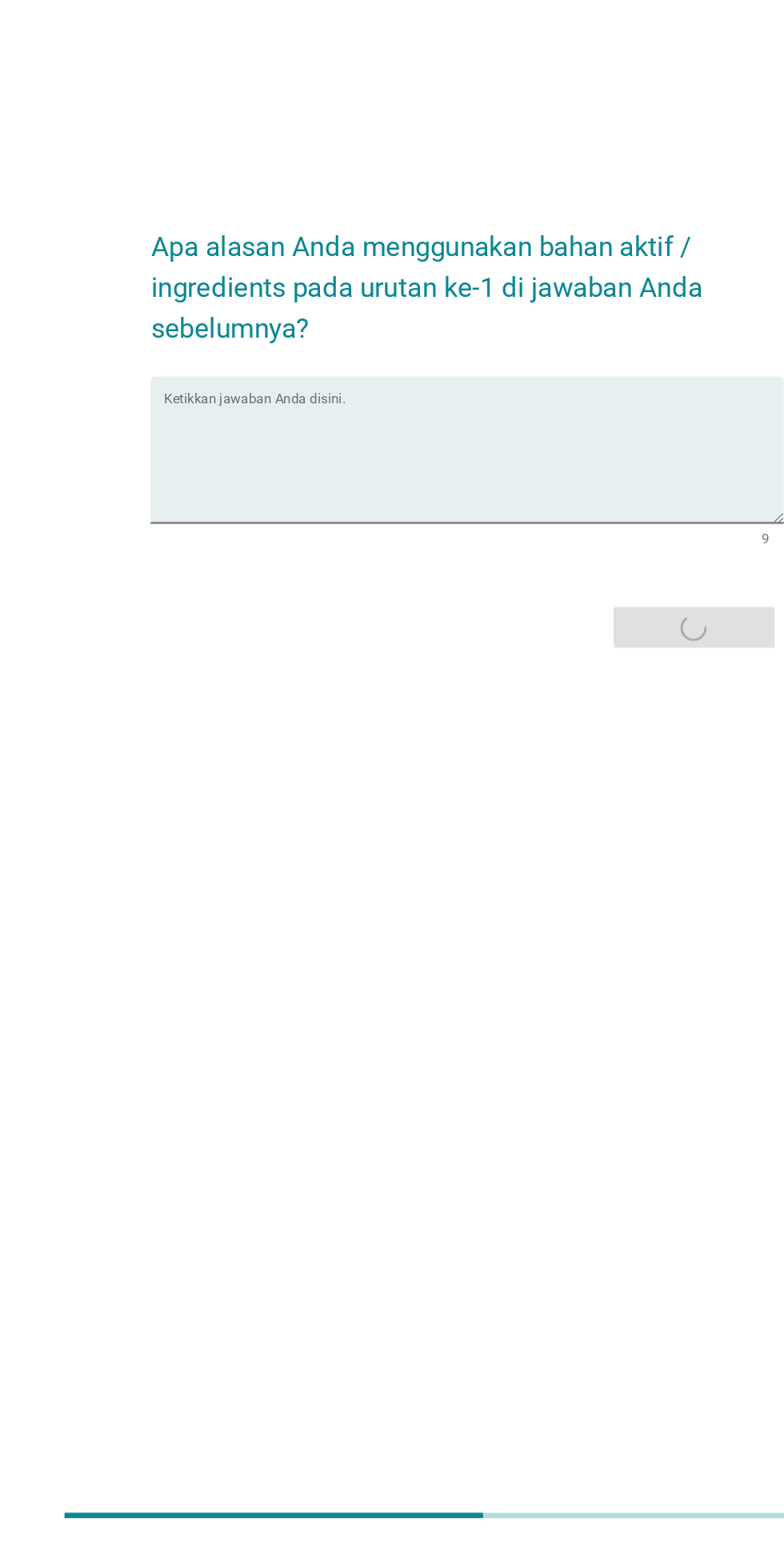
scroll to position [0, 0]
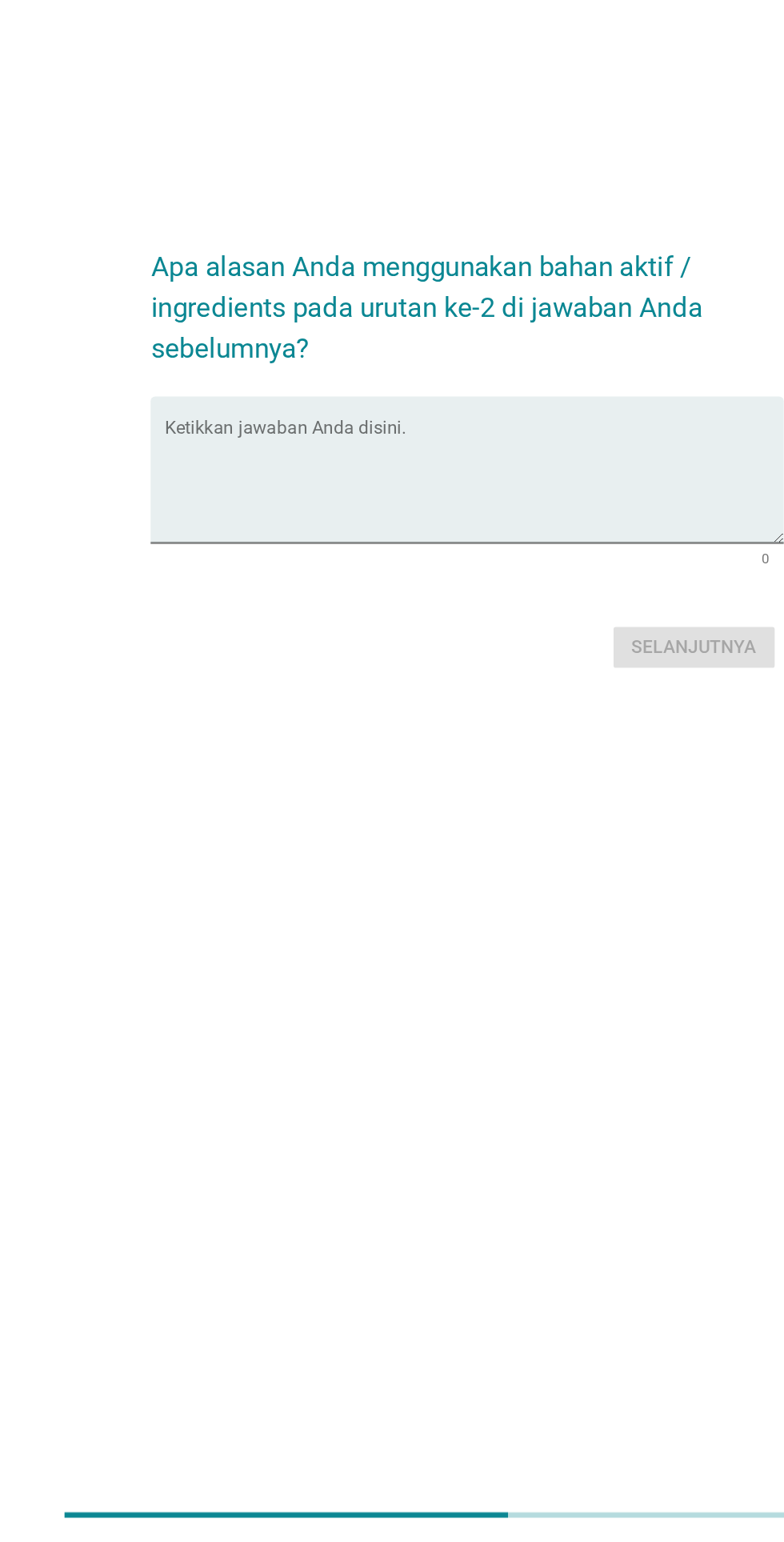
click at [541, 837] on textarea "Ketikkan jawaban Anda disini." at bounding box center [396, 794] width 436 height 84
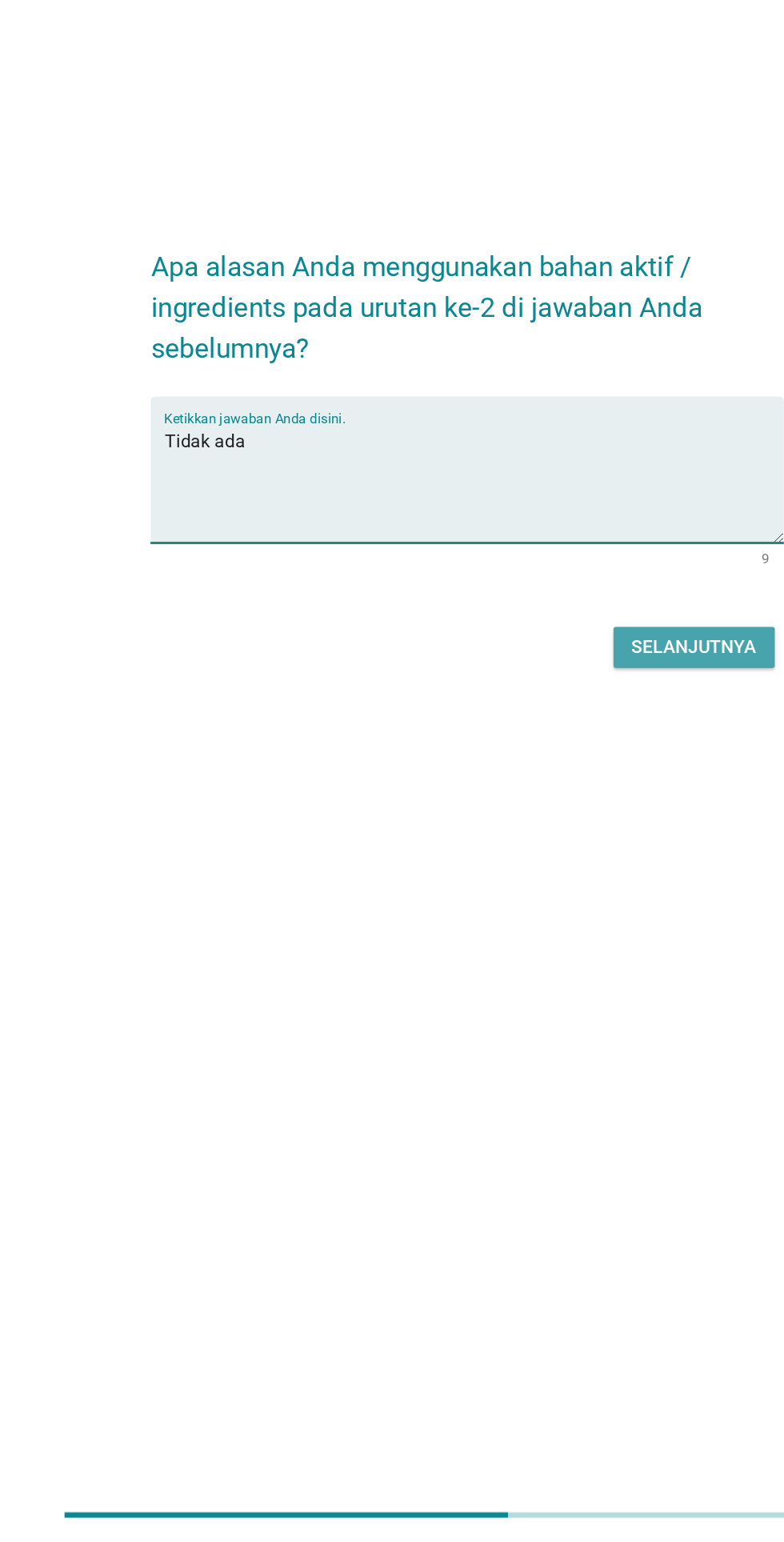
type textarea "Tidak ada"
click at [566, 920] on div "Selanjutnya" at bounding box center [552, 911] width 88 height 19
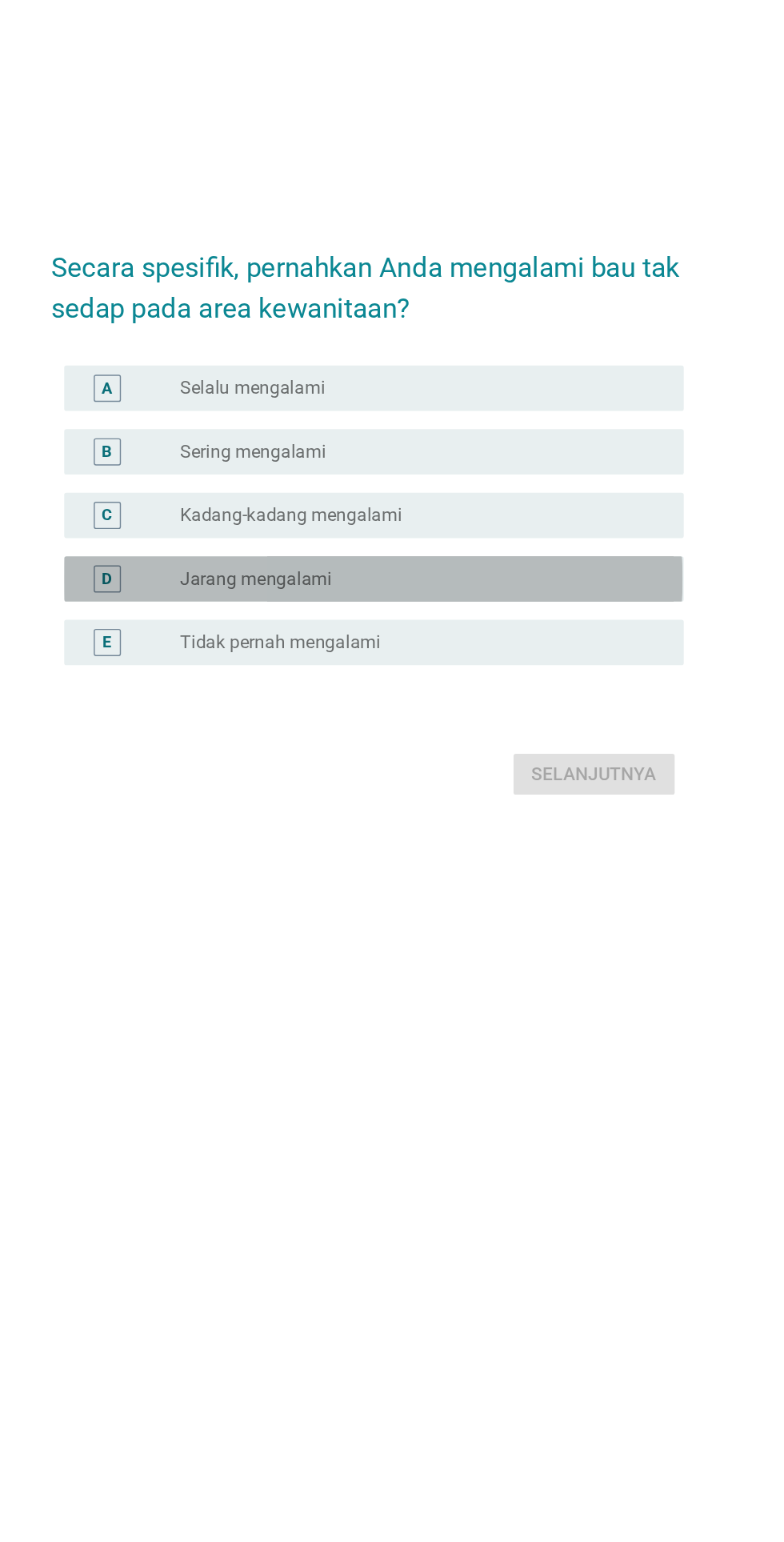
click at [579, 826] on div "radio_button_unchecked Jarang mengalami" at bounding box center [424, 818] width 330 height 16
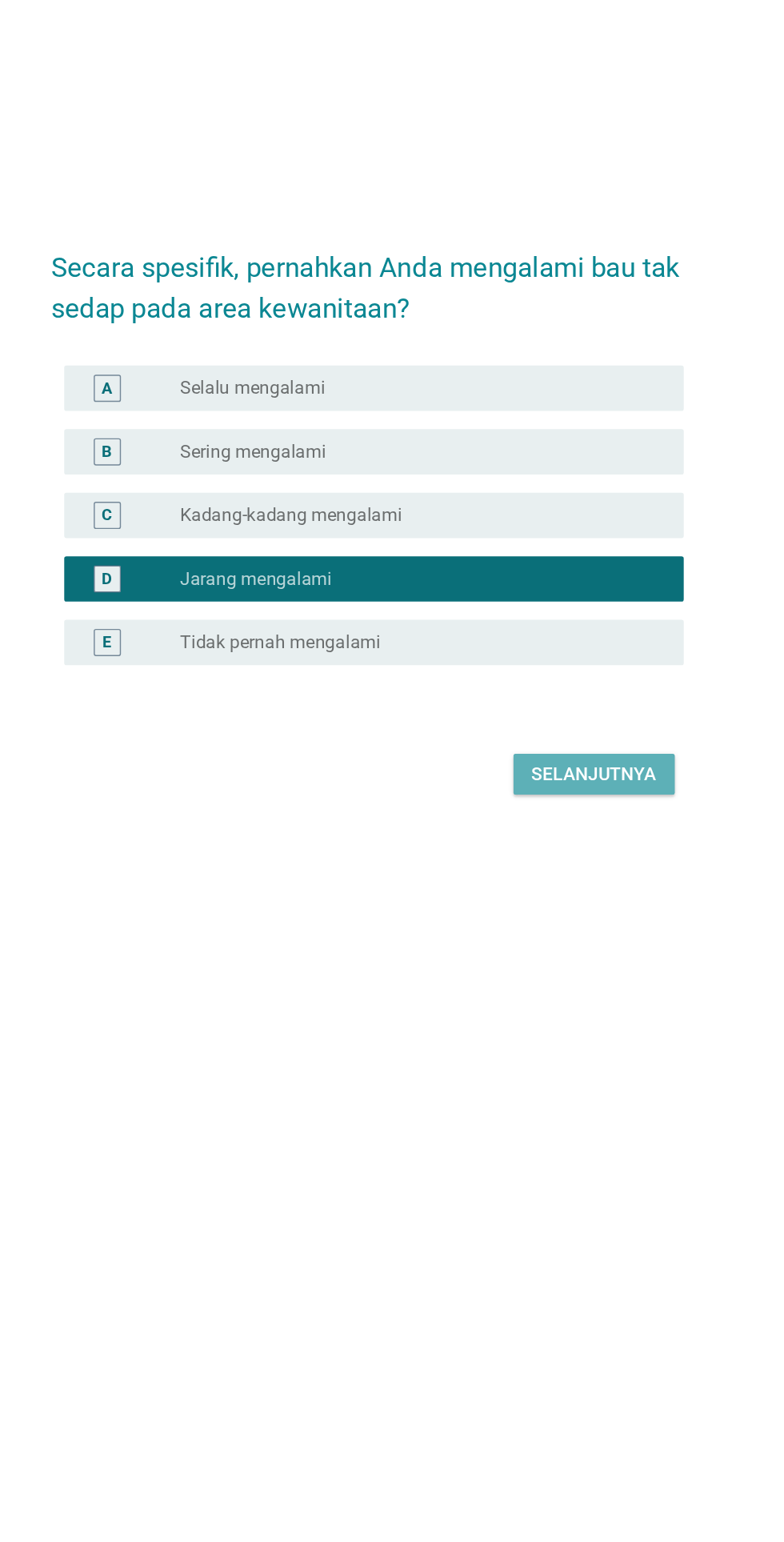
click at [569, 965] on div "Selanjutnya" at bounding box center [552, 956] width 88 height 19
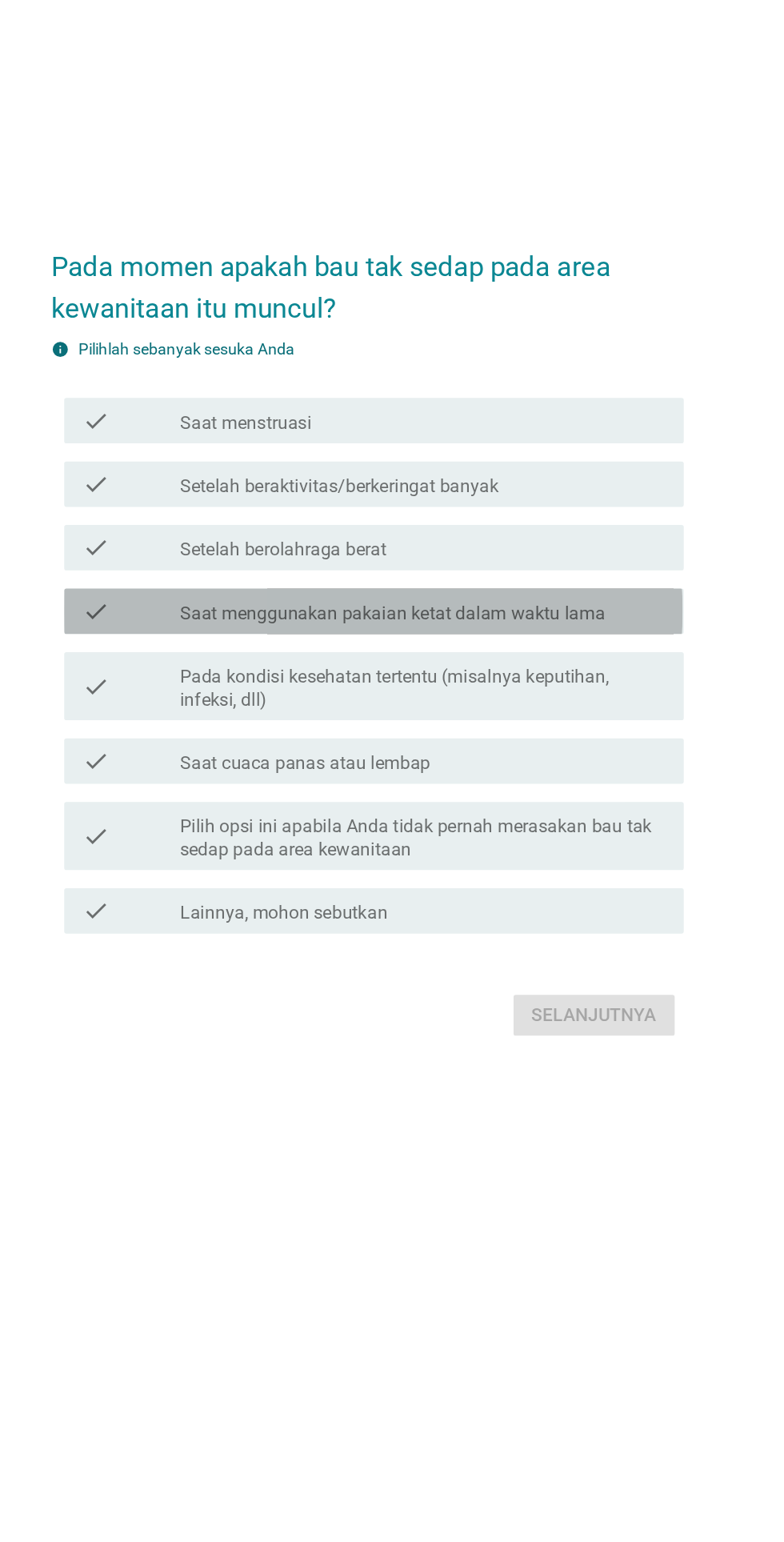
click at [588, 765] on div "check_box_outline_blank Saat menggunakan pakaian ketat dalam waktu lama" at bounding box center [431, 755] width 342 height 19
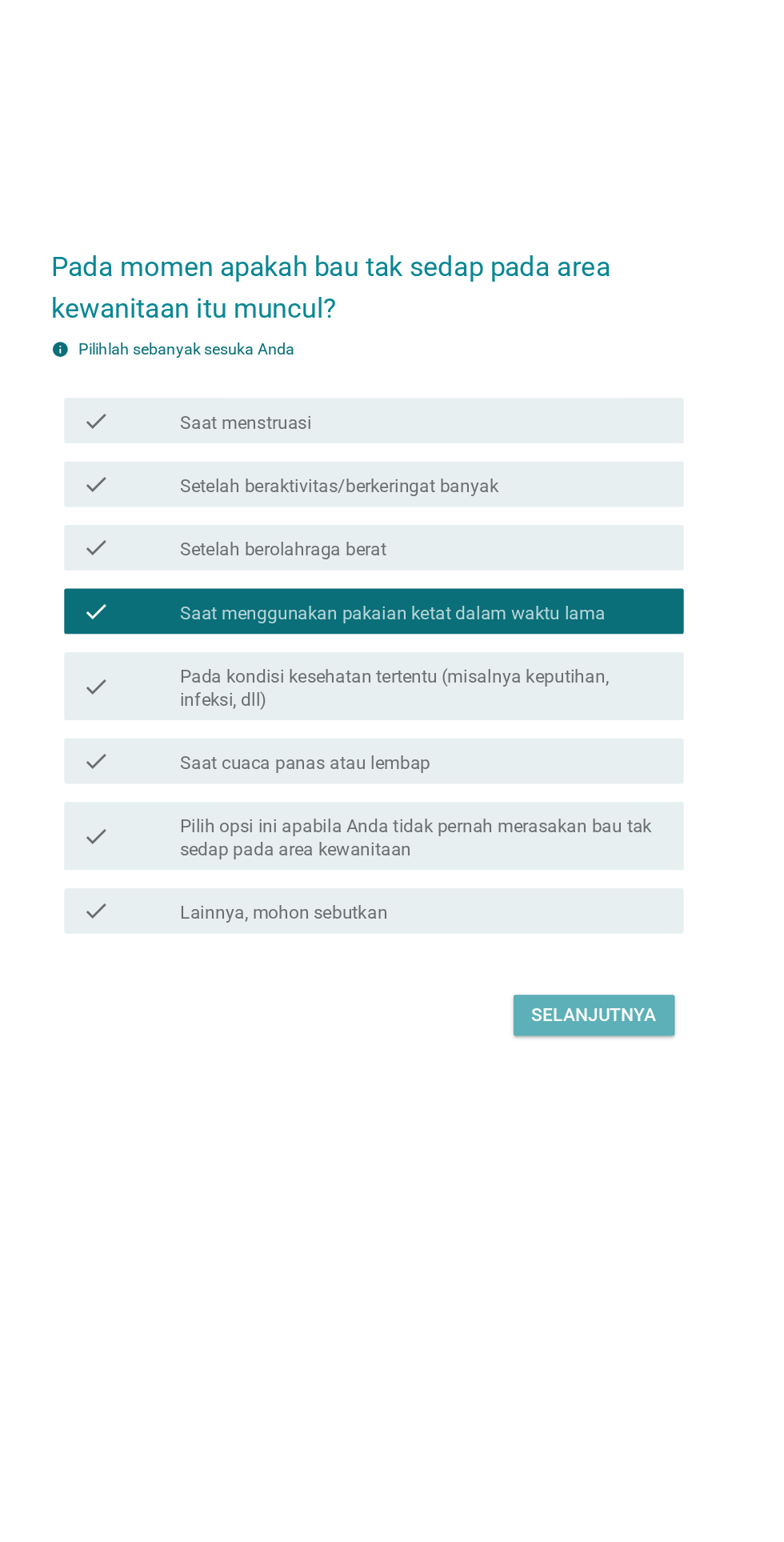
click at [556, 1055] on button "Selanjutnya" at bounding box center [552, 1039] width 114 height 28
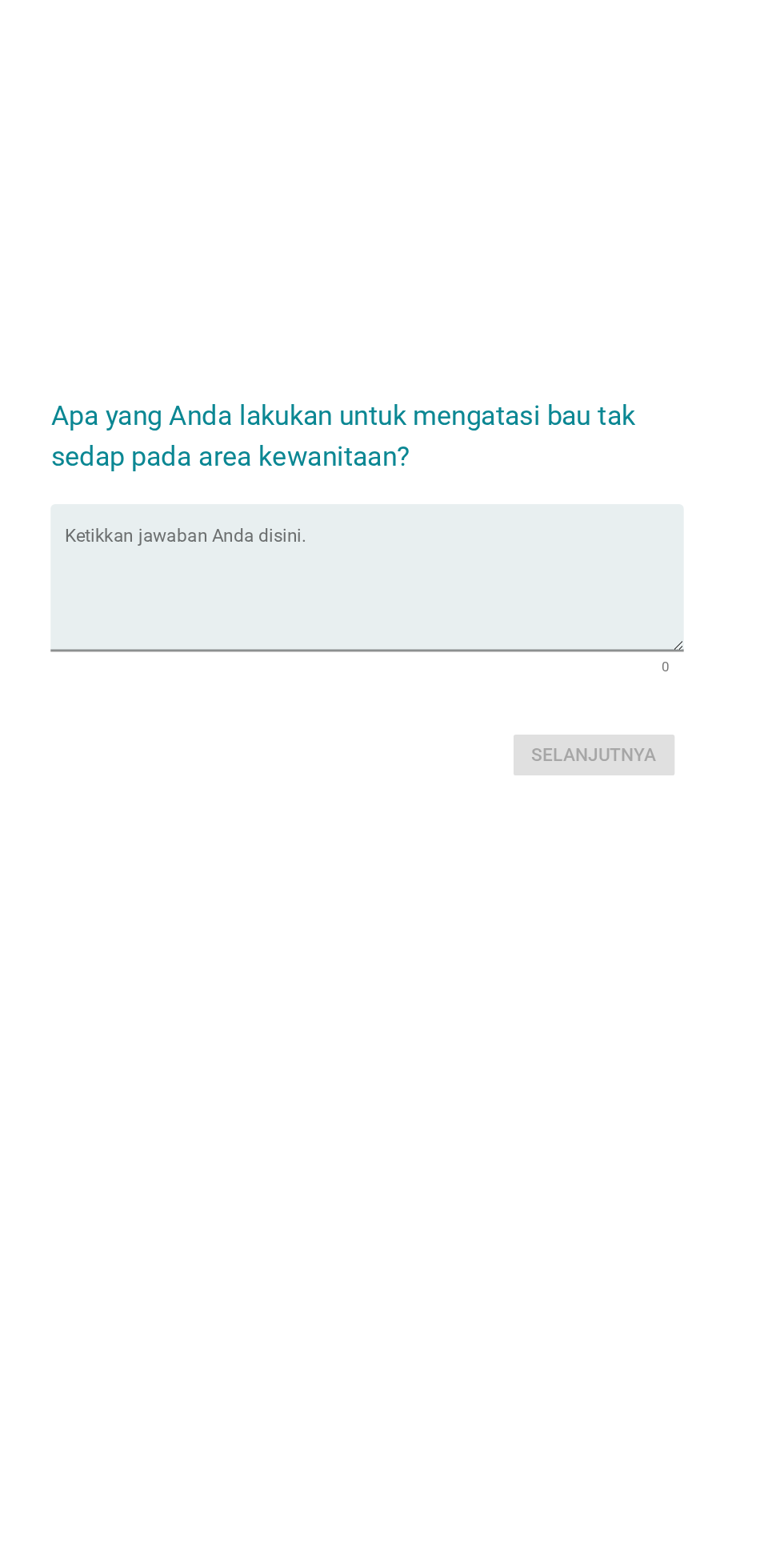
click at [590, 724] on textarea "Ketikkan jawaban Anda disini." at bounding box center [396, 741] width 436 height 84
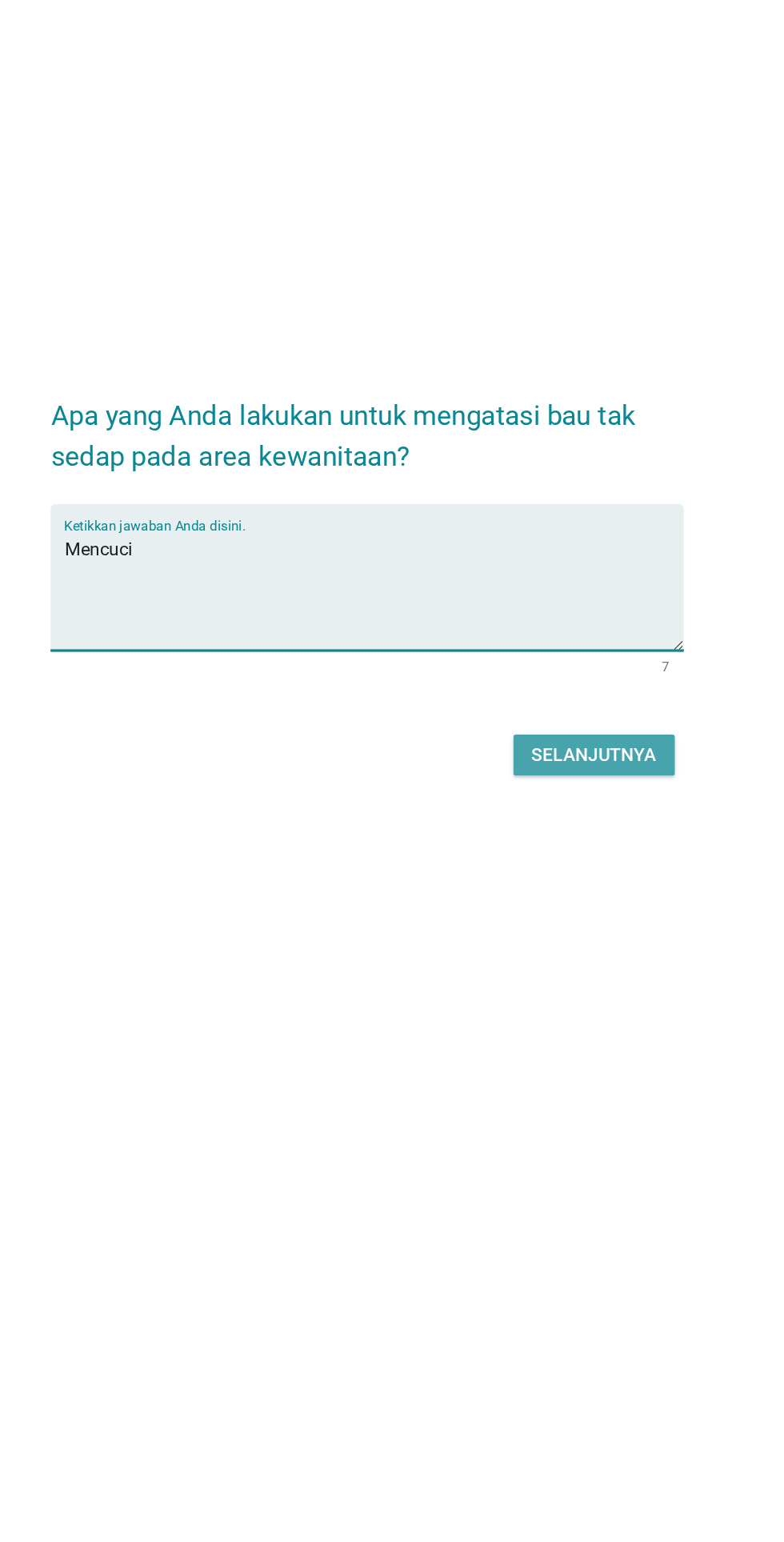
type textarea "Mencuci"
click at [571, 848] on div "Selanjutnya" at bounding box center [552, 857] width 88 height 19
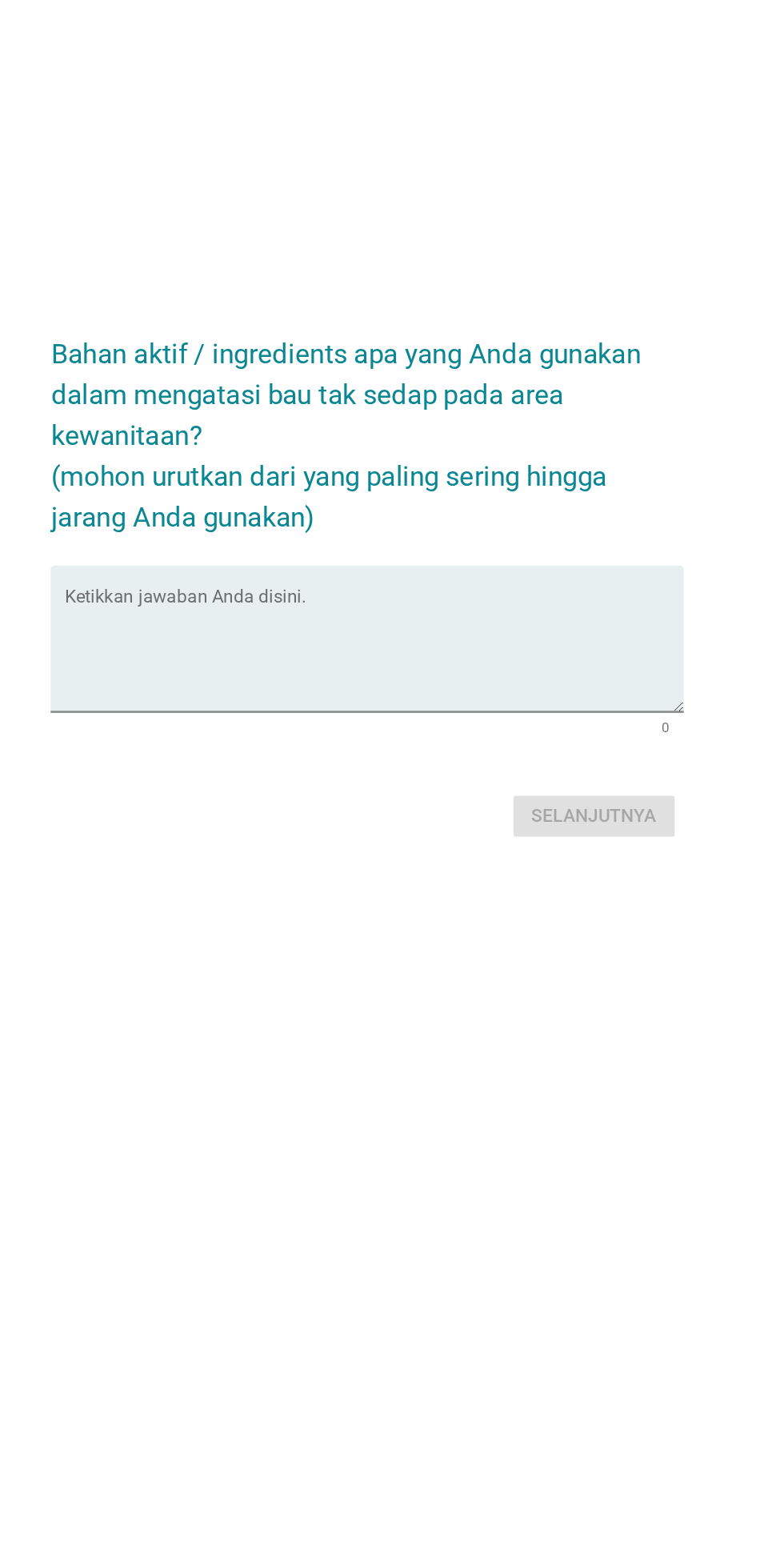
scroll to position [0, 0]
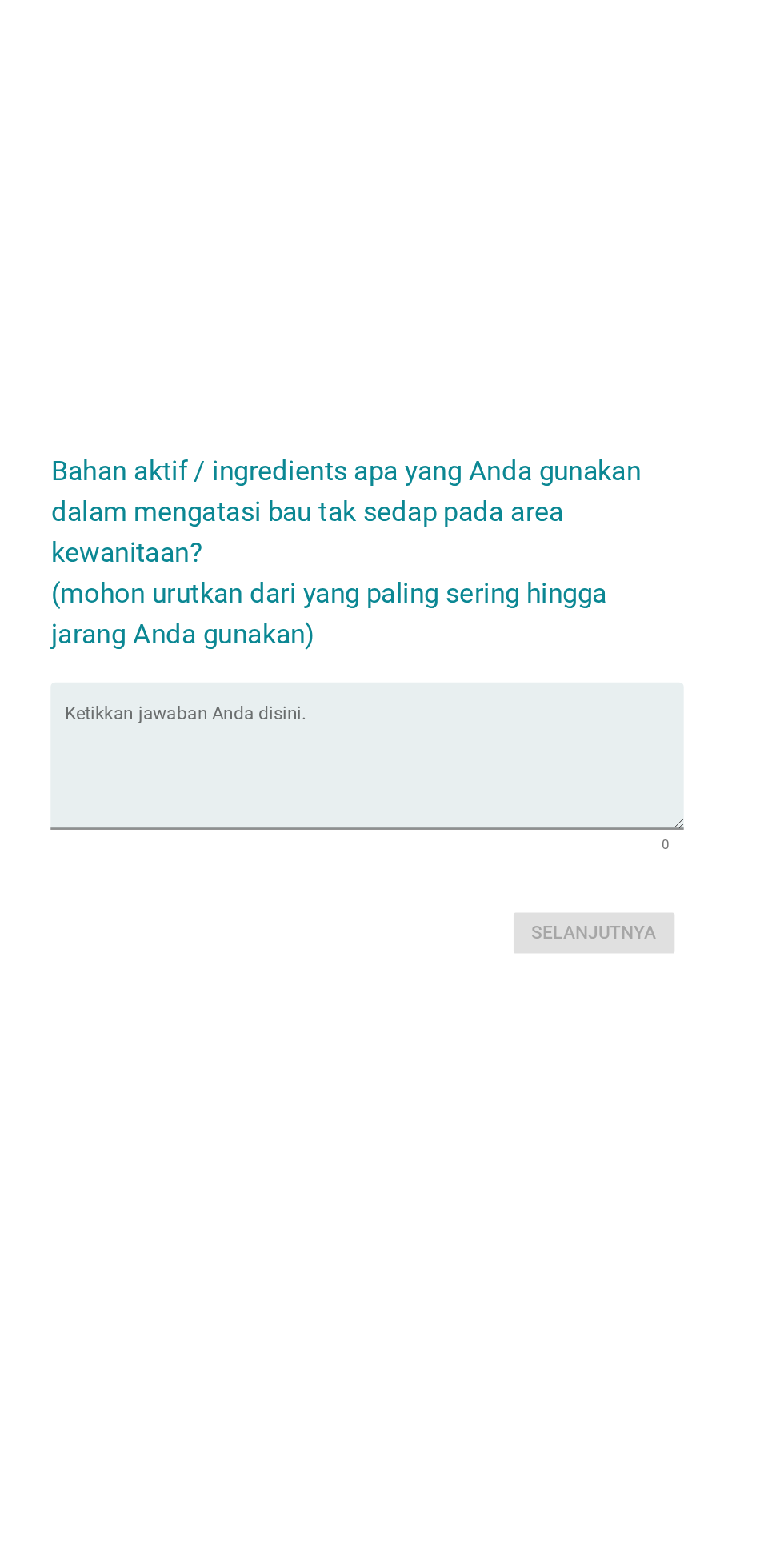
click at [502, 866] on textarea "Ketikkan jawaban Anda disini." at bounding box center [396, 823] width 436 height 84
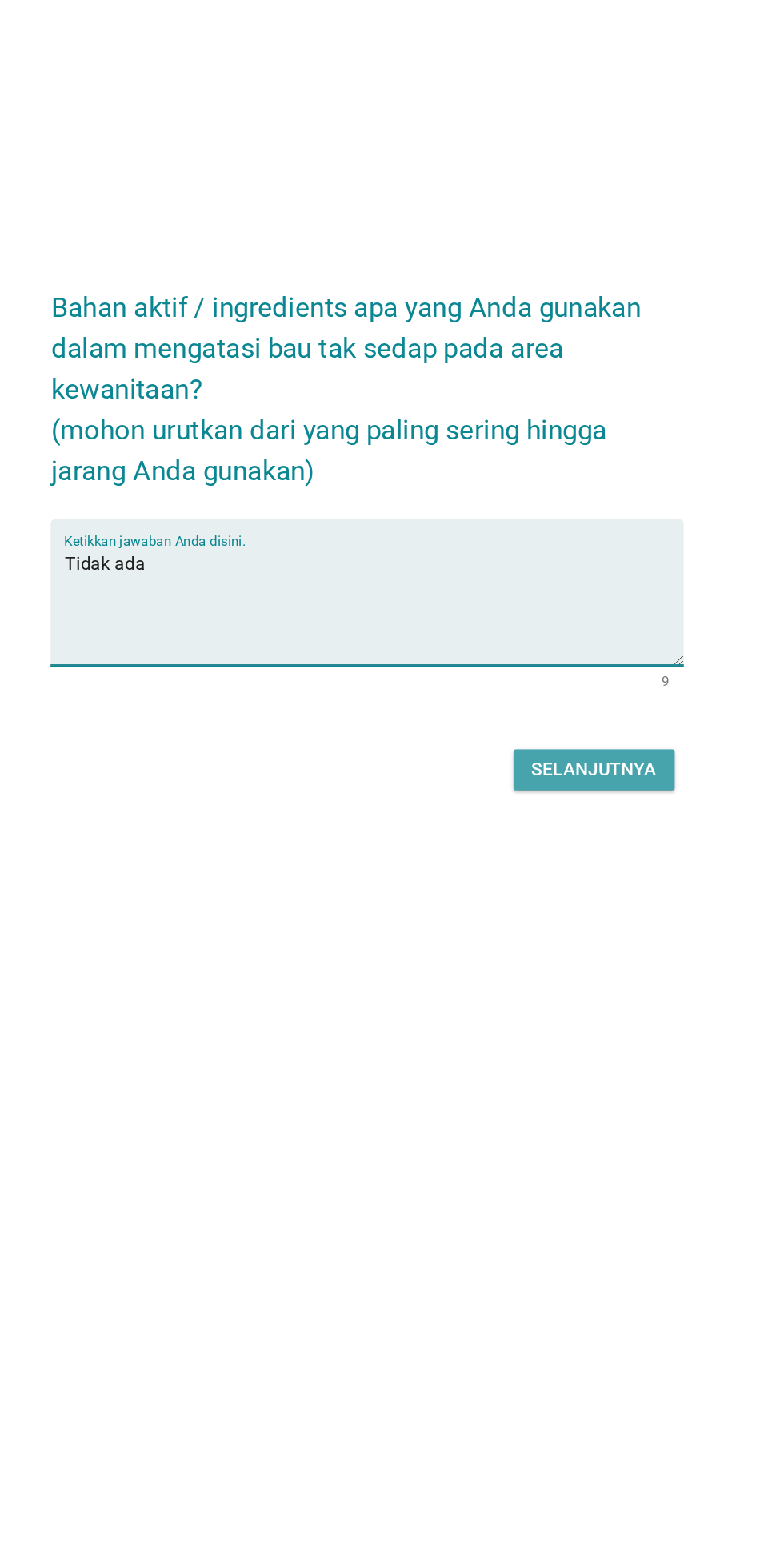
type textarea "Tidak ada"
click at [527, 949] on div "Selanjutnya" at bounding box center [552, 939] width 88 height 19
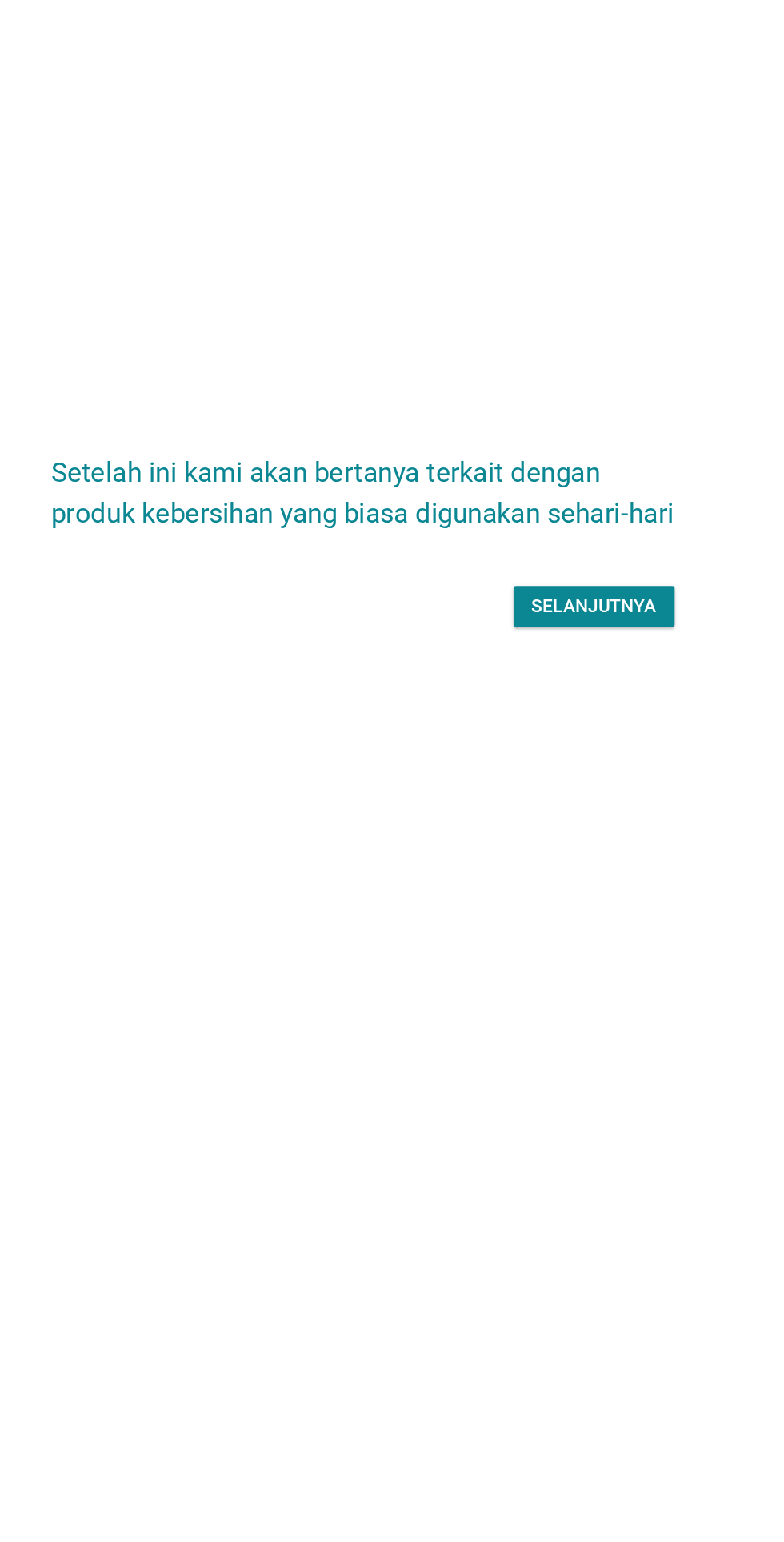
scroll to position [115, 0]
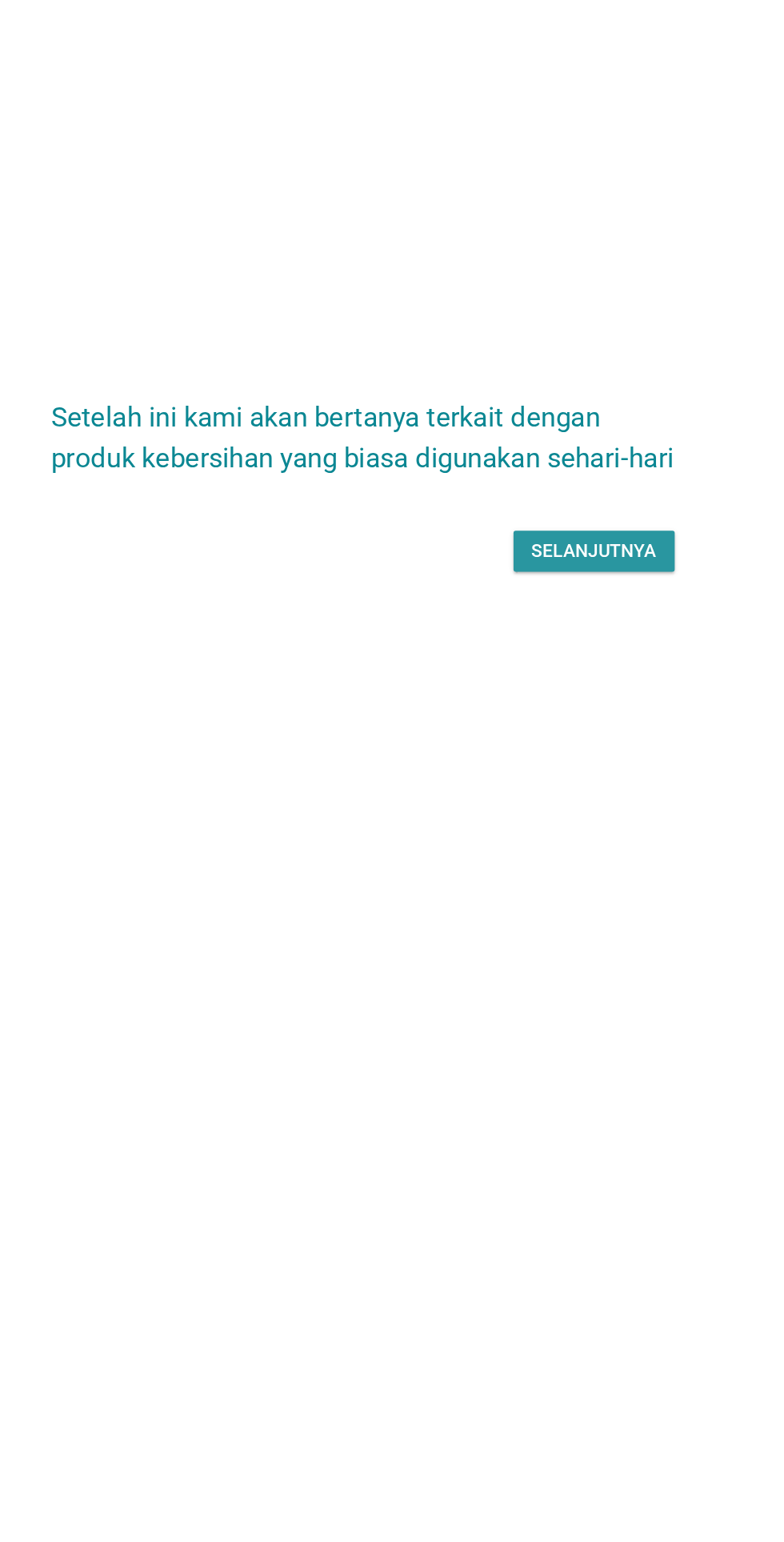
click at [576, 775] on div "Selanjutnya" at bounding box center [552, 785] width 88 height 19
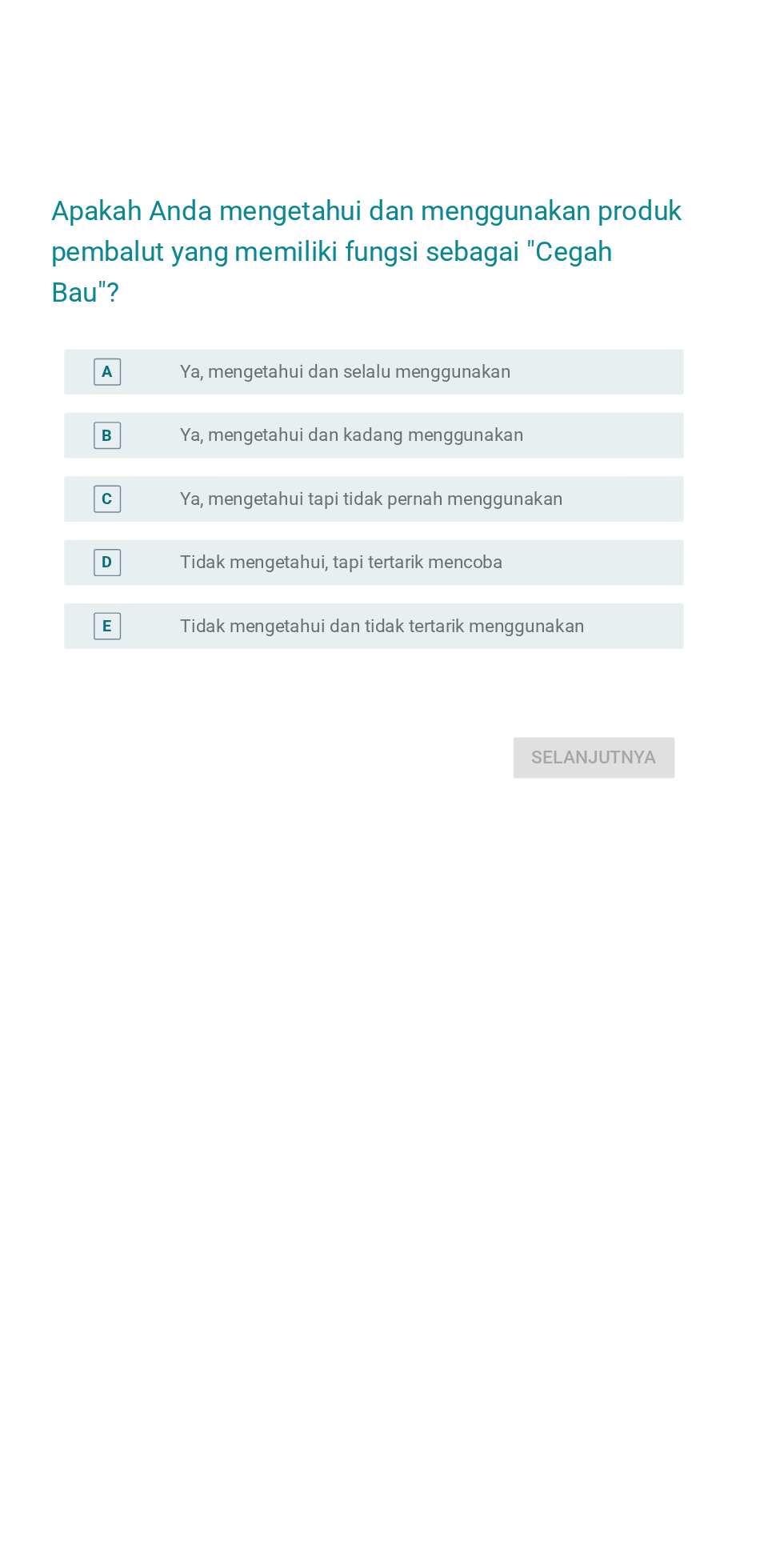
scroll to position [0, 0]
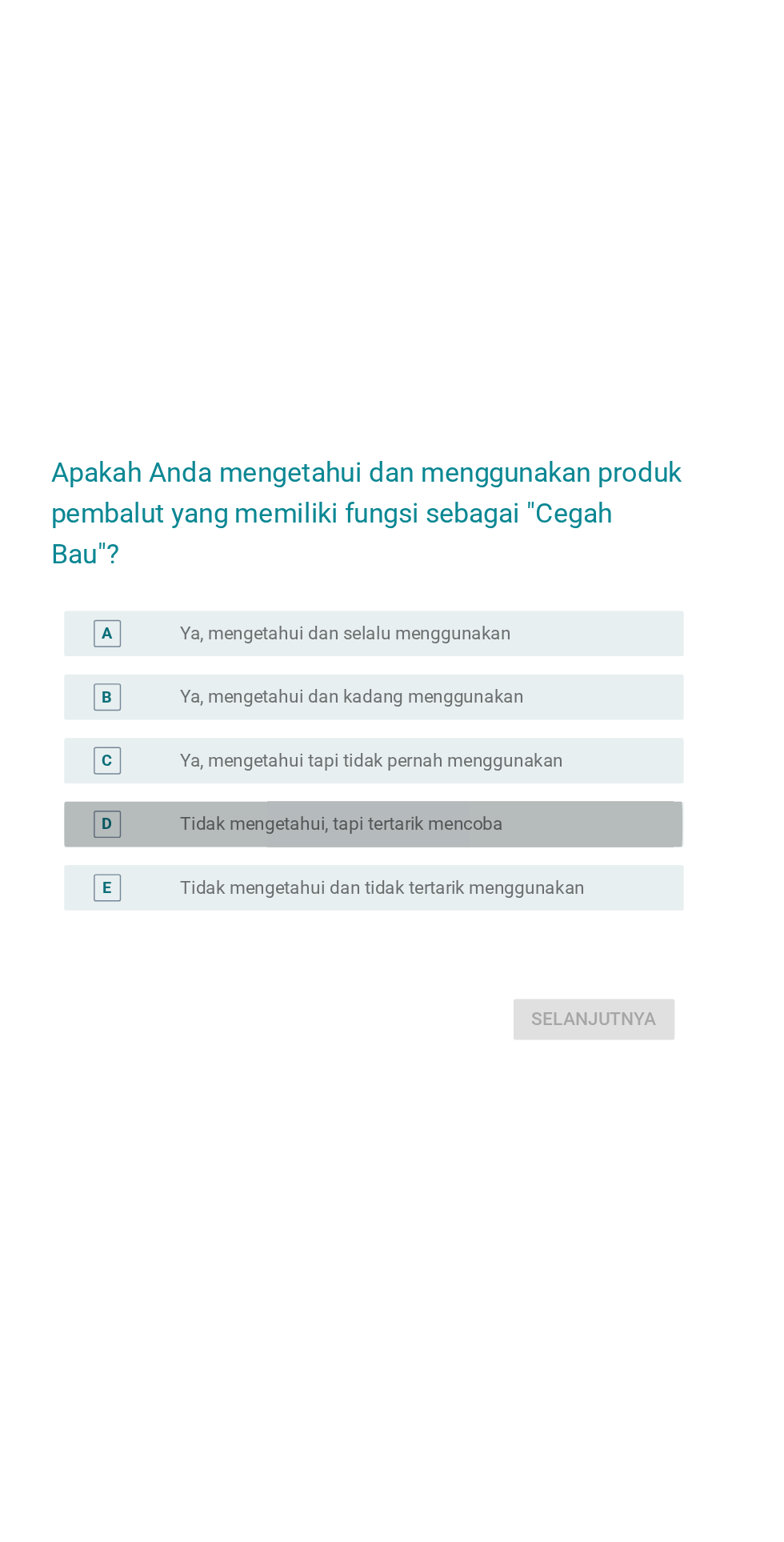
click at [551, 840] on div "radio_button_unchecked Tidak mengetahui, tapi tertarik mencoba" at bounding box center [424, 832] width 330 height 16
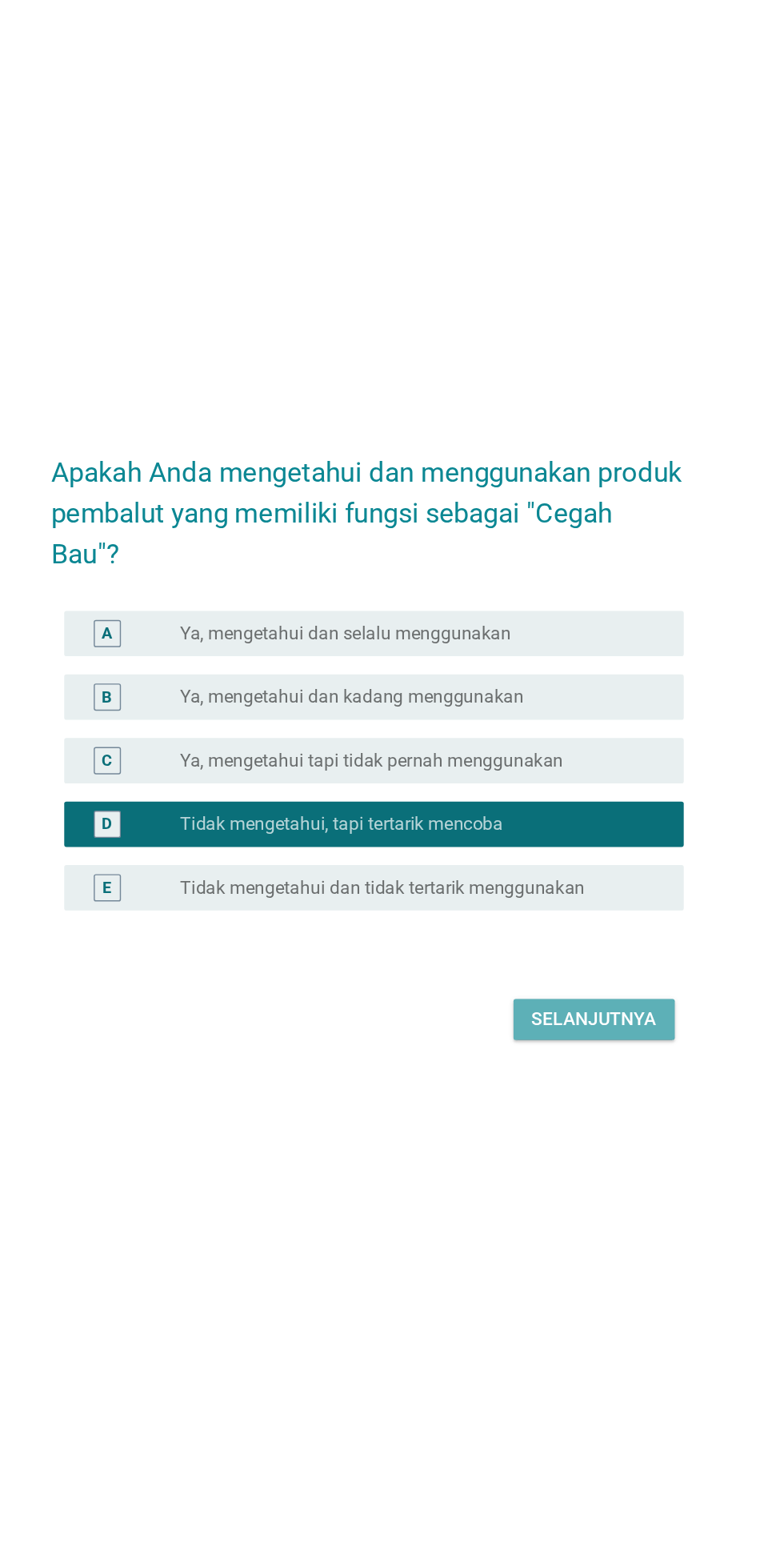
click at [559, 979] on div "Selanjutnya" at bounding box center [552, 970] width 88 height 19
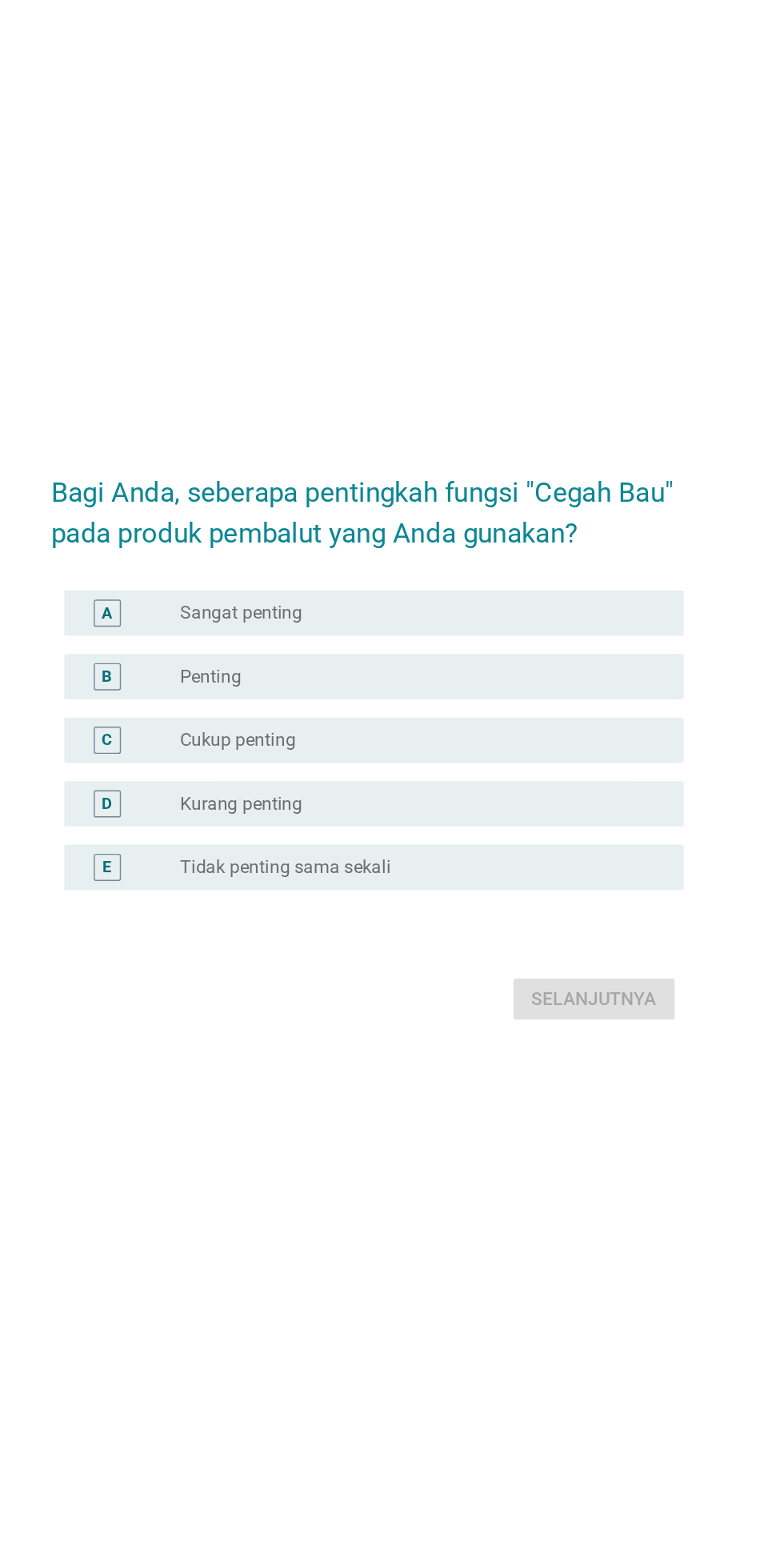
scroll to position [15, 0]
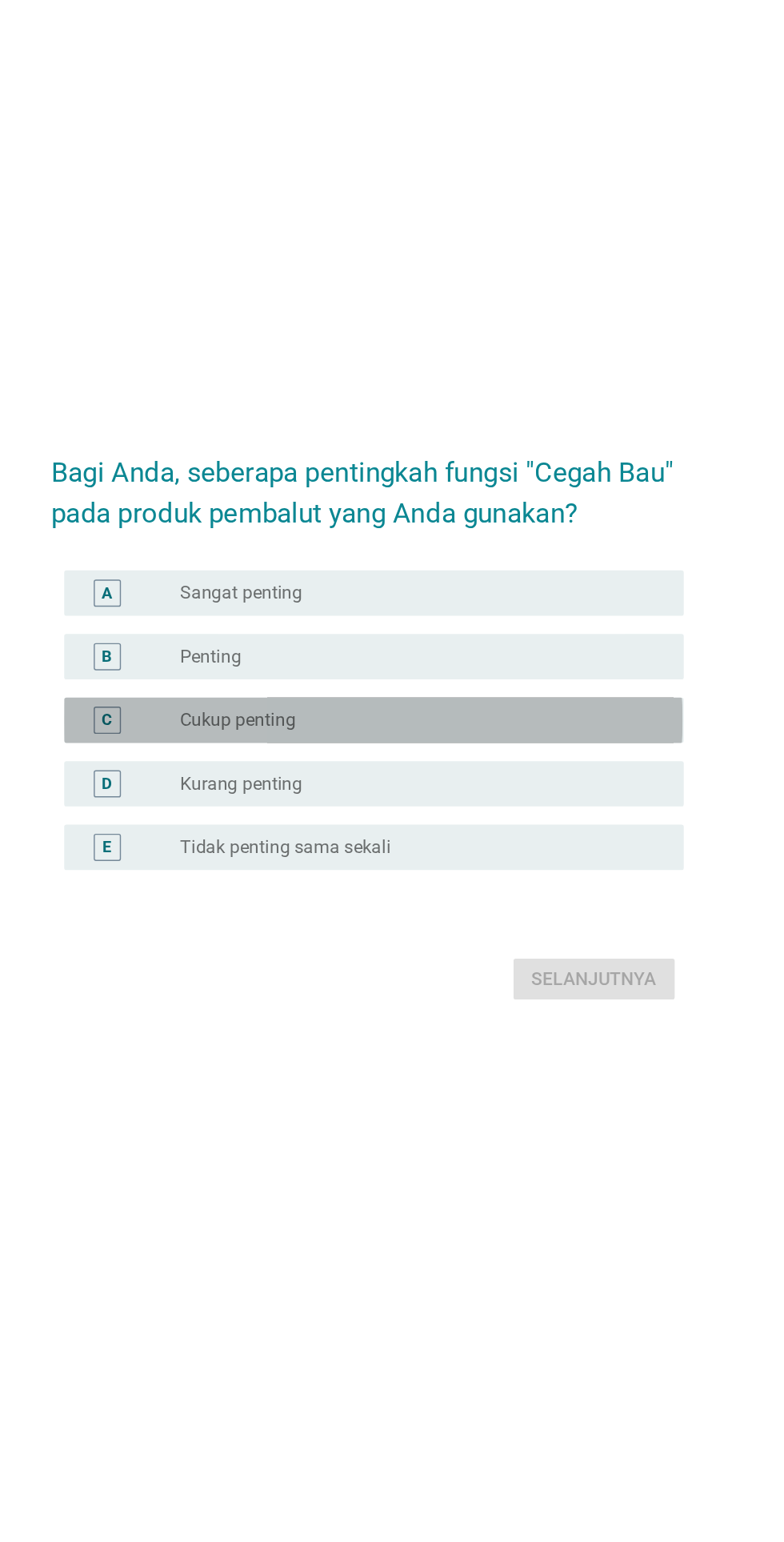
click at [455, 767] on div "radio_button_unchecked Cukup penting" at bounding box center [424, 758] width 330 height 16
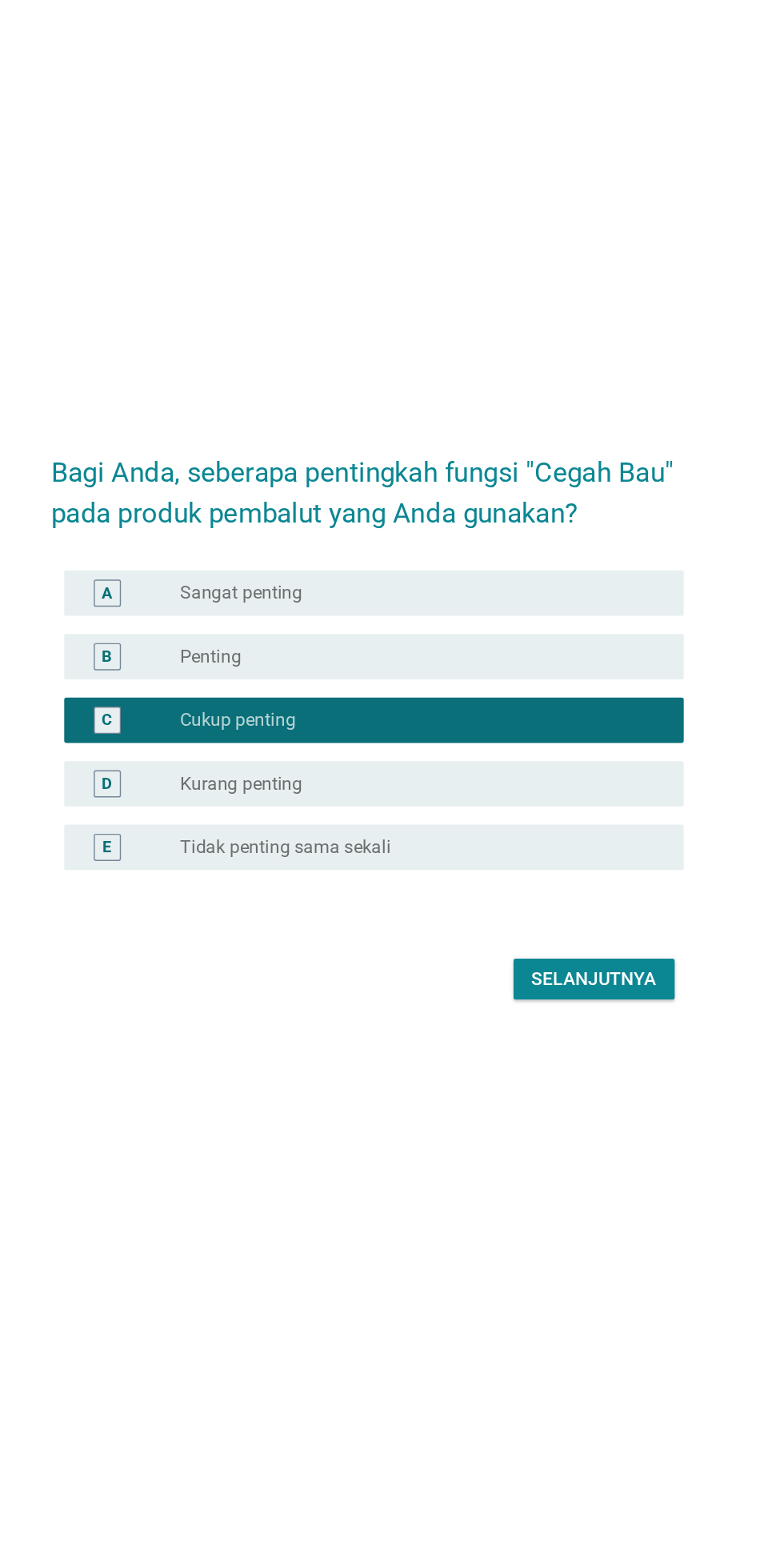
click at [539, 890] on div at bounding box center [391, 885] width 446 height 10
click at [547, 951] on div "Selanjutnya" at bounding box center [552, 941] width 88 height 19
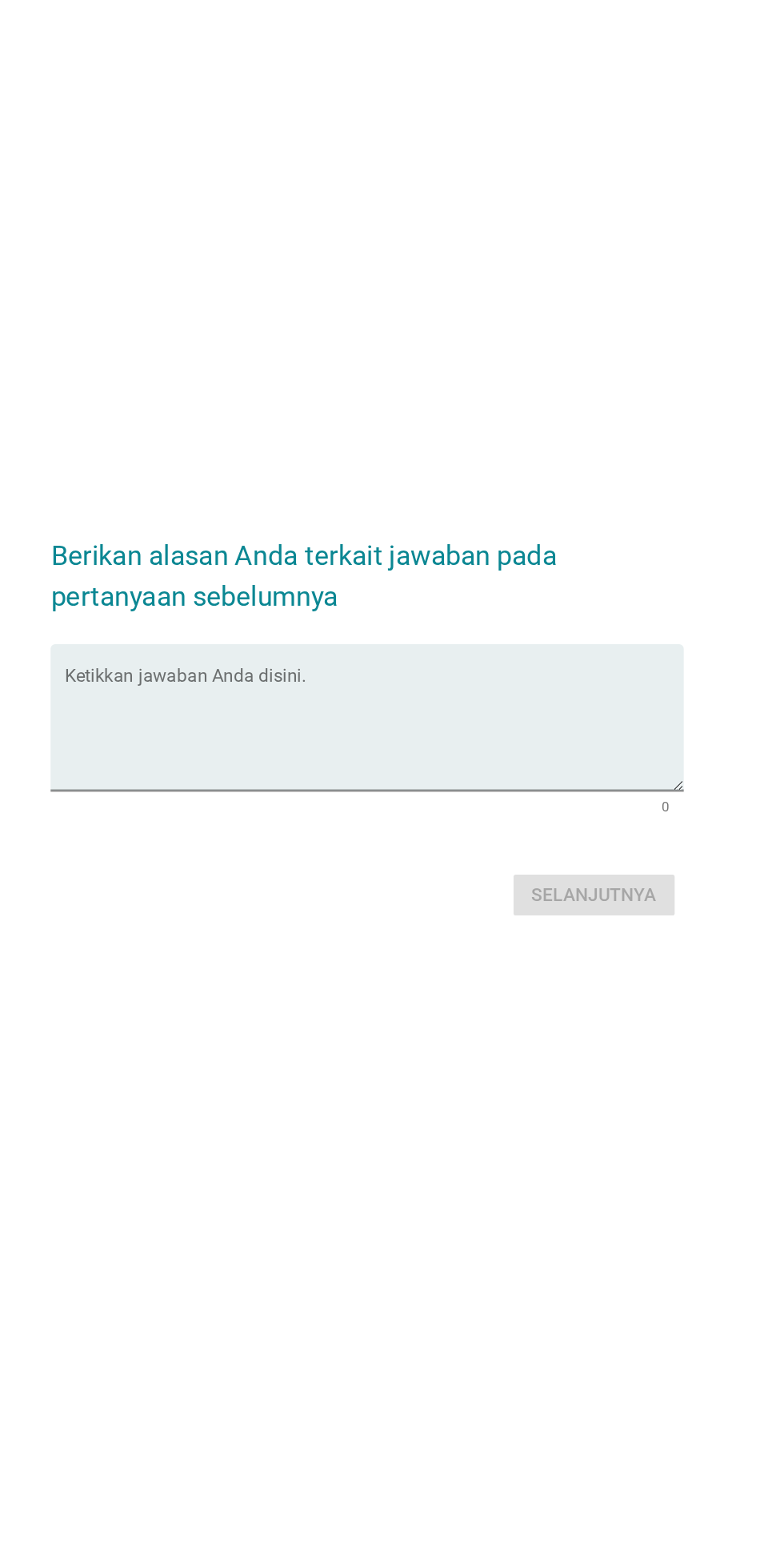
scroll to position [58, 0]
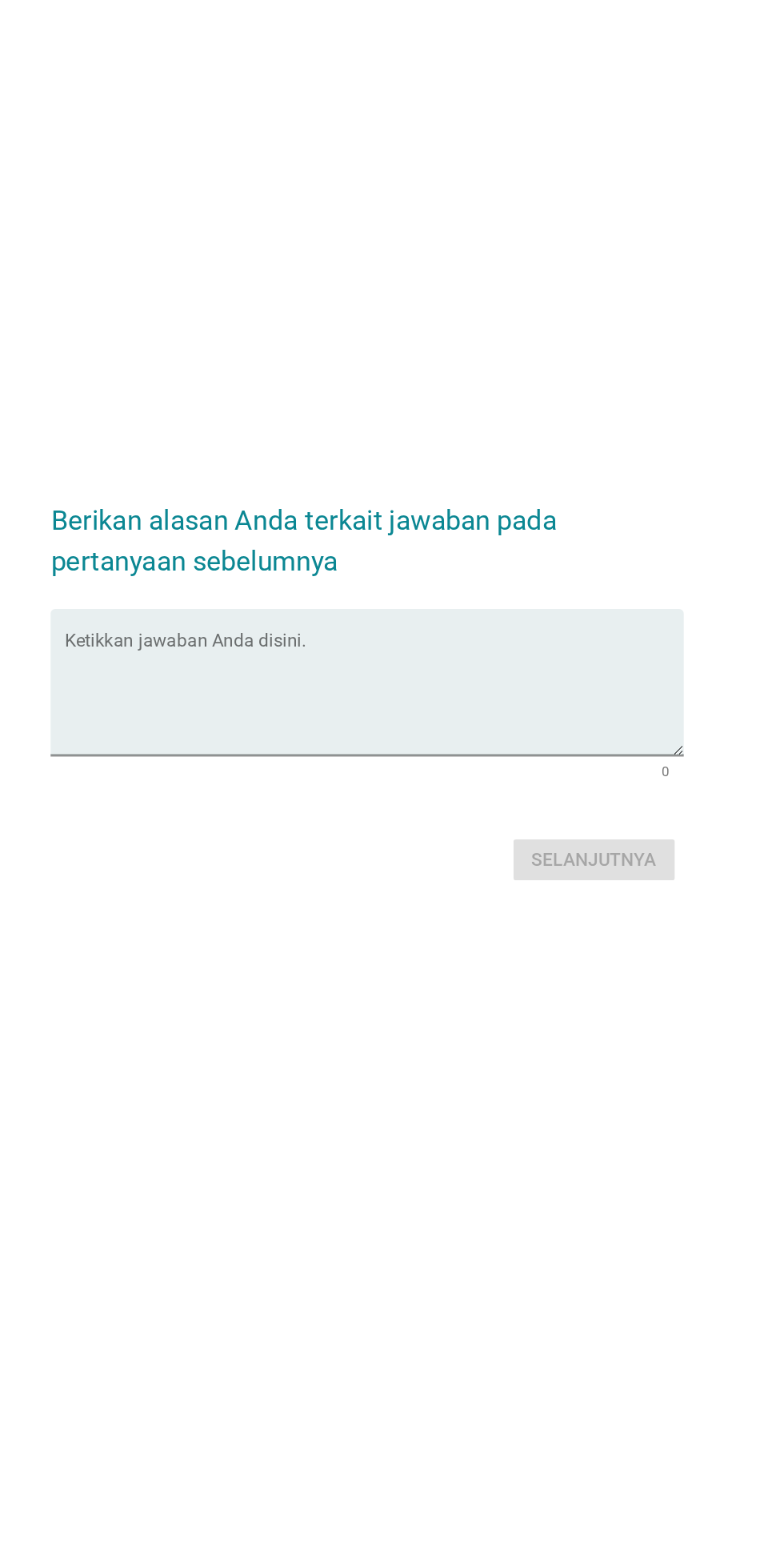
click at [495, 784] on textarea "Ketikkan jawaban Anda disini." at bounding box center [396, 741] width 436 height 84
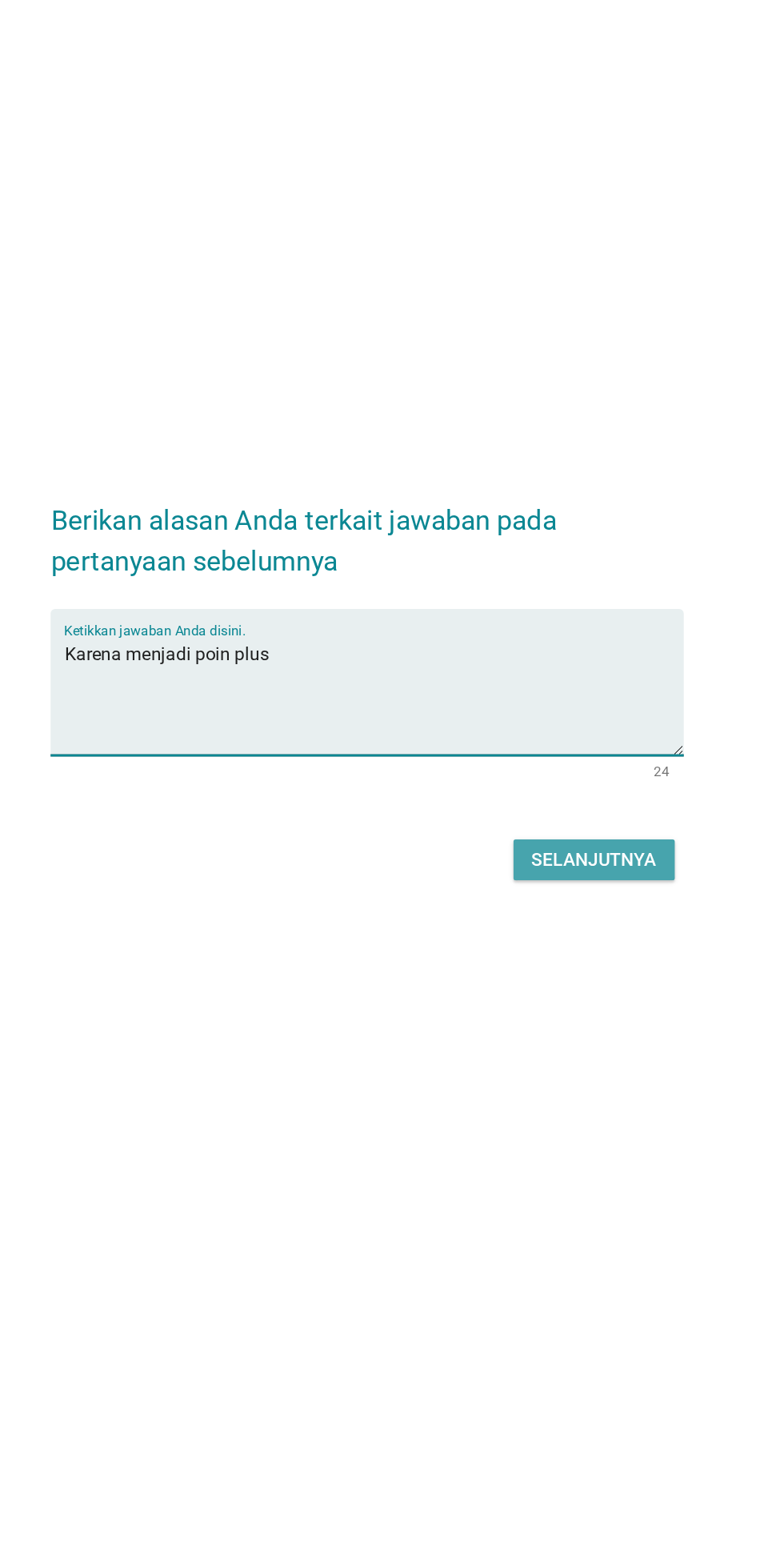
type textarea "Karena menjadi poin plus"
click at [587, 871] on button "Selanjutnya" at bounding box center [552, 857] width 114 height 28
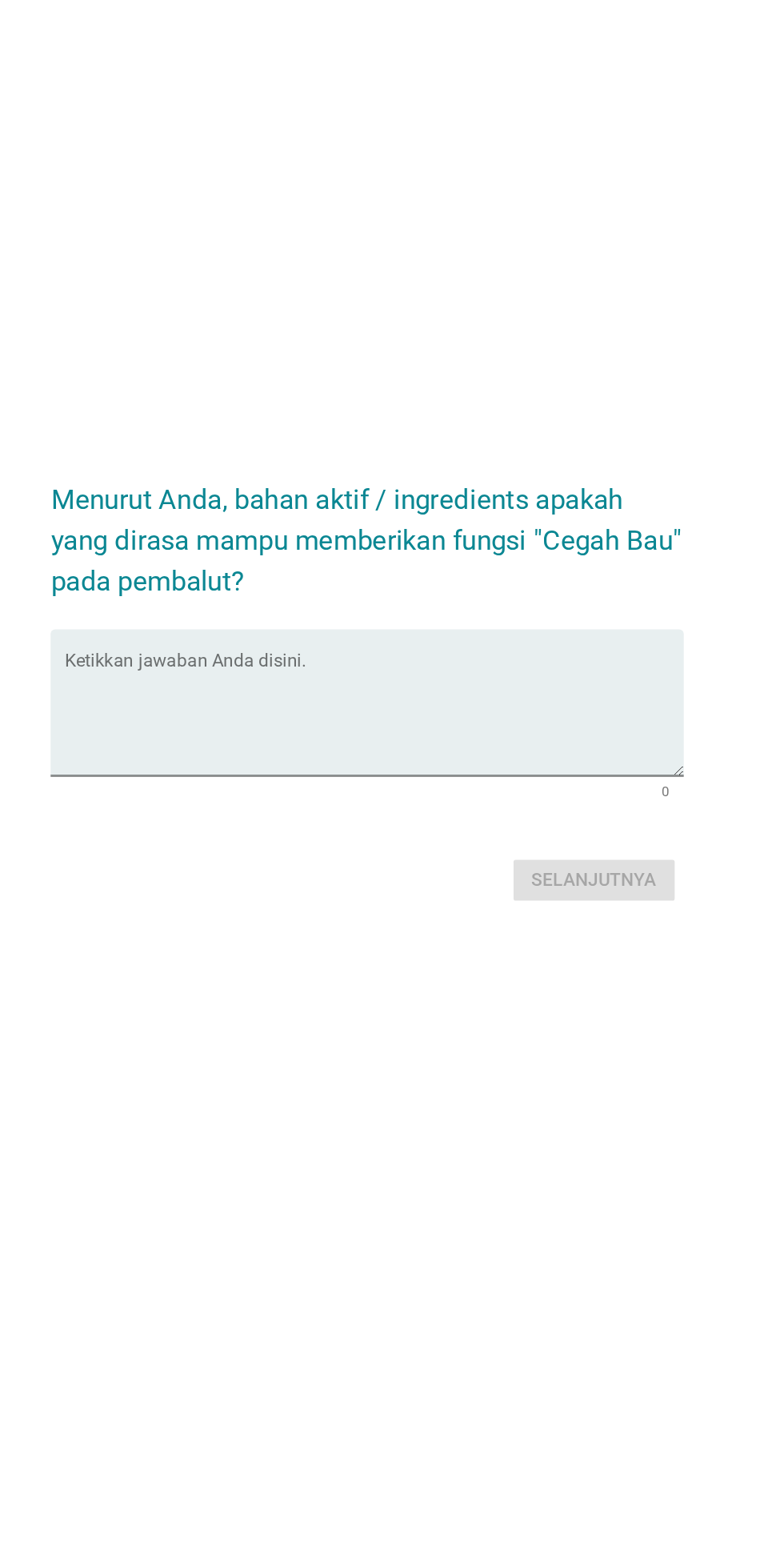
scroll to position [0, 0]
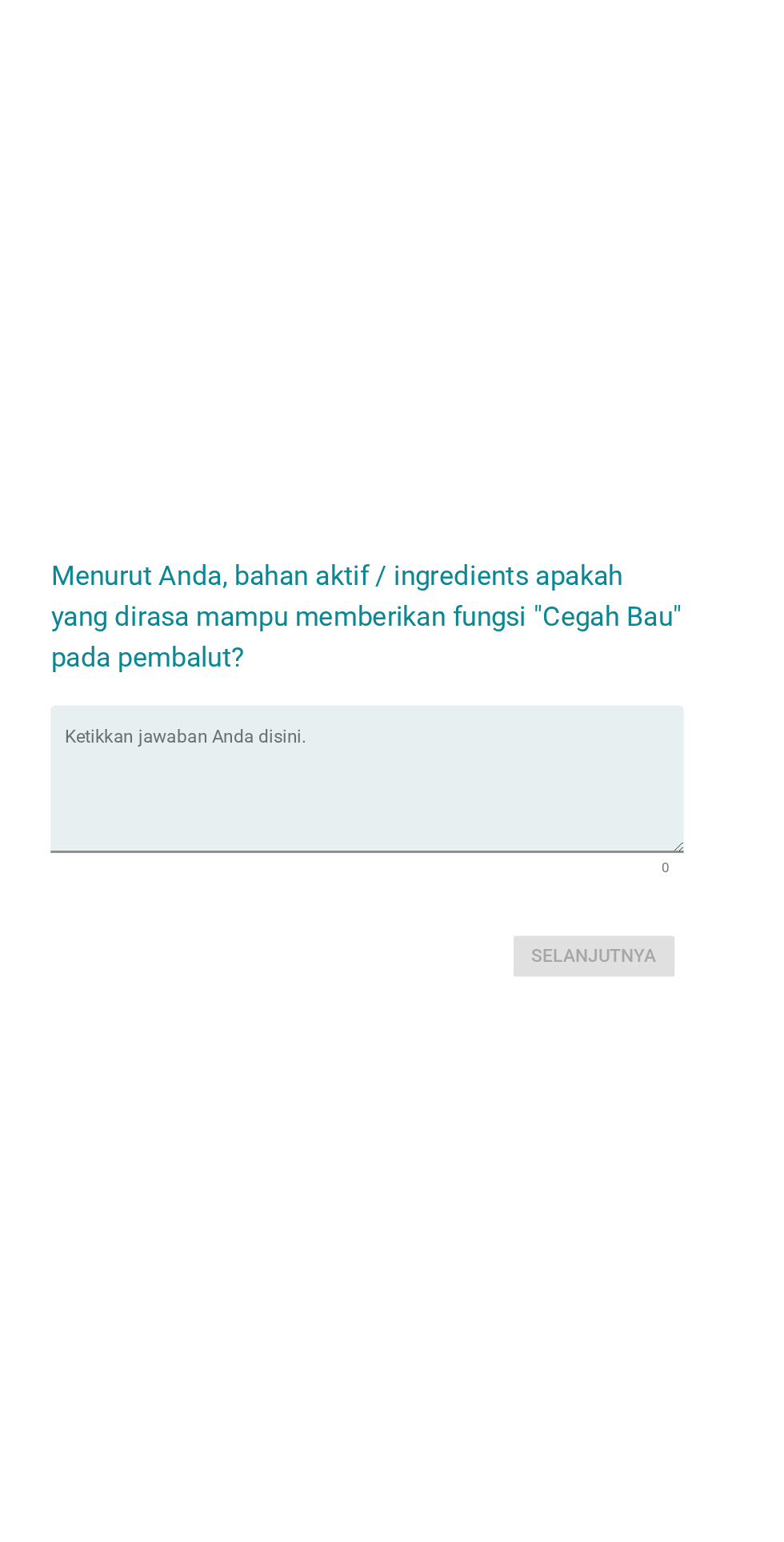
click at [513, 837] on textarea "Ketikkan jawaban Anda disini." at bounding box center [396, 794] width 436 height 84
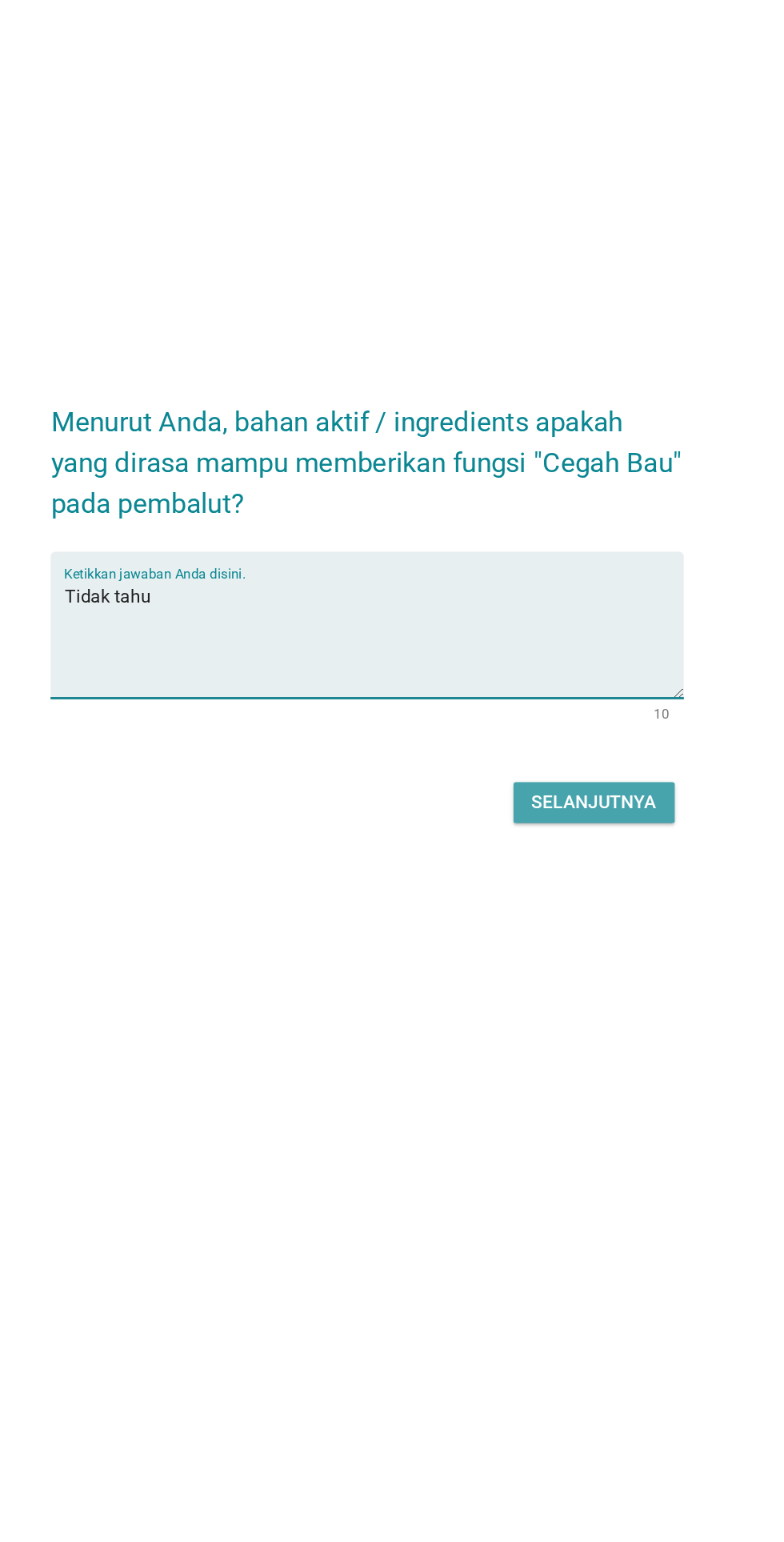
type textarea "Tidak tahu"
click at [549, 920] on div "Selanjutnya" at bounding box center [552, 911] width 88 height 19
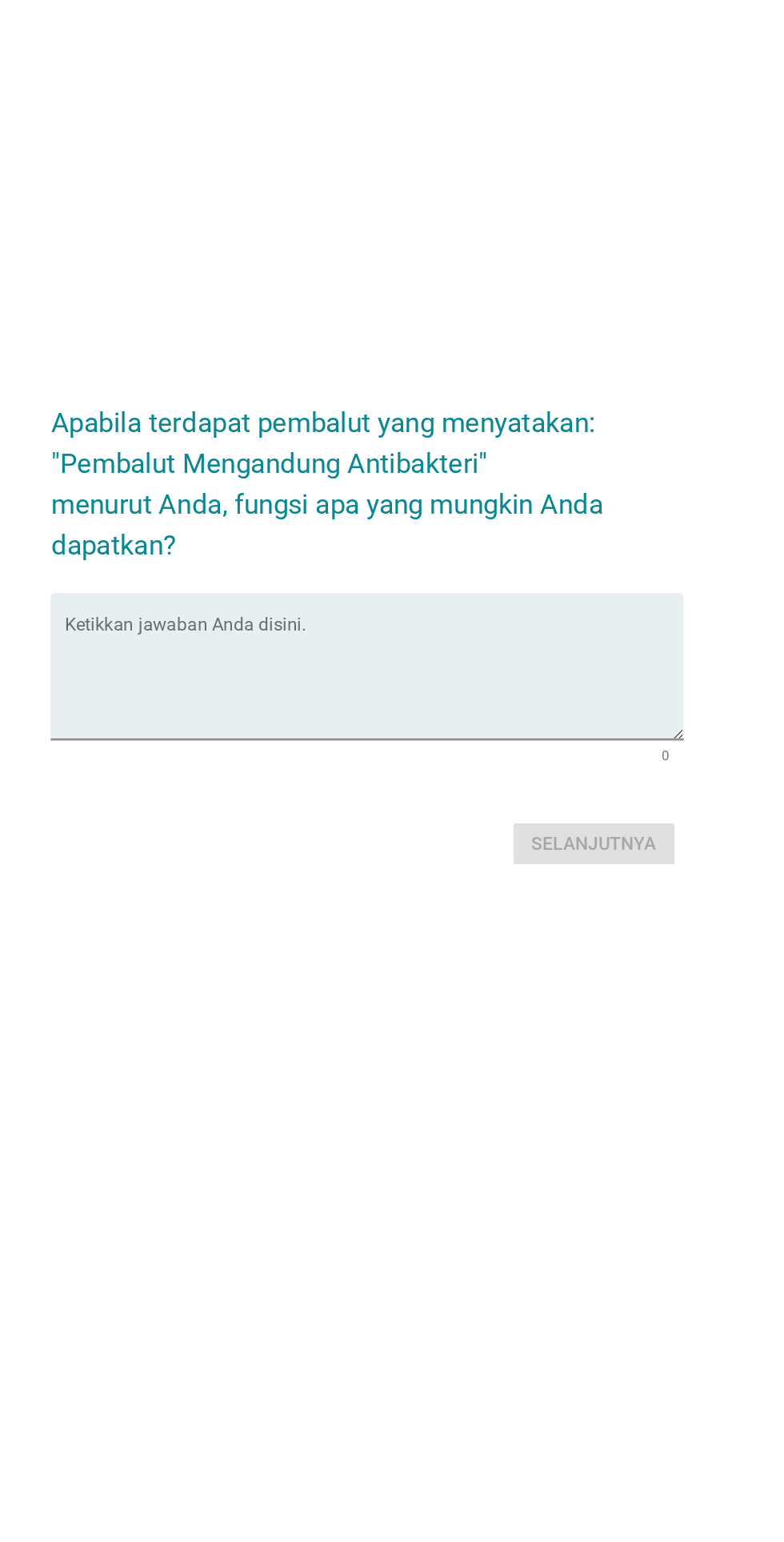
click at [504, 851] on textarea "Ketikkan jawaban Anda disini." at bounding box center [396, 809] width 436 height 84
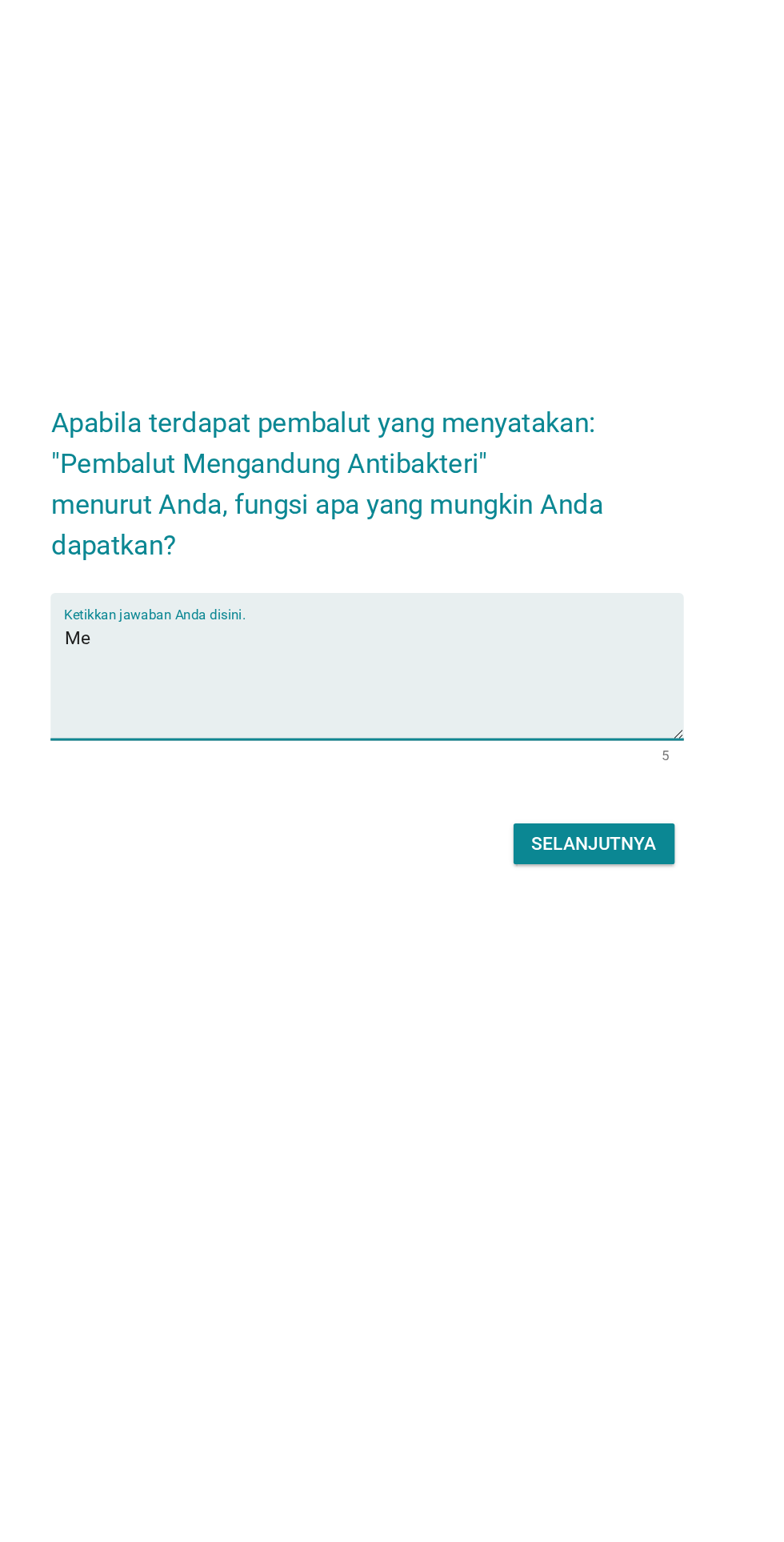
type textarea "M"
type textarea "Fungsi perlindungan"
click at [556, 939] on button "Selanjutnya" at bounding box center [552, 924] width 114 height 28
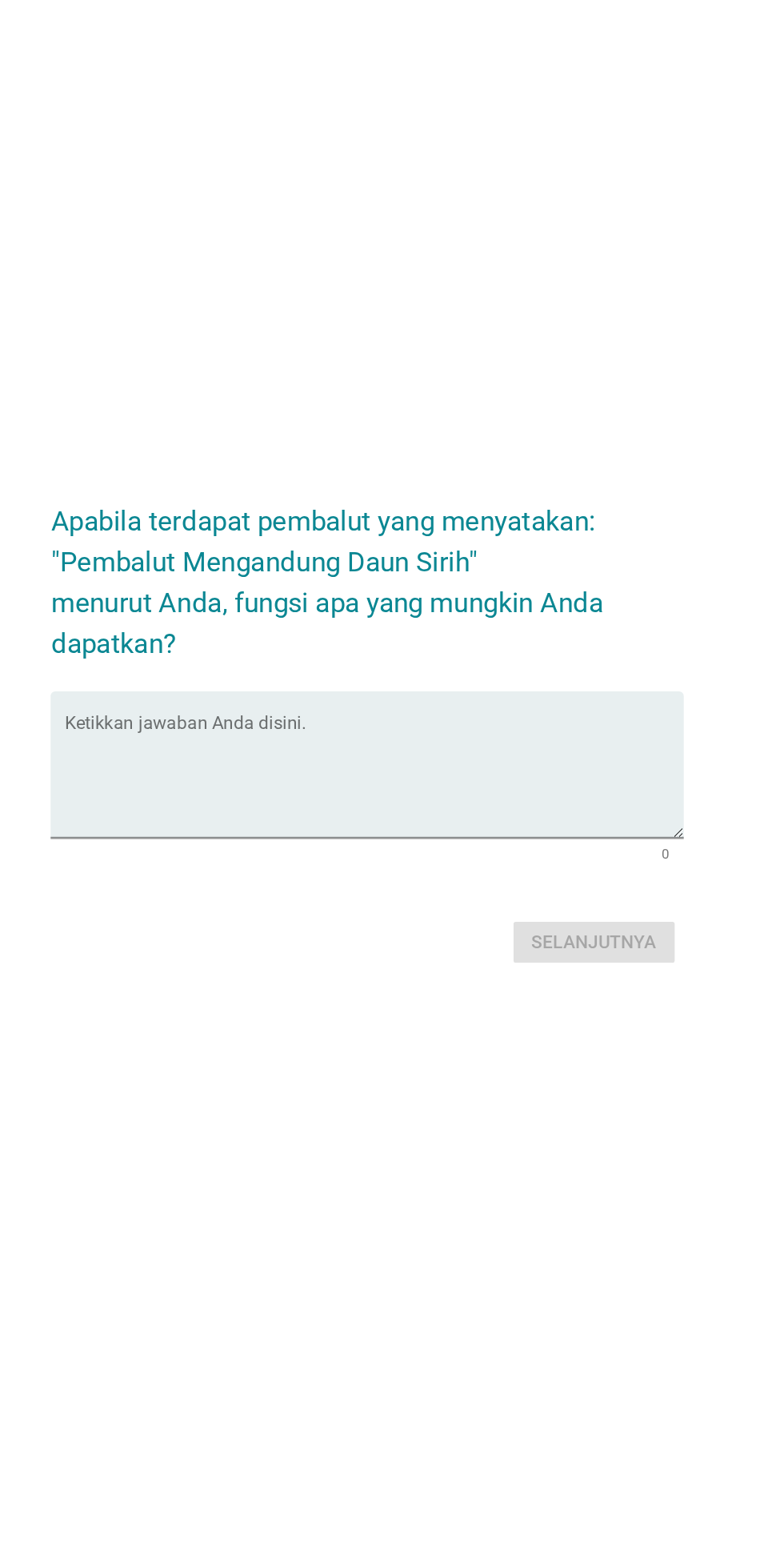
click at [485, 845] on textarea "Ketikkan jawaban Anda disini." at bounding box center [396, 809] width 436 height 84
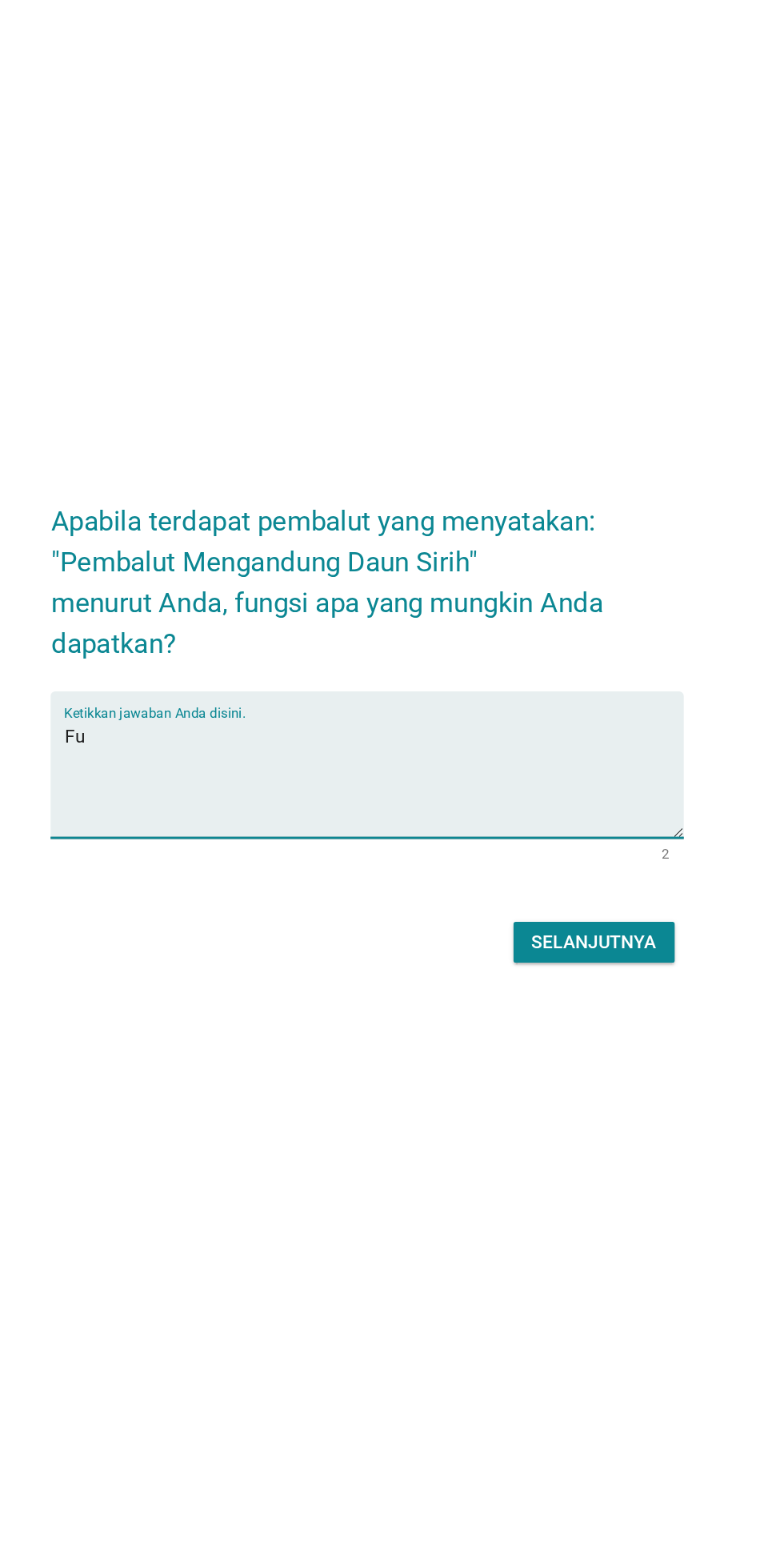
type textarea "F"
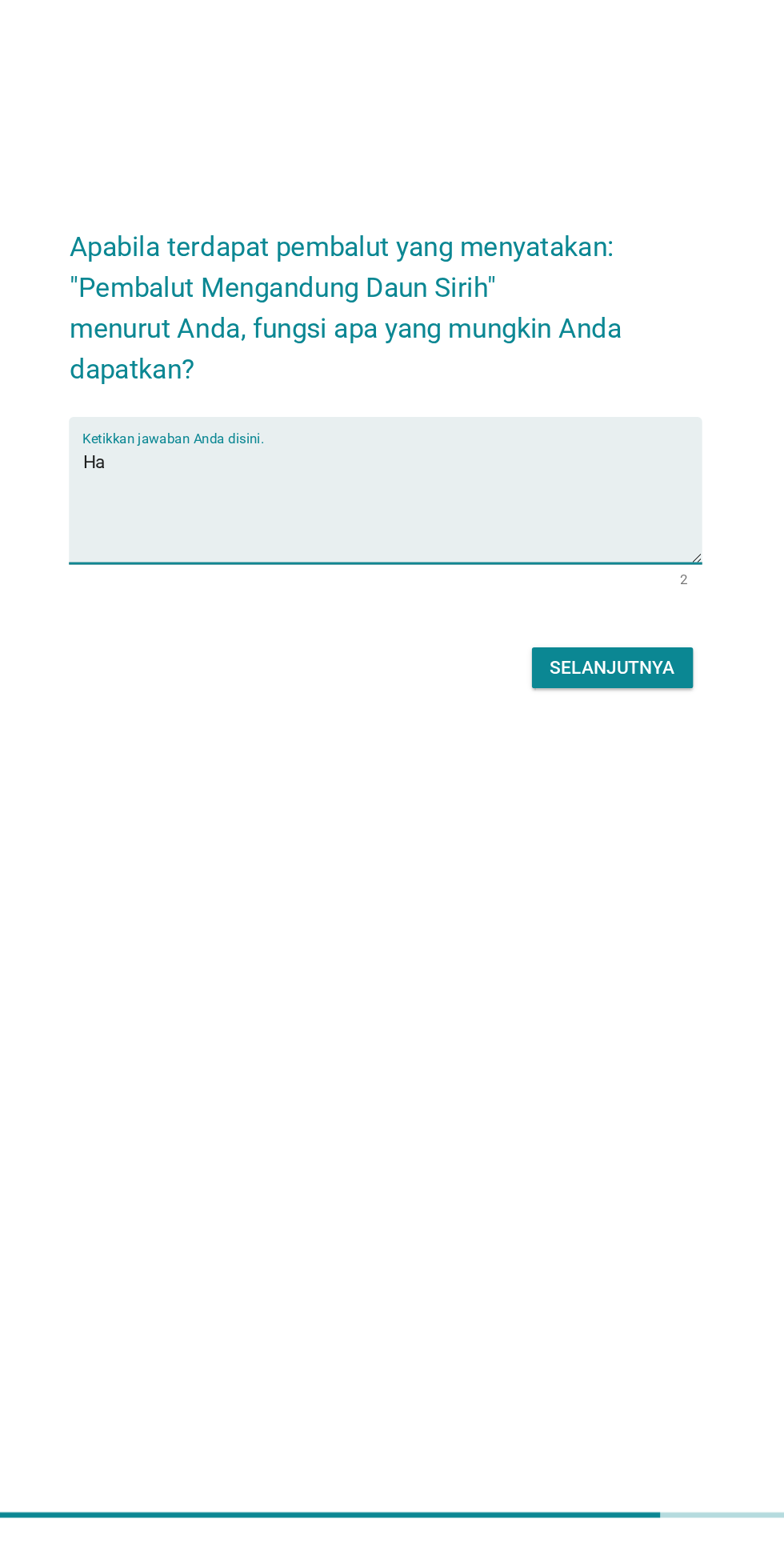
type textarea "H"
type textarea "Mencegah bau tidak sedap"
click at [570, 935] on div "Selanjutnya" at bounding box center [552, 925] width 88 height 19
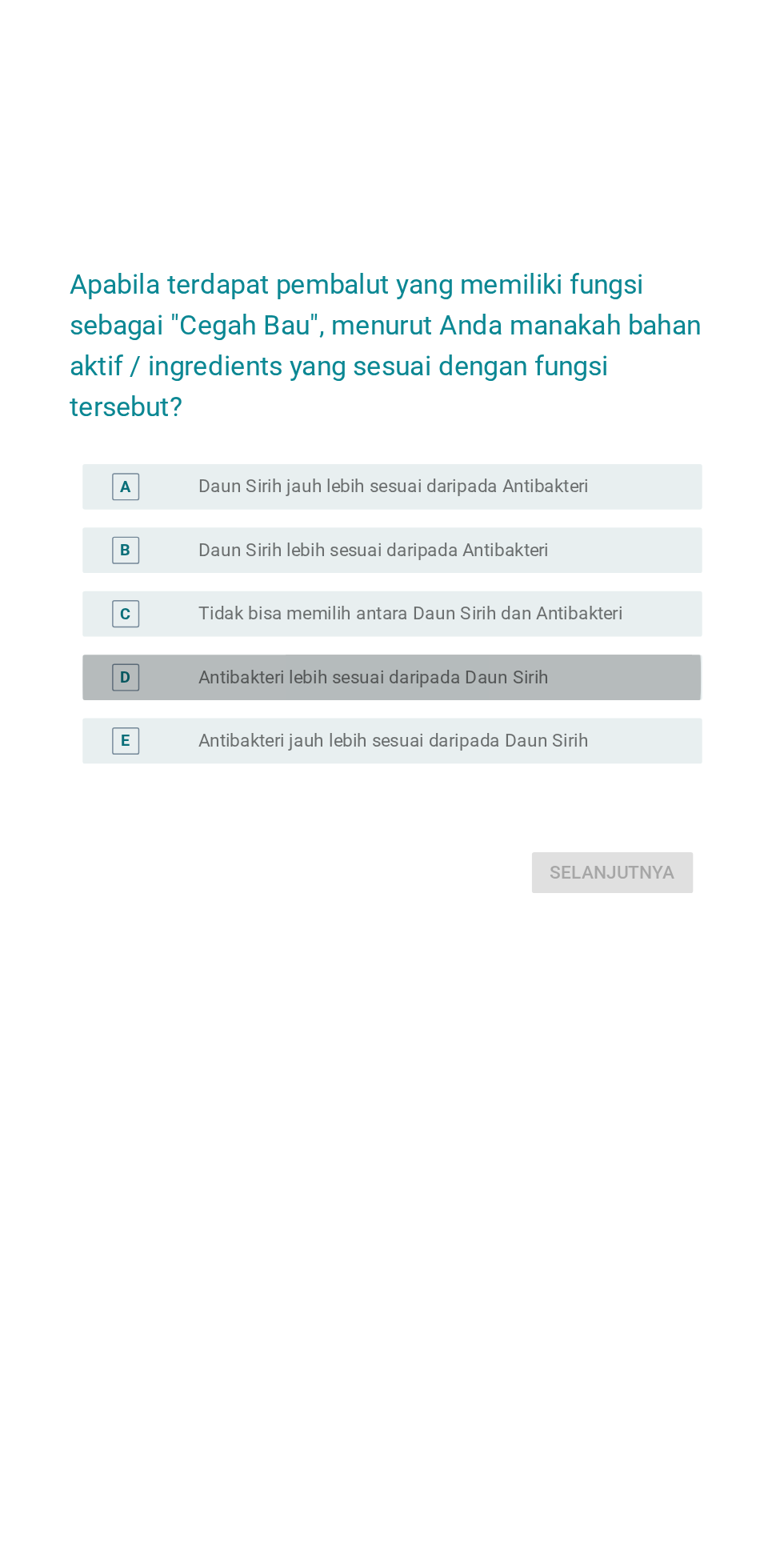
click at [542, 854] on div "radio_button_unchecked Antibakteri lebih sesuai daripada Daun Sirih" at bounding box center [424, 847] width 330 height 16
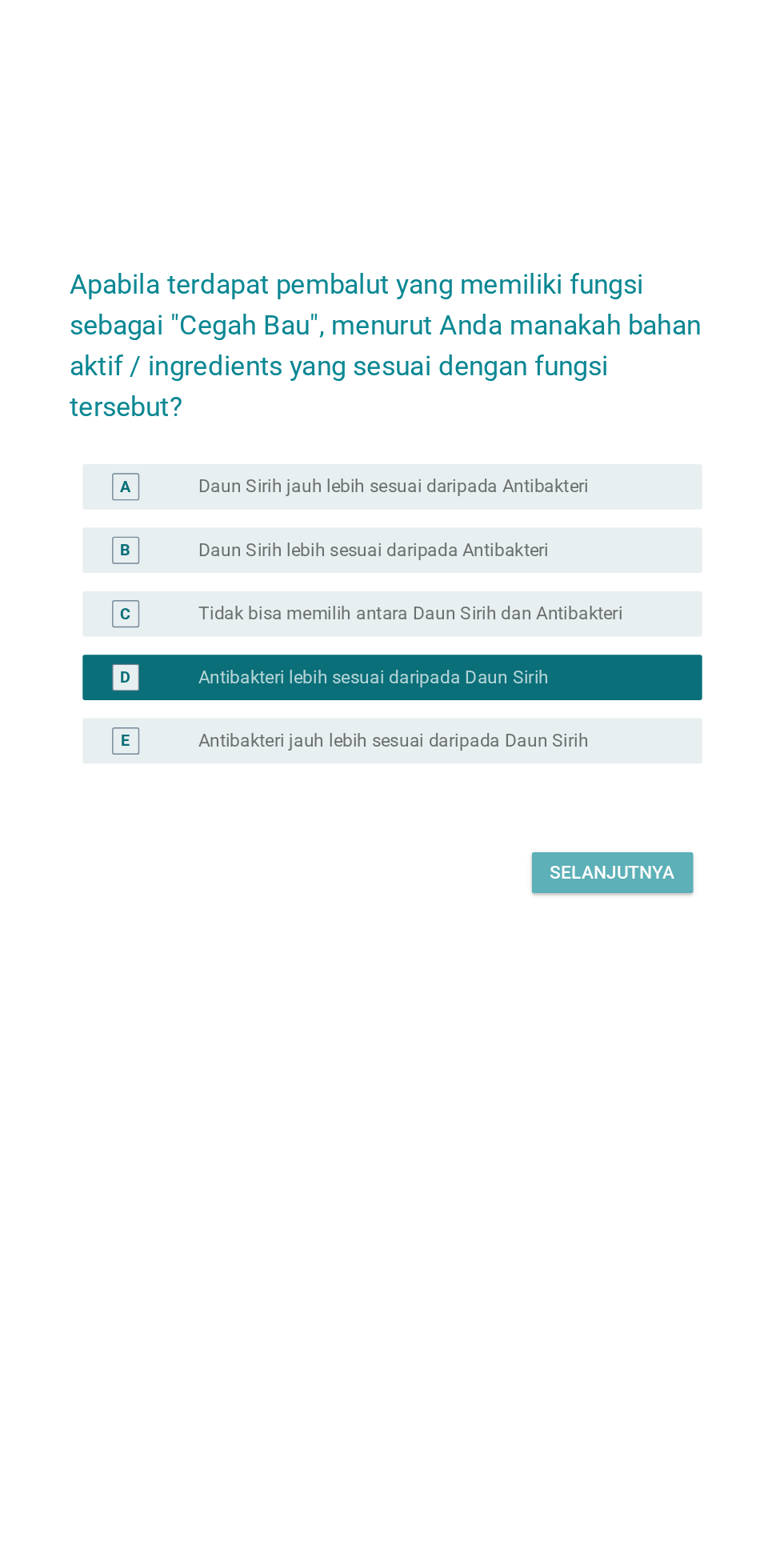
click at [536, 999] on button "Selanjutnya" at bounding box center [552, 983] width 114 height 28
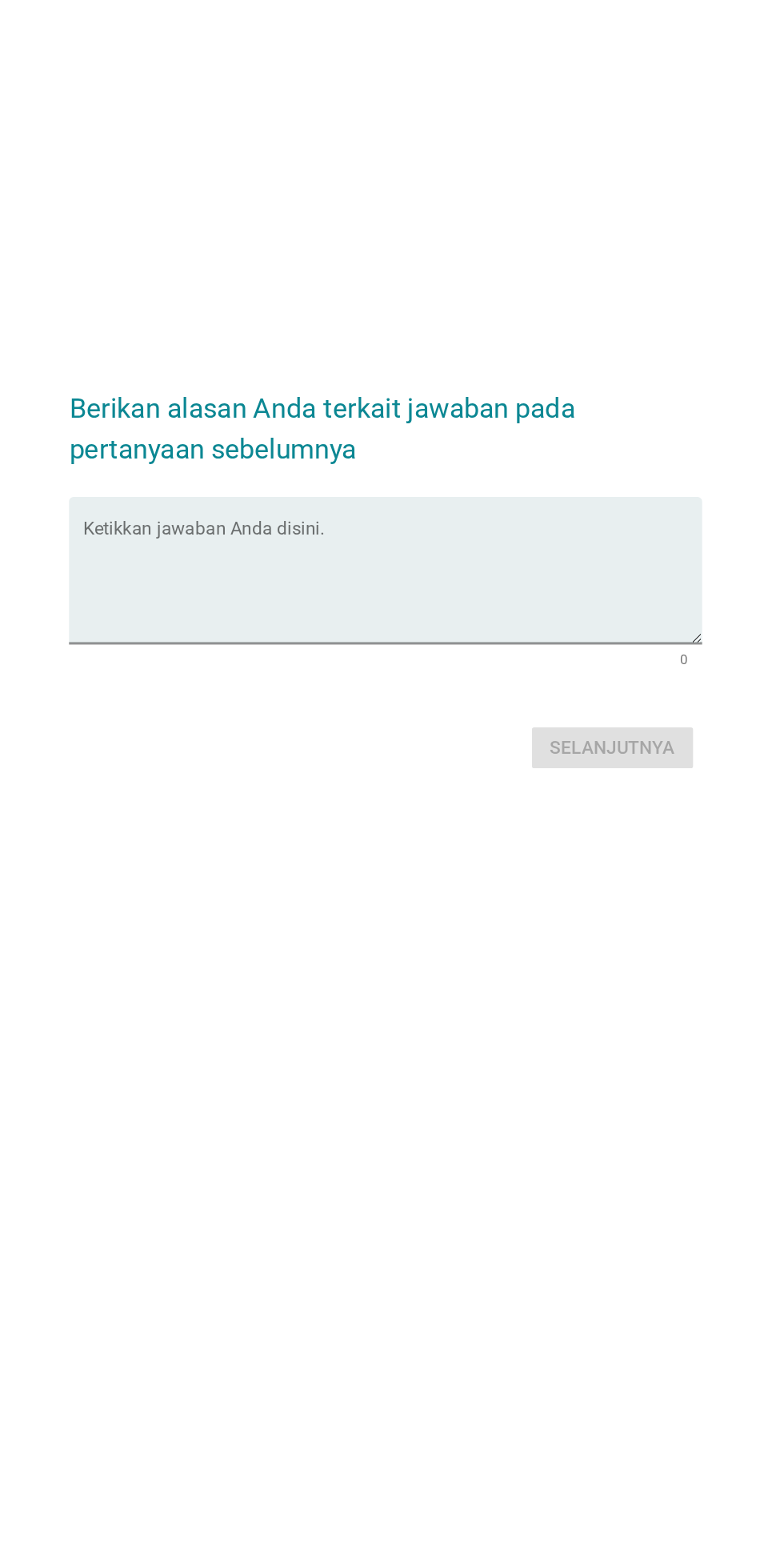
scroll to position [38, 0]
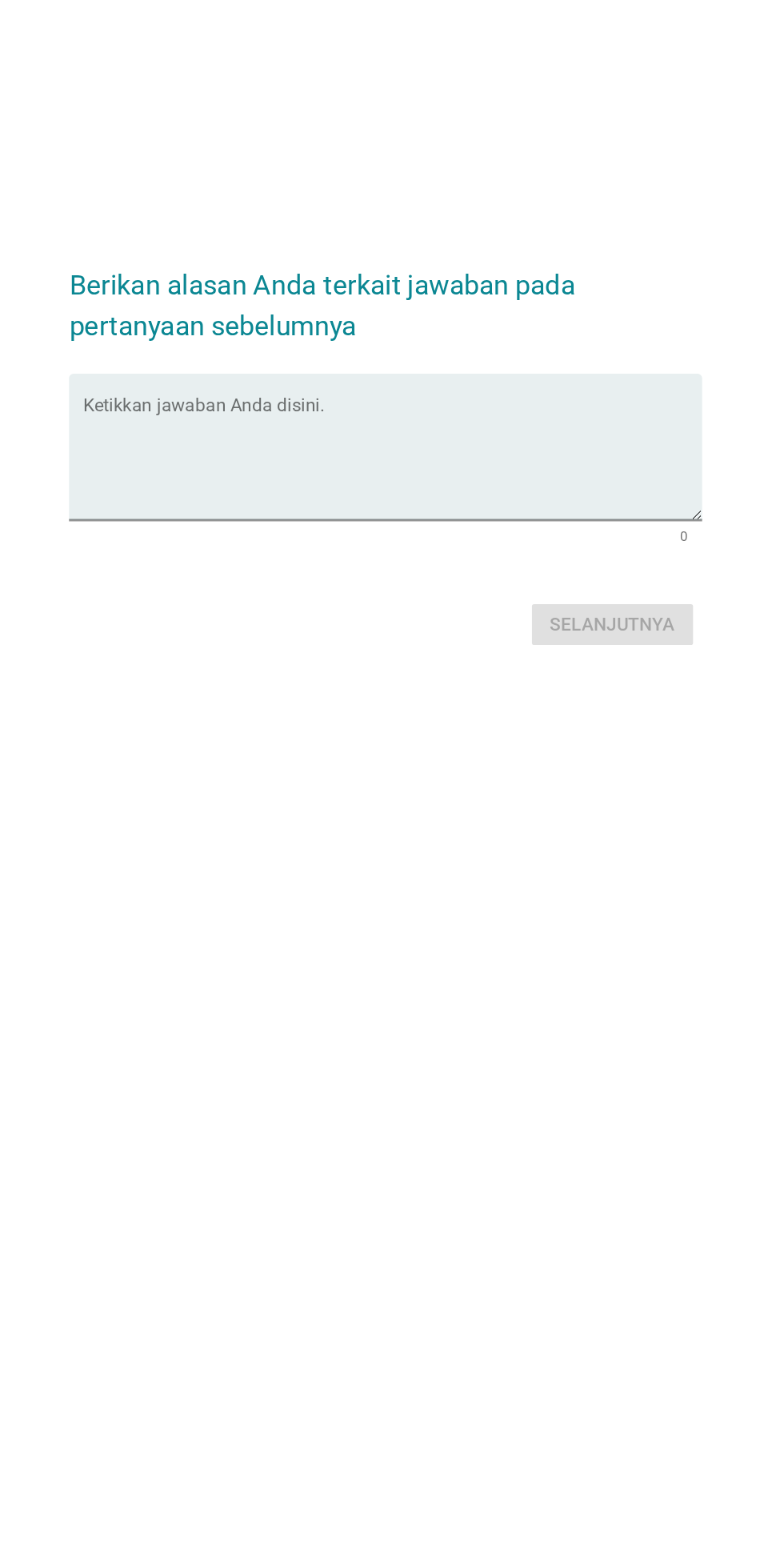
click at [551, 784] on textarea "Ketikkan jawaban Anda disini." at bounding box center [396, 741] width 436 height 84
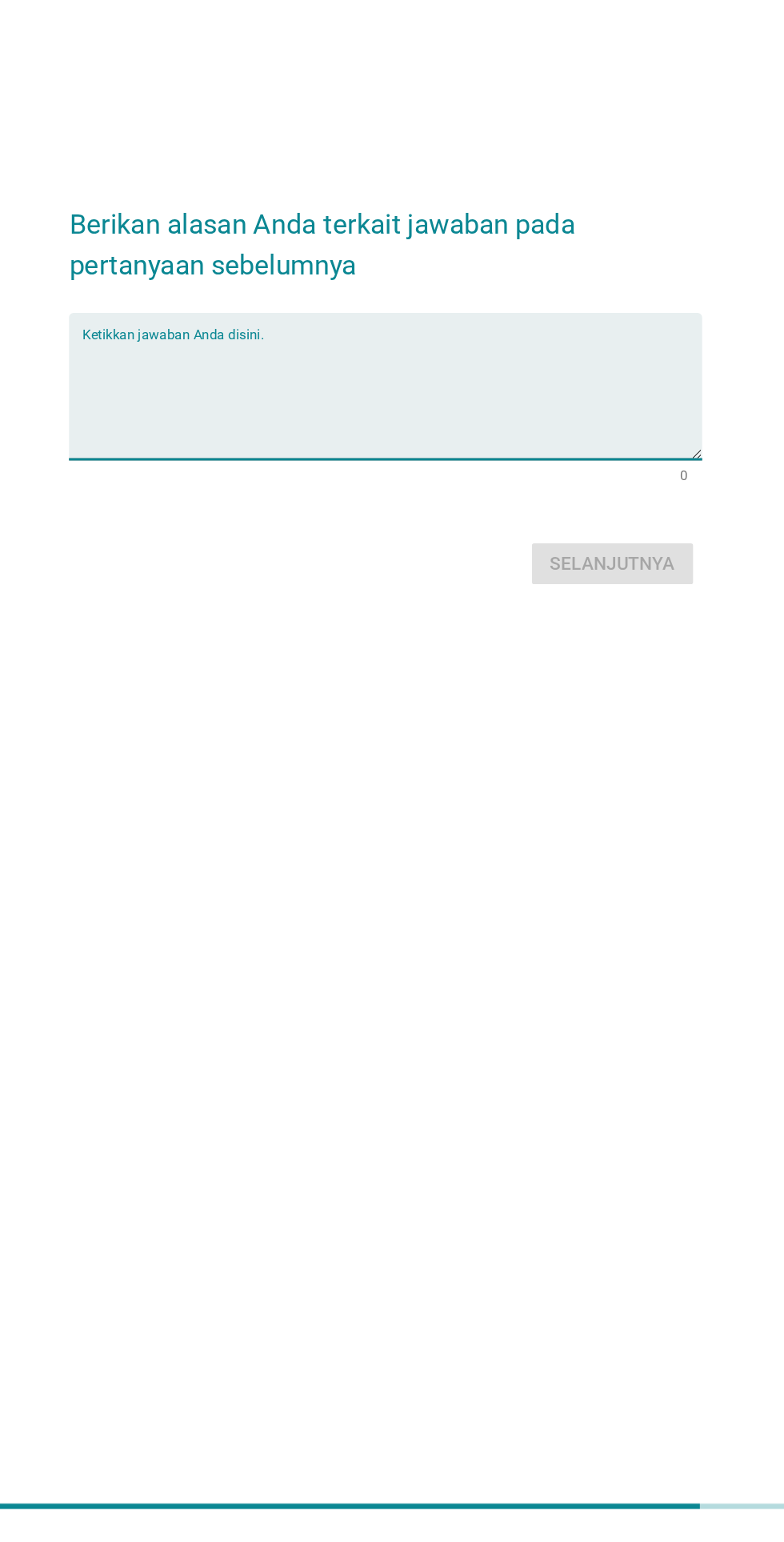
scroll to position [47, 0]
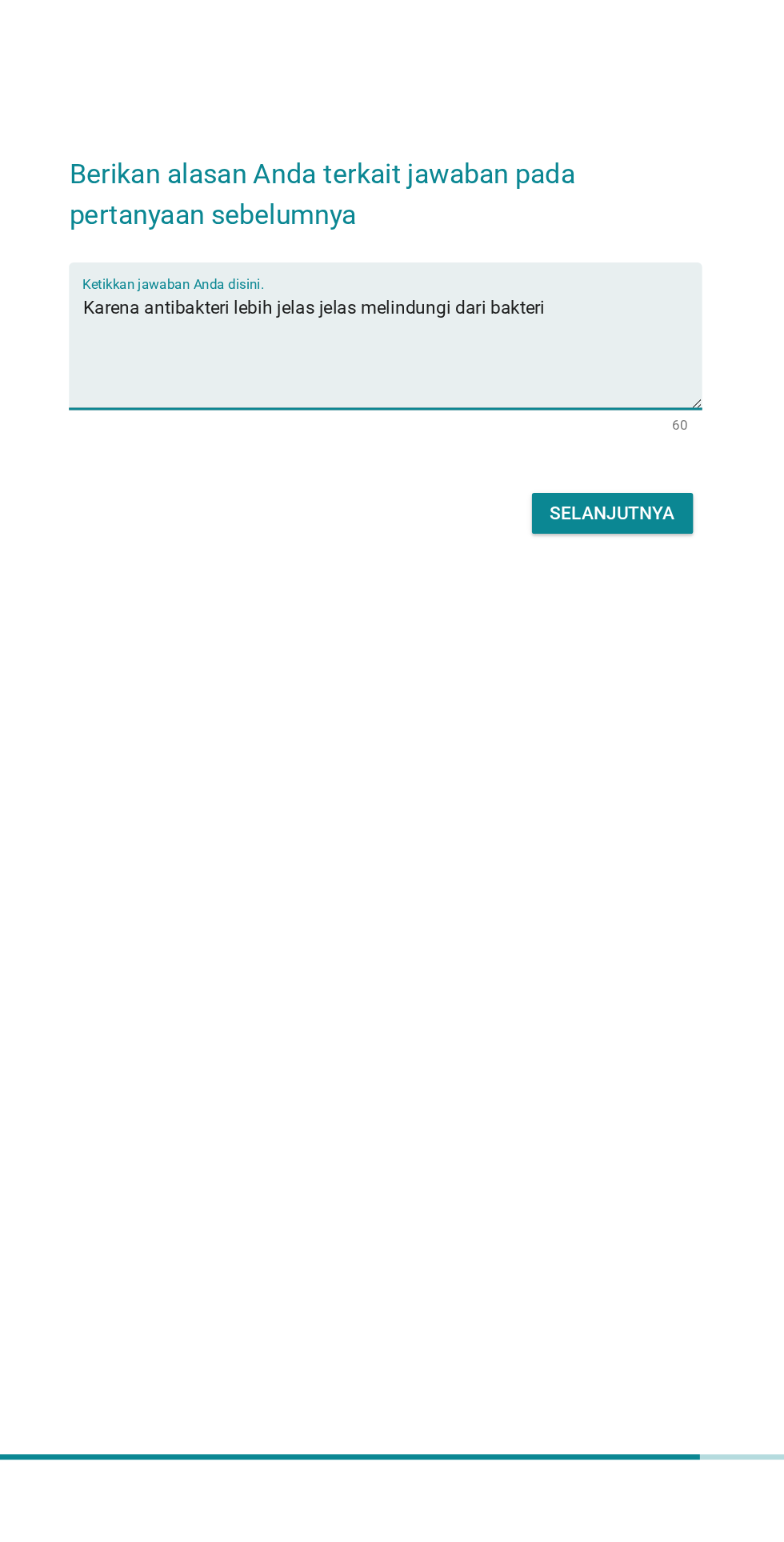
type textarea "Karena antibakteri lebih jelas jelas melindungi dari bakteri"
click at [575, 871] on button "Selanjutnya" at bounding box center [552, 857] width 114 height 28
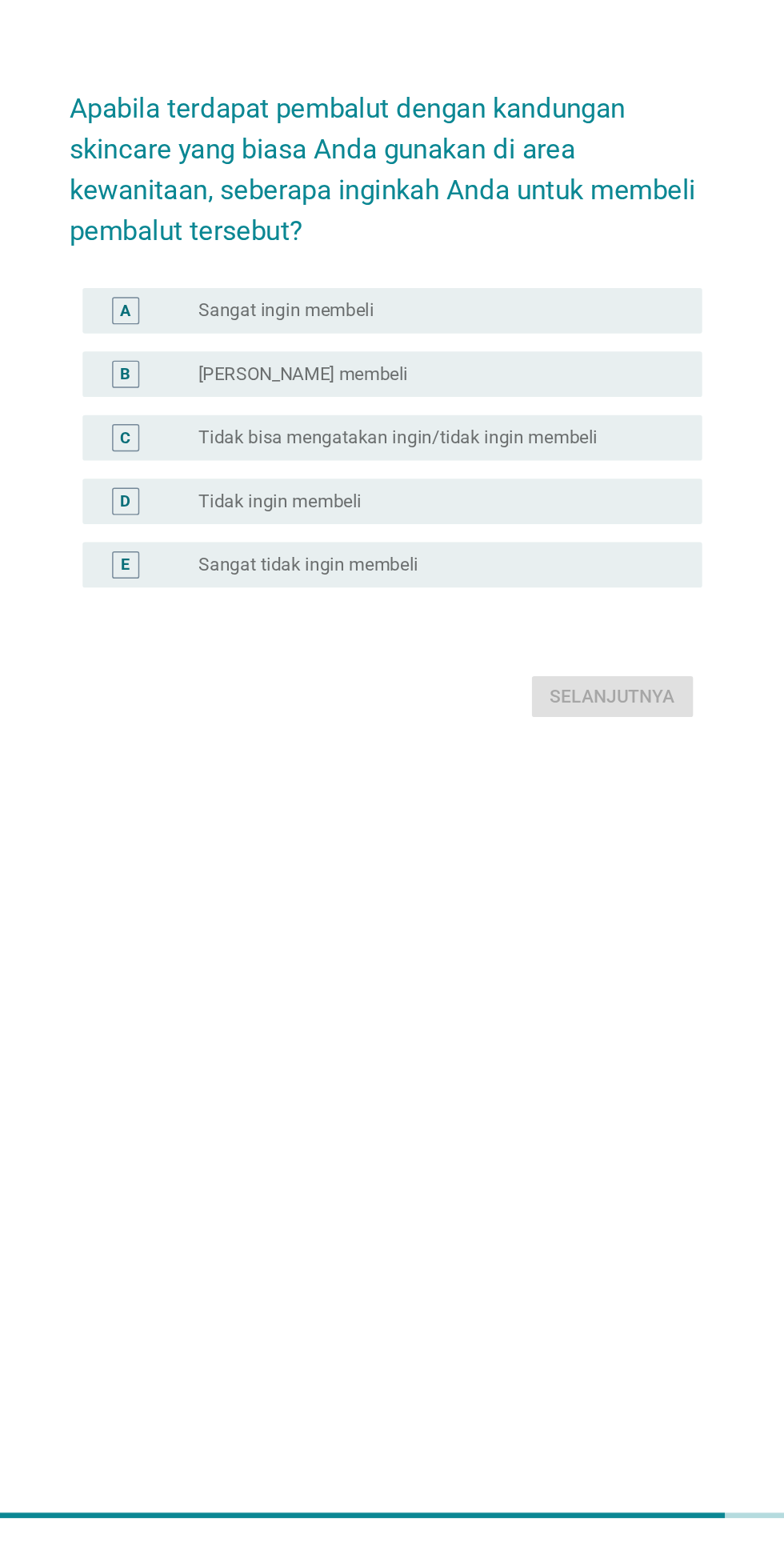
scroll to position [0, 0]
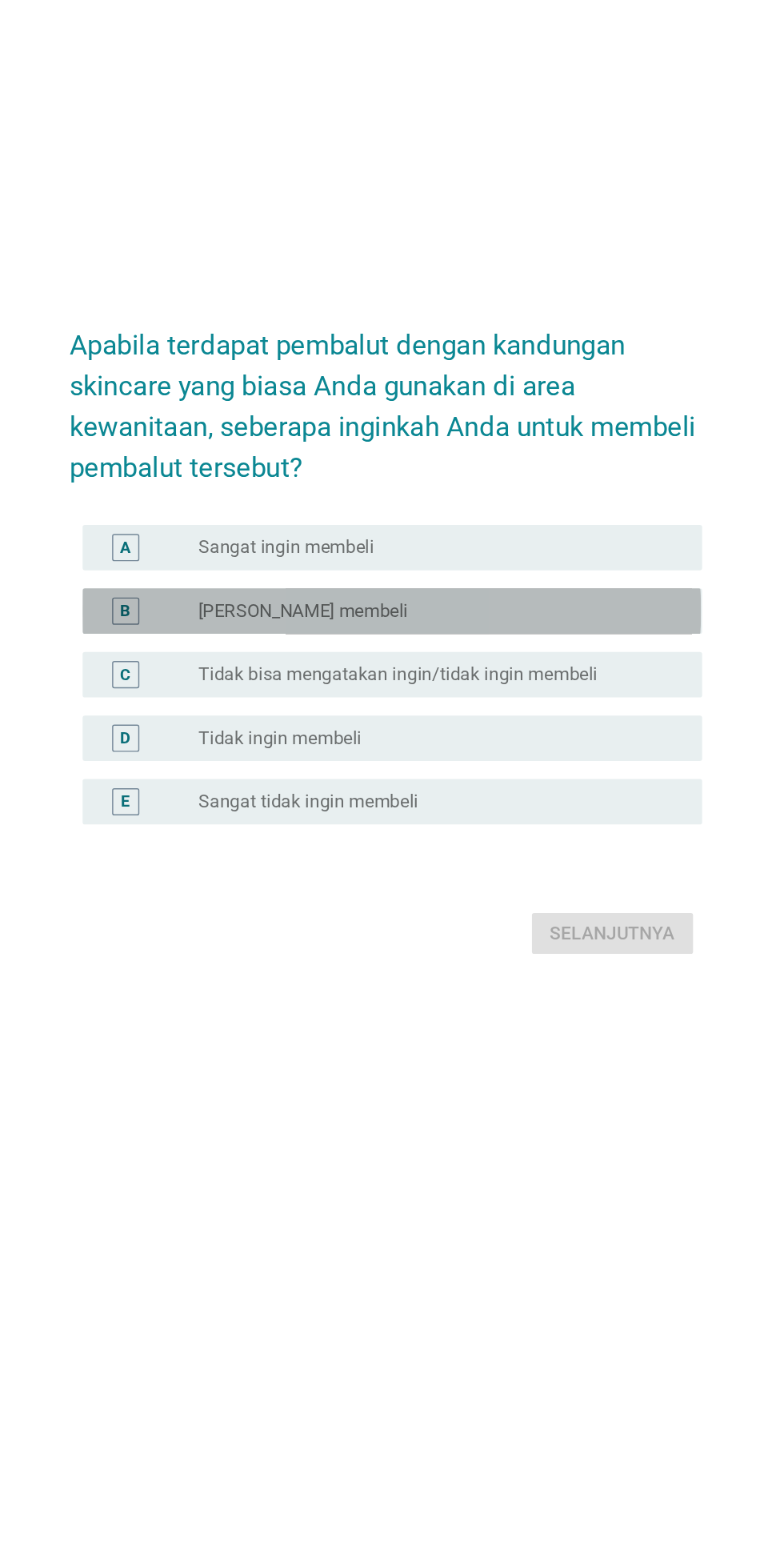
click at [581, 765] on div "radio_button_unchecked Ingin membeli" at bounding box center [424, 757] width 330 height 16
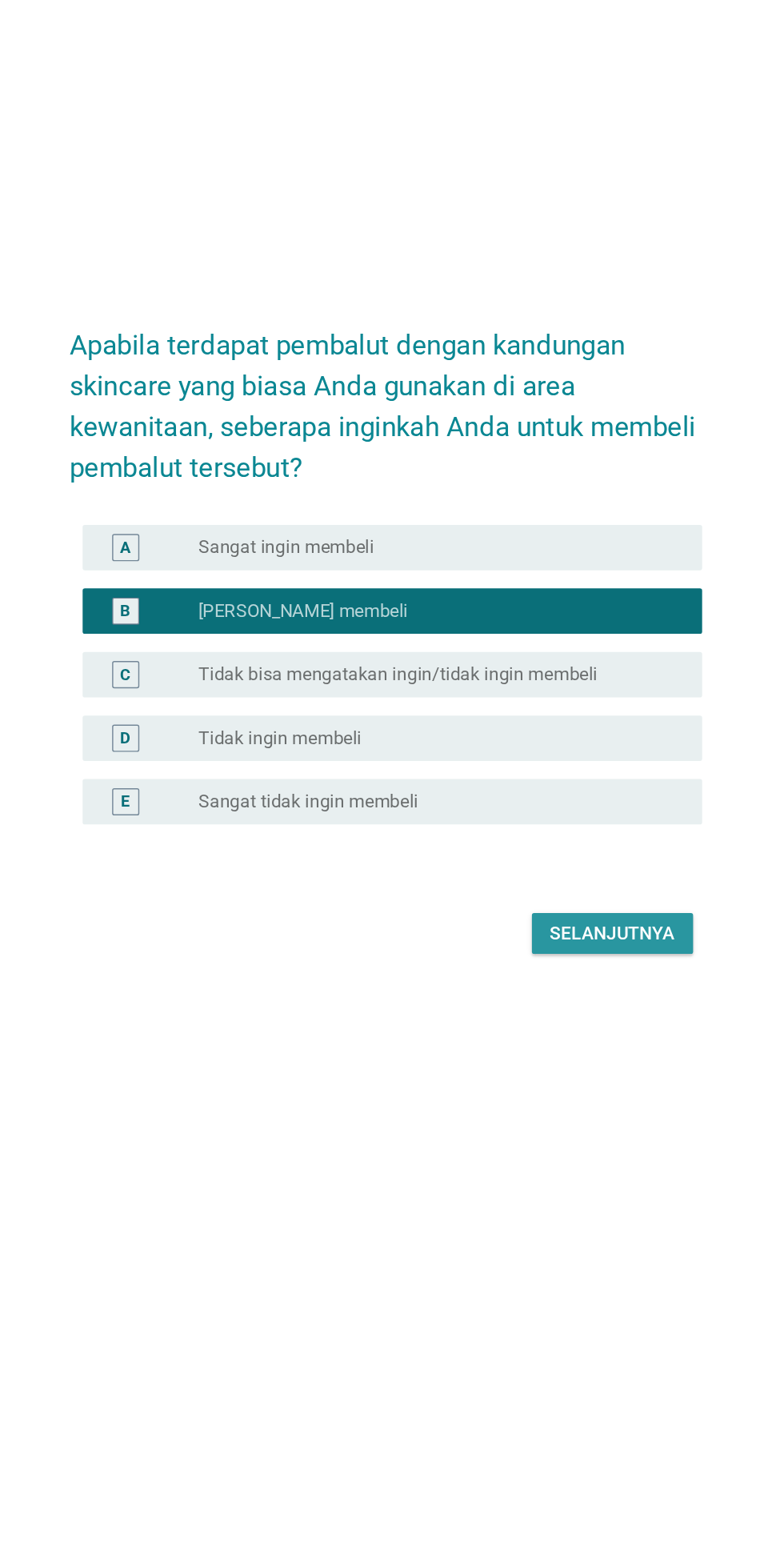
click at [554, 999] on button "Selanjutnya" at bounding box center [552, 983] width 114 height 28
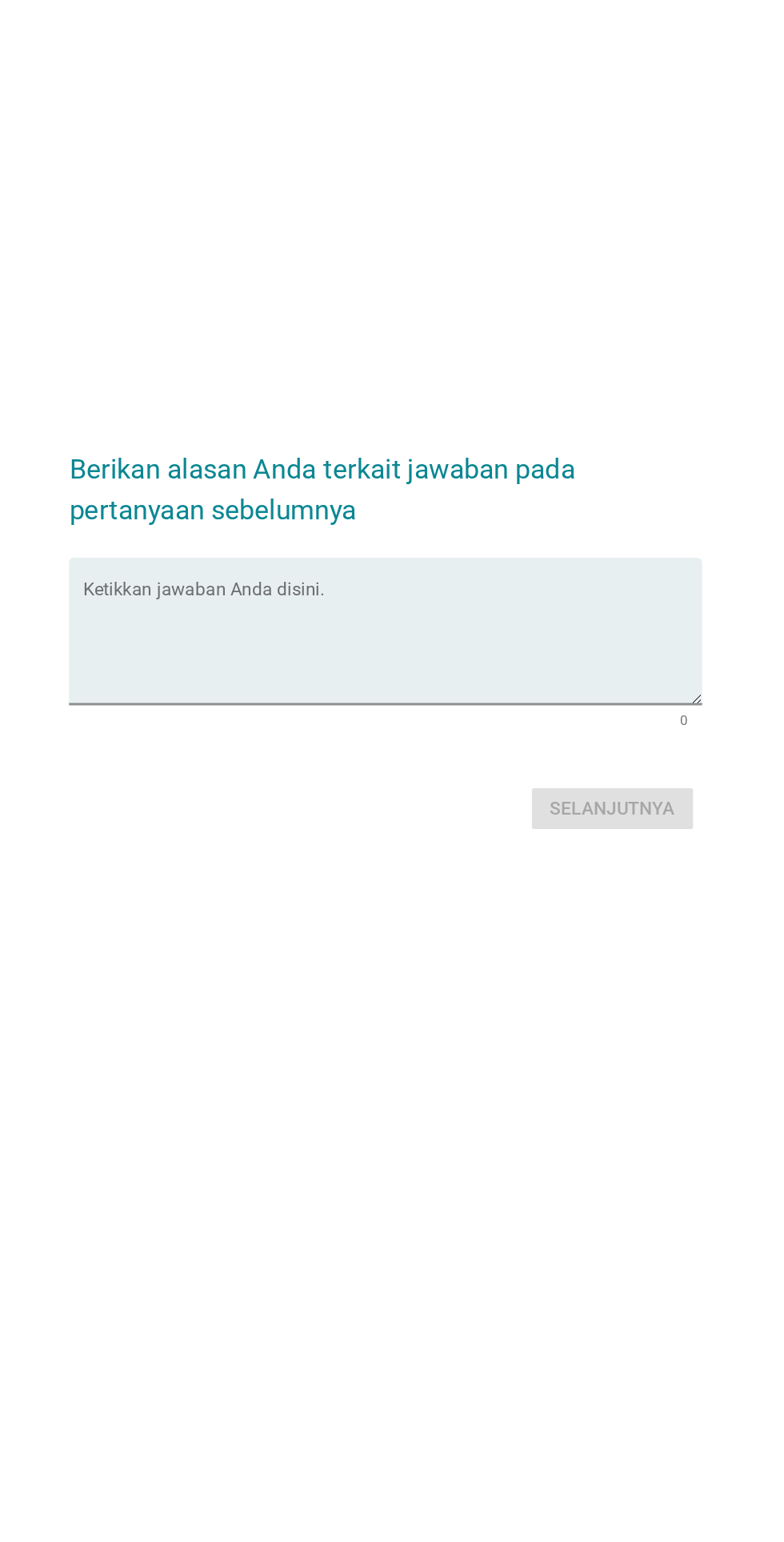
scroll to position [38, 0]
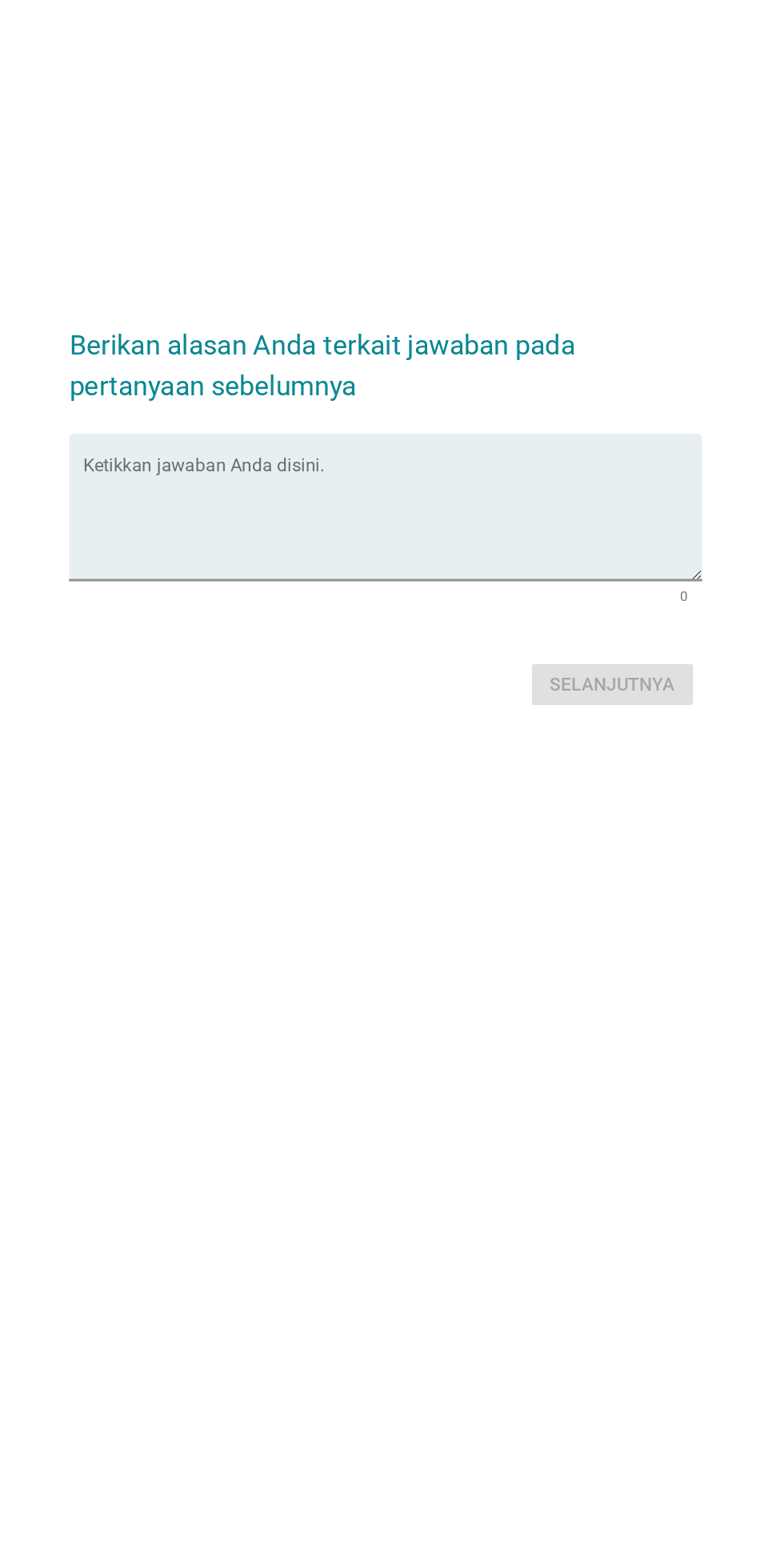
click at [573, 784] on textarea "Ketikkan jawaban Anda disini." at bounding box center [396, 741] width 436 height 84
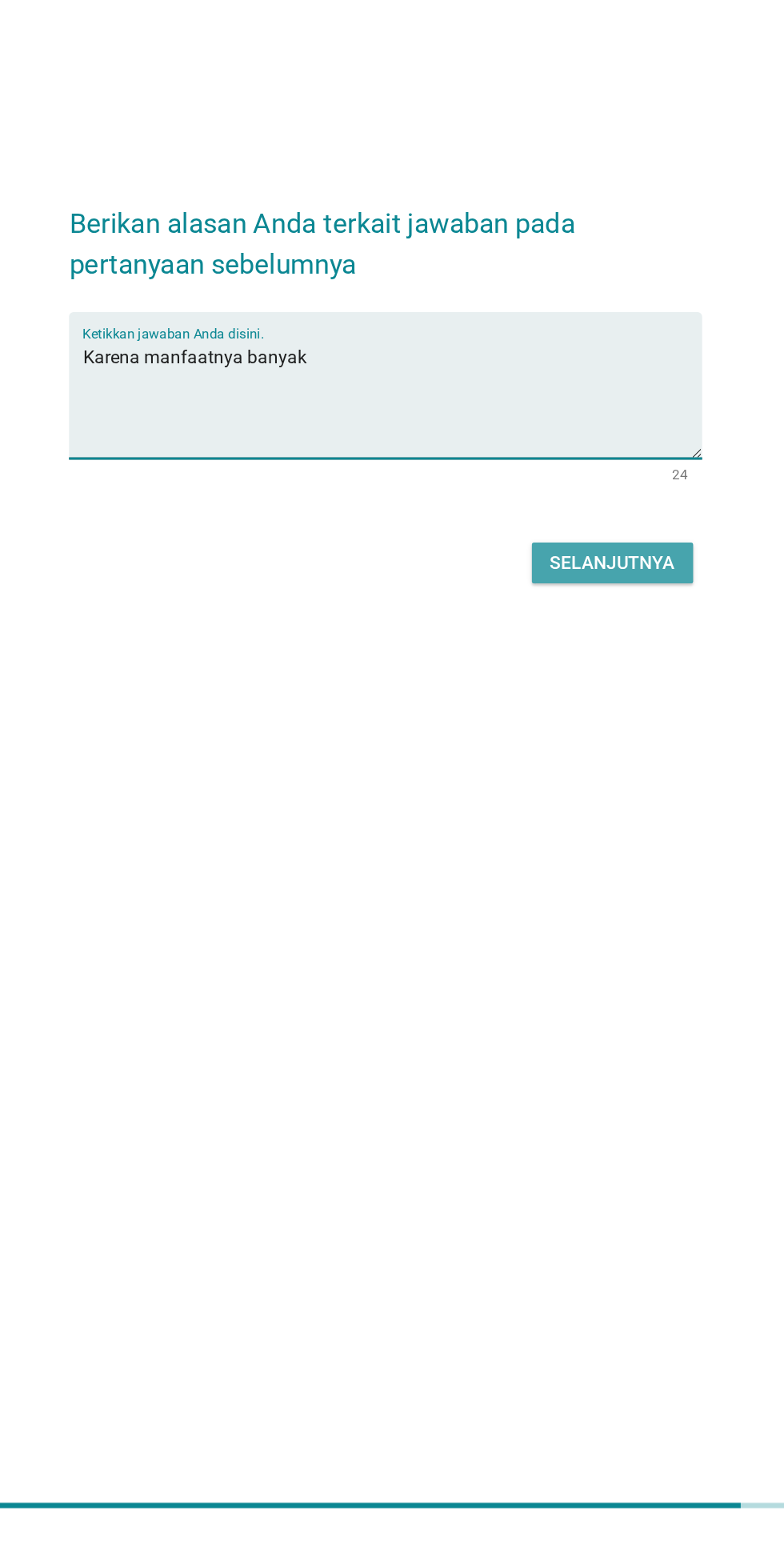
type textarea "Karena manfaatnya banyak"
click at [556, 867] on div "Selanjutnya" at bounding box center [552, 857] width 88 height 19
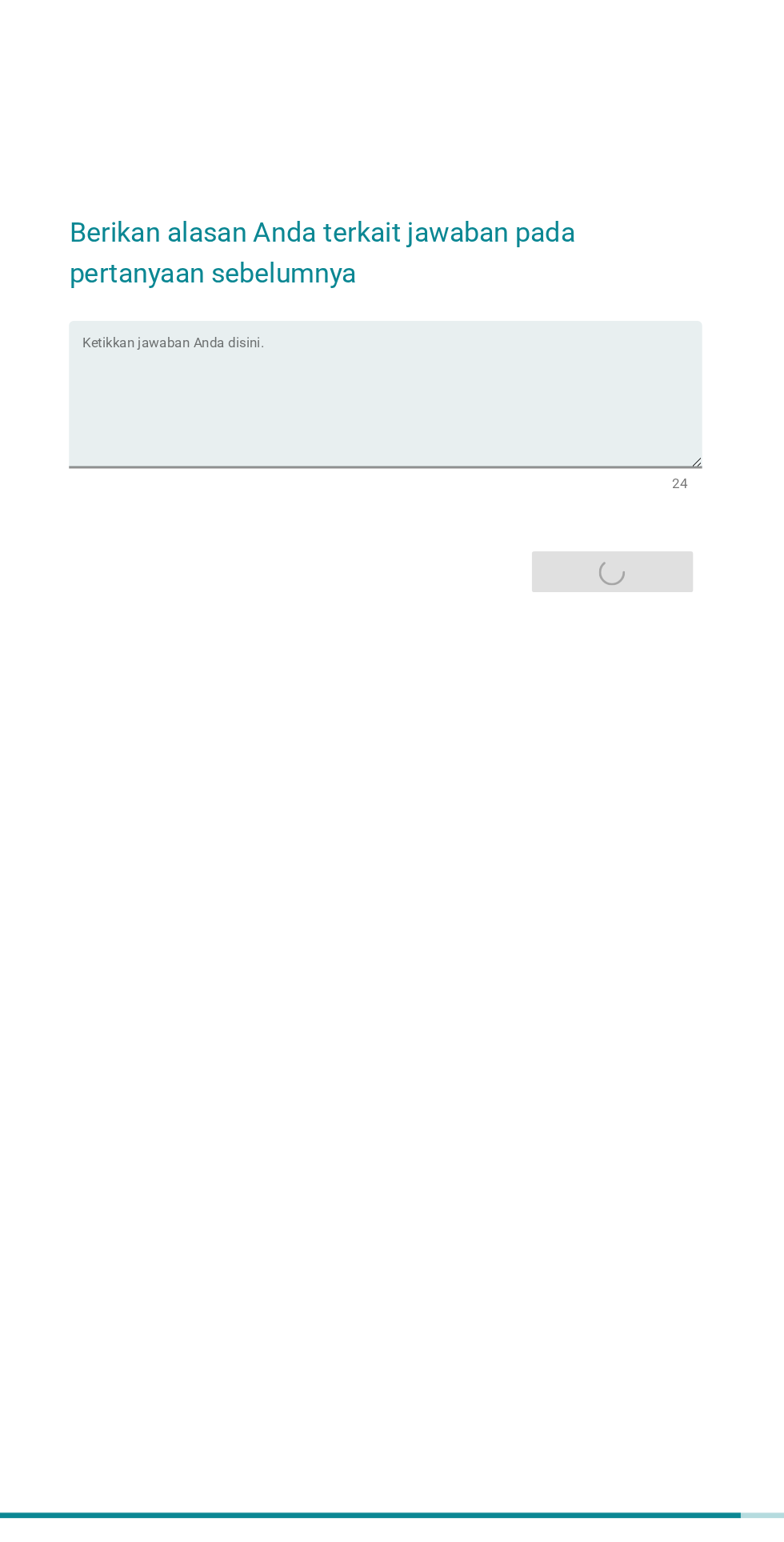
scroll to position [0, 0]
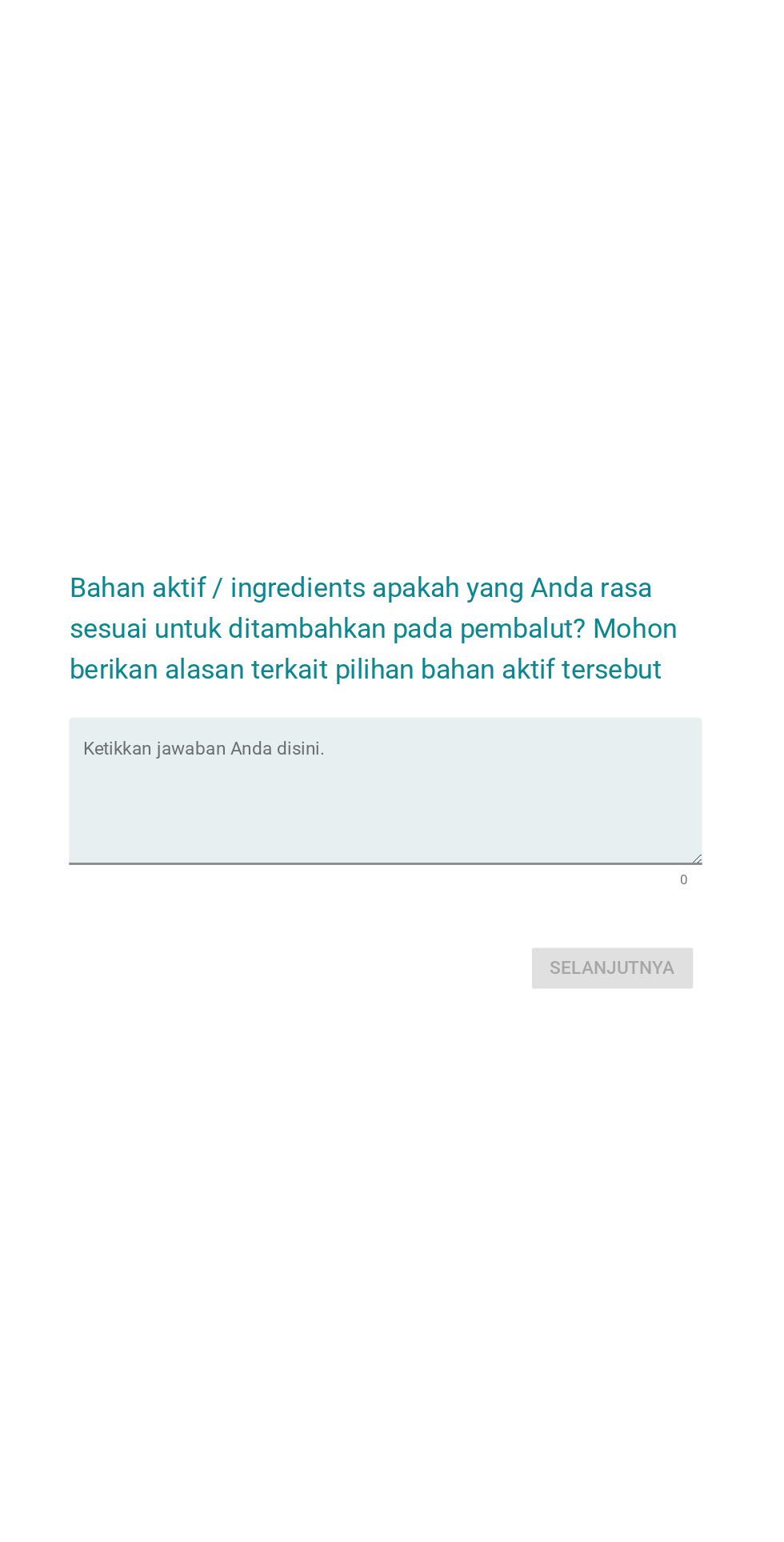
click at [455, 837] on textarea "Ketikkan jawaban Anda disini." at bounding box center [396, 794] width 436 height 84
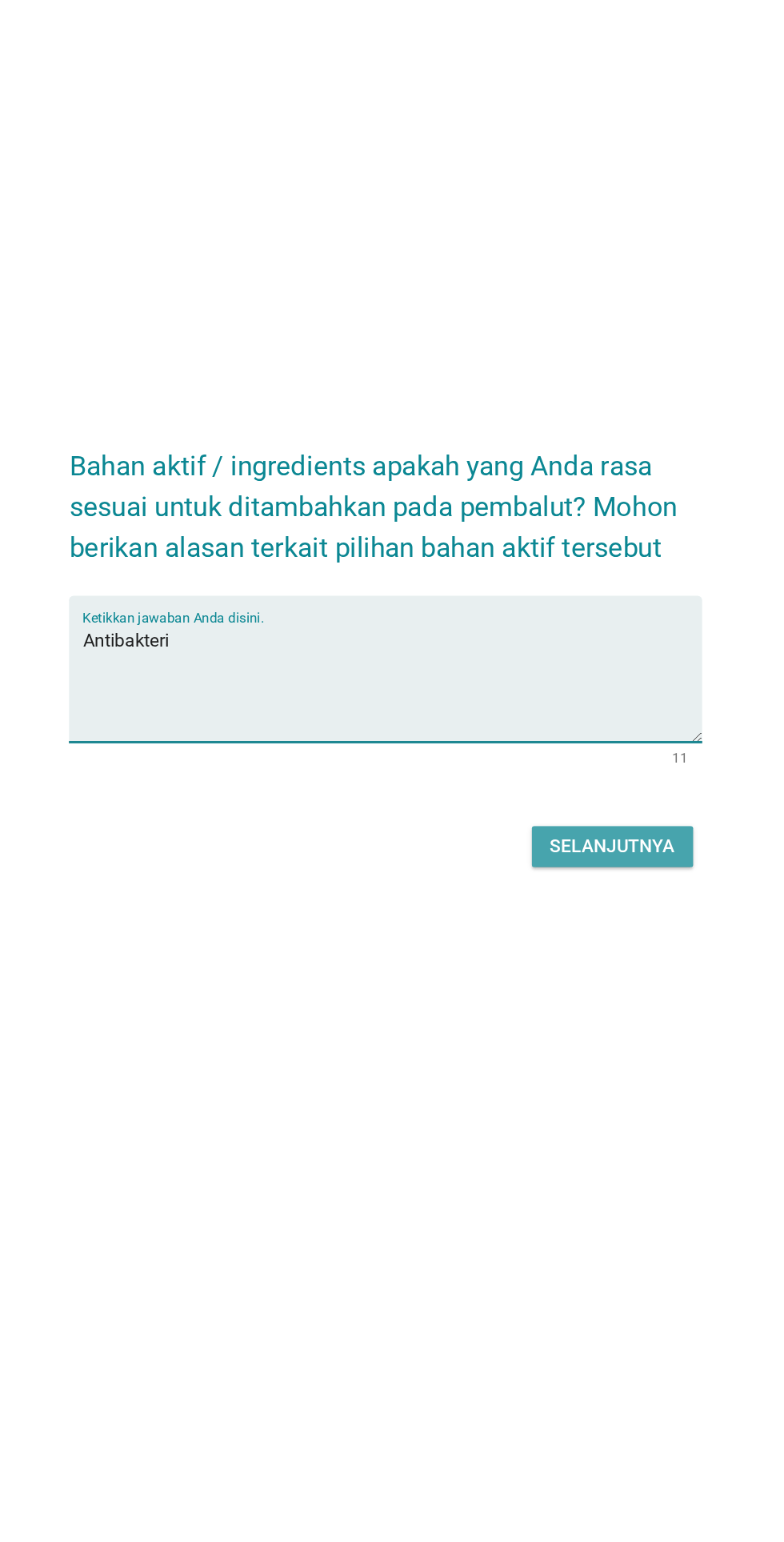
type textarea "Antibakteri"
click at [554, 920] on div "Selanjutnya" at bounding box center [552, 911] width 88 height 19
